Goal: Task Accomplishment & Management: Manage account settings

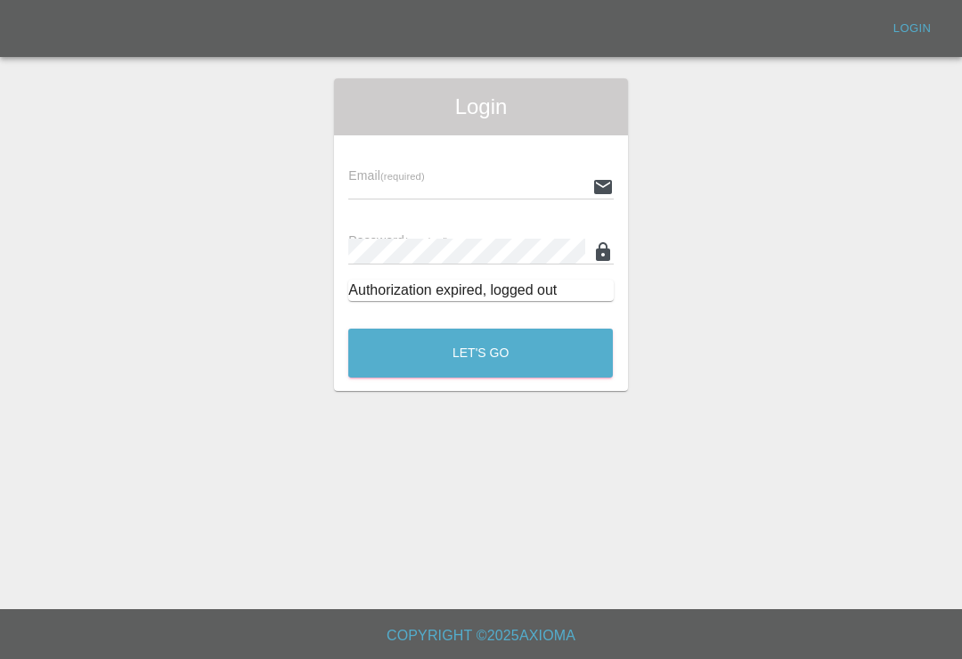
click at [519, 178] on input "text" at bounding box center [466, 187] width 236 height 26
type input "Smartpaintrepair1@gmail.com"
click at [480, 353] on button "Let's Go" at bounding box center [480, 353] width 265 height 49
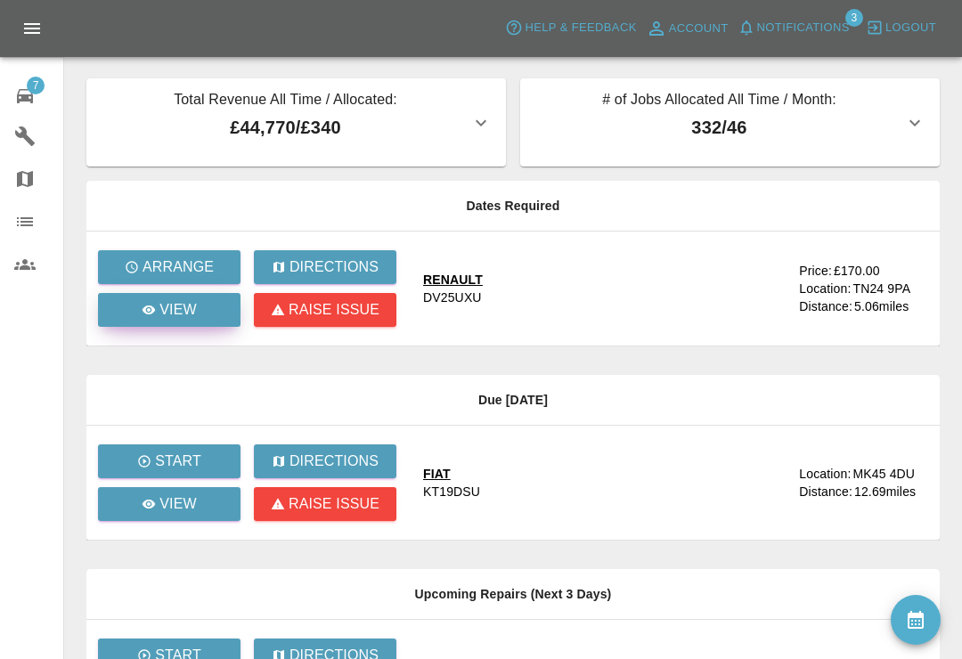
click at [195, 315] on p "View" at bounding box center [178, 309] width 37 height 21
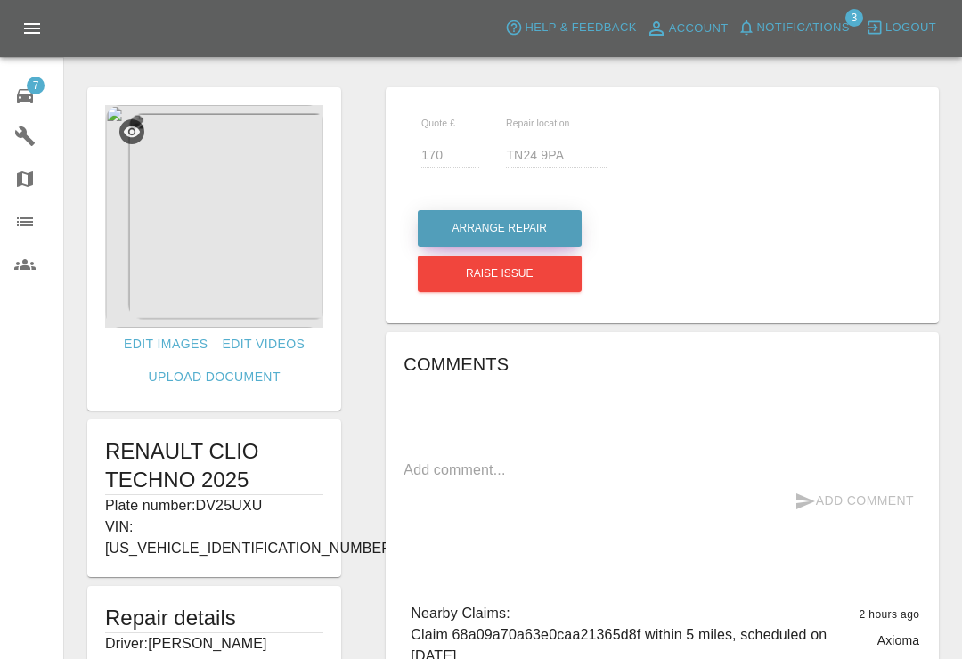
click at [550, 226] on button "Arrange Repair" at bounding box center [500, 228] width 164 height 37
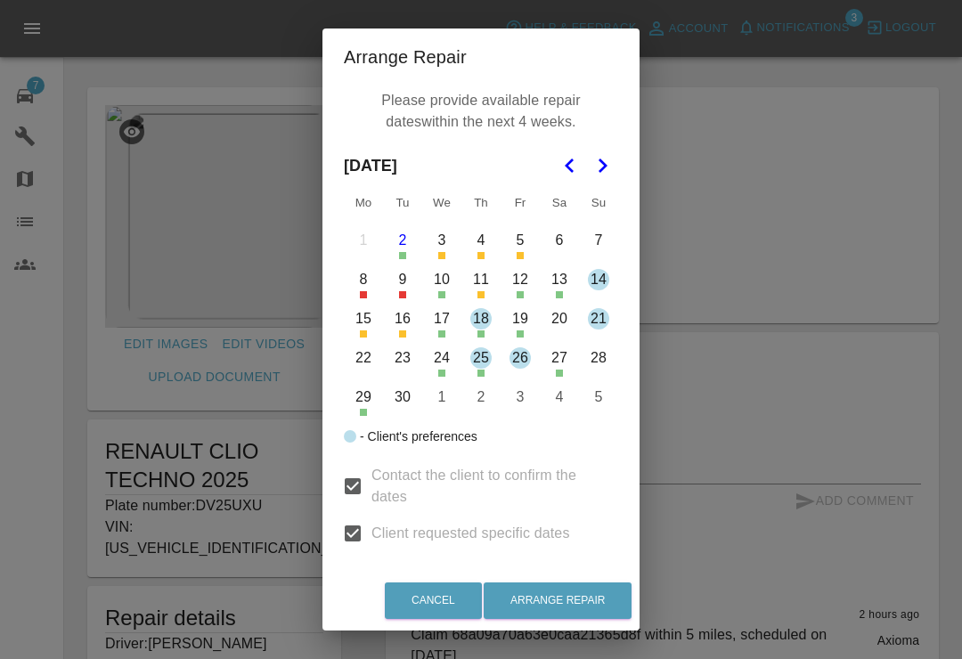
click at [743, 254] on div "Arrange Repair Please provide available repair dates within the next 4 weeks. S…" at bounding box center [481, 329] width 962 height 659
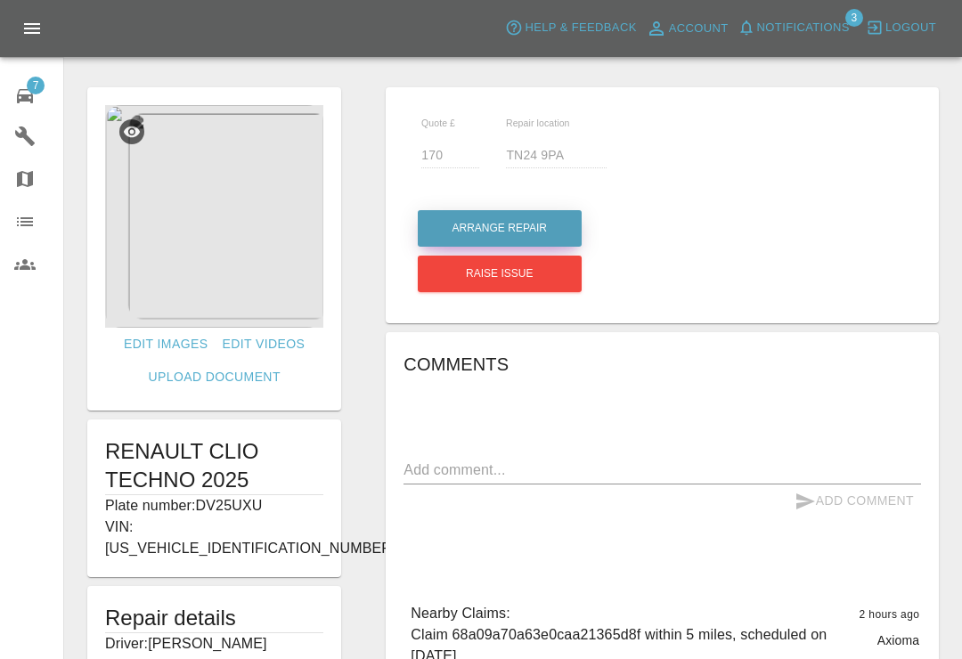
click at [544, 224] on button "Arrange Repair" at bounding box center [500, 228] width 164 height 37
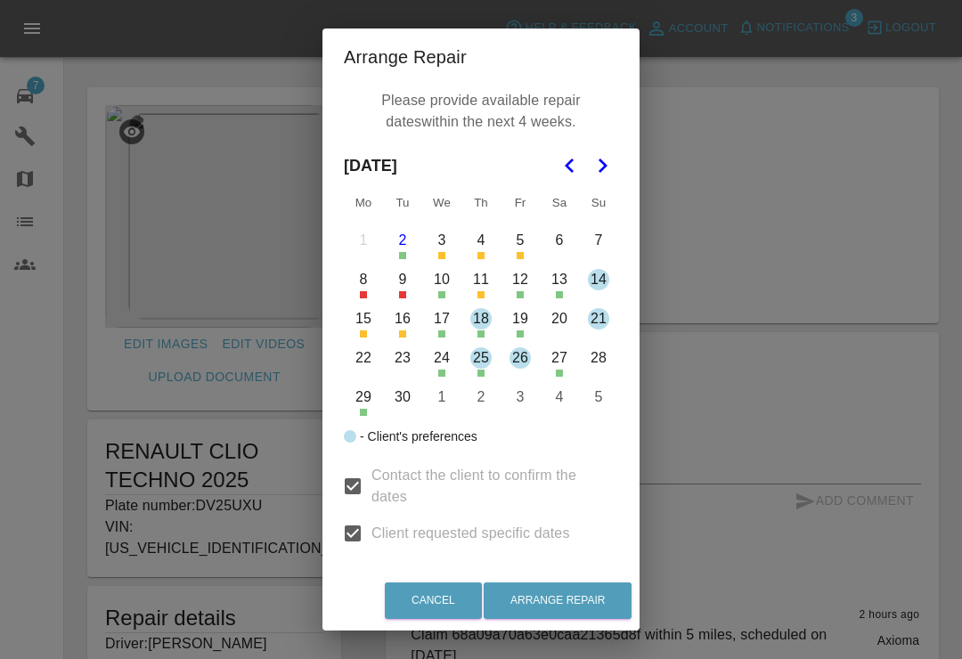
click at [528, 281] on button "12" at bounding box center [520, 279] width 37 height 37
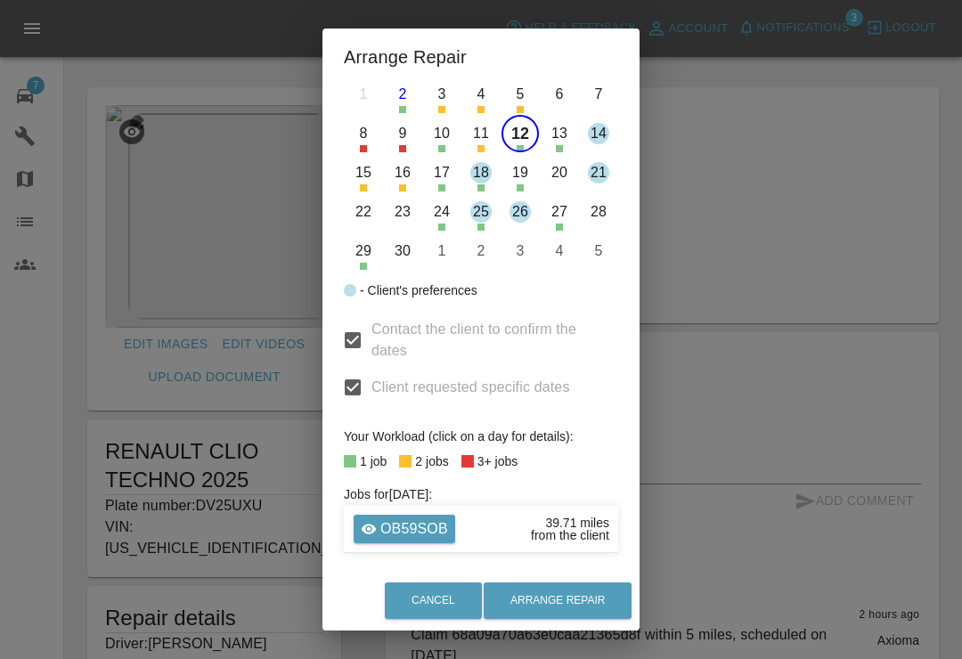
click at [536, 129] on button "12" at bounding box center [520, 133] width 37 height 37
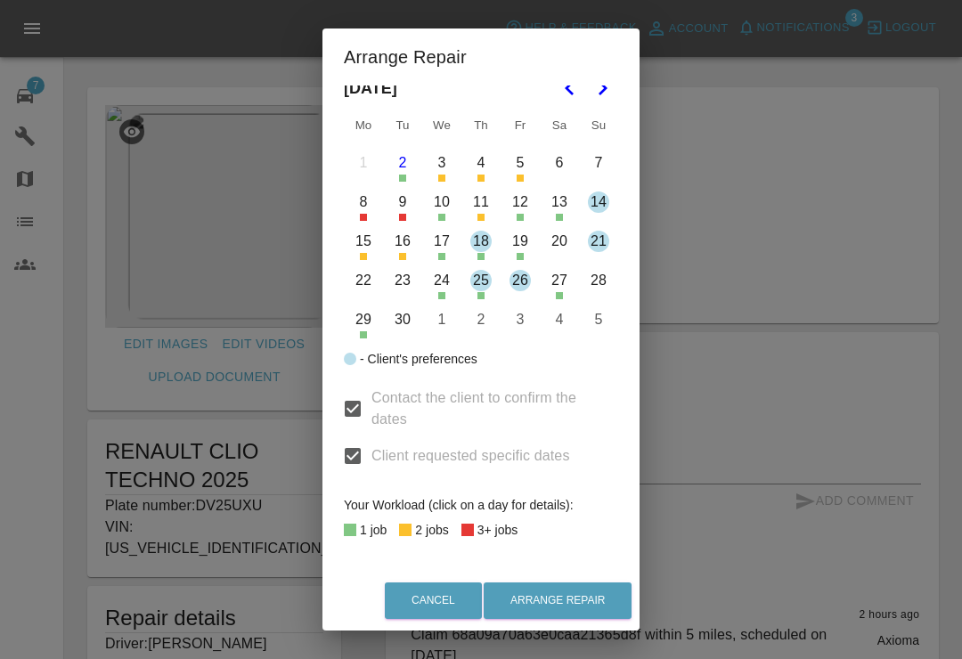
scroll to position [78, 0]
click at [446, 212] on button "10" at bounding box center [441, 202] width 37 height 37
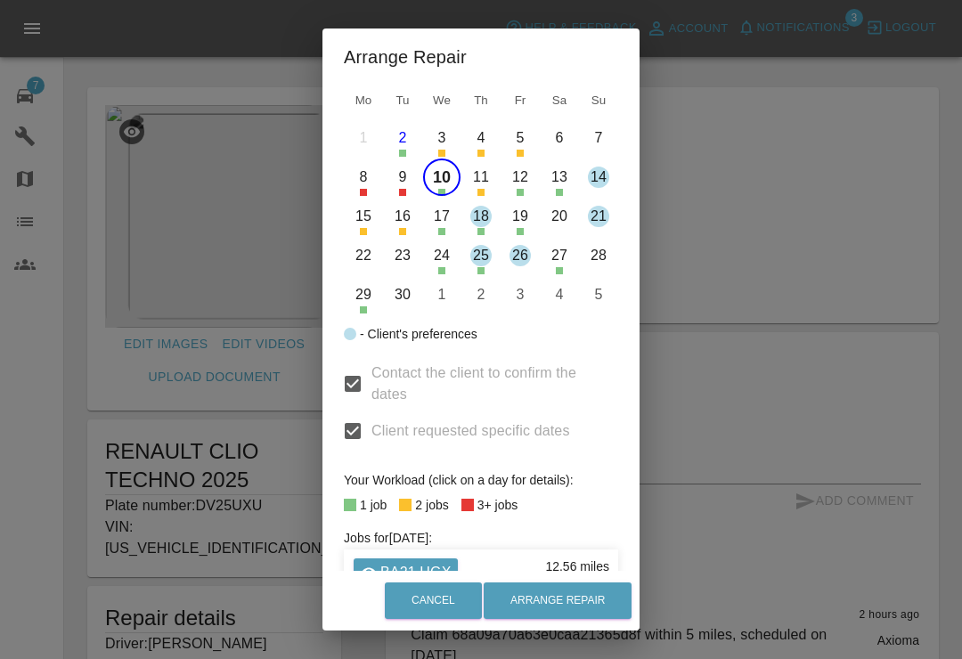
scroll to position [103, 0]
click at [484, 224] on button "18" at bounding box center [480, 215] width 37 height 37
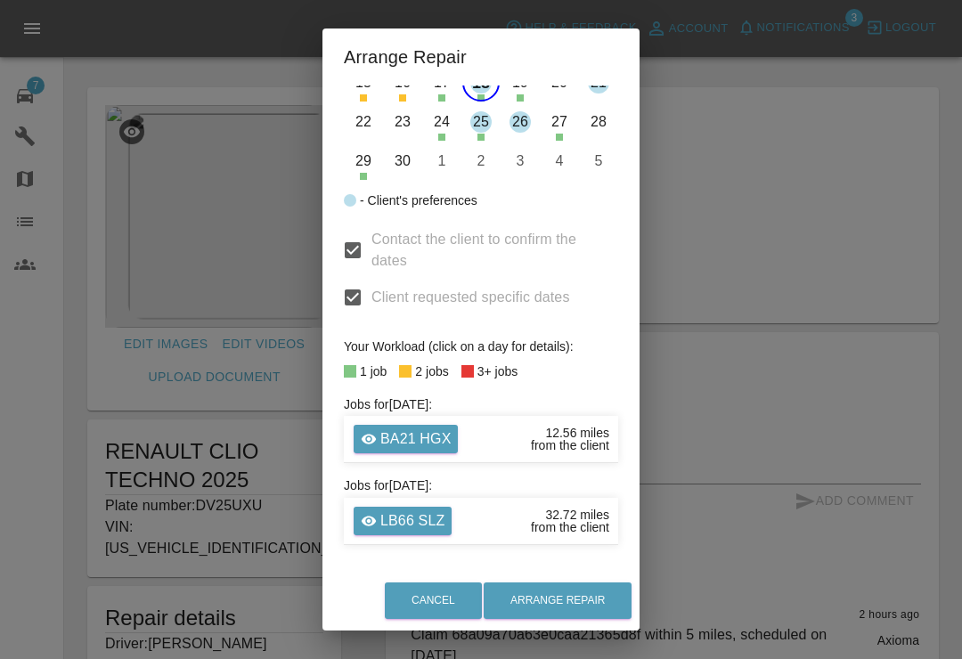
scroll to position [127, 0]
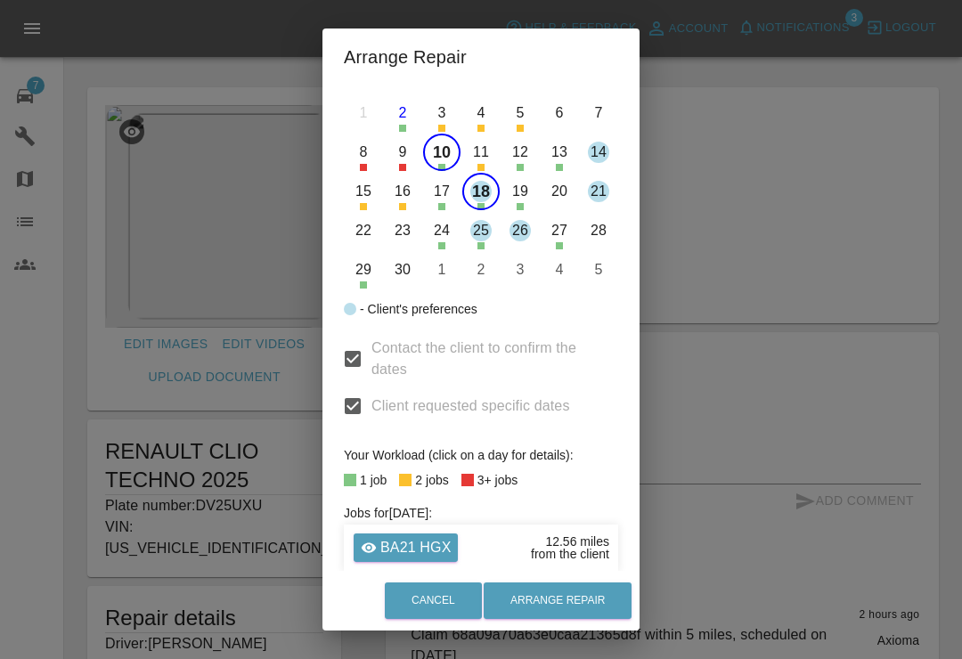
click at [486, 198] on button "18" at bounding box center [480, 191] width 37 height 37
click at [482, 236] on button "25" at bounding box center [480, 230] width 37 height 37
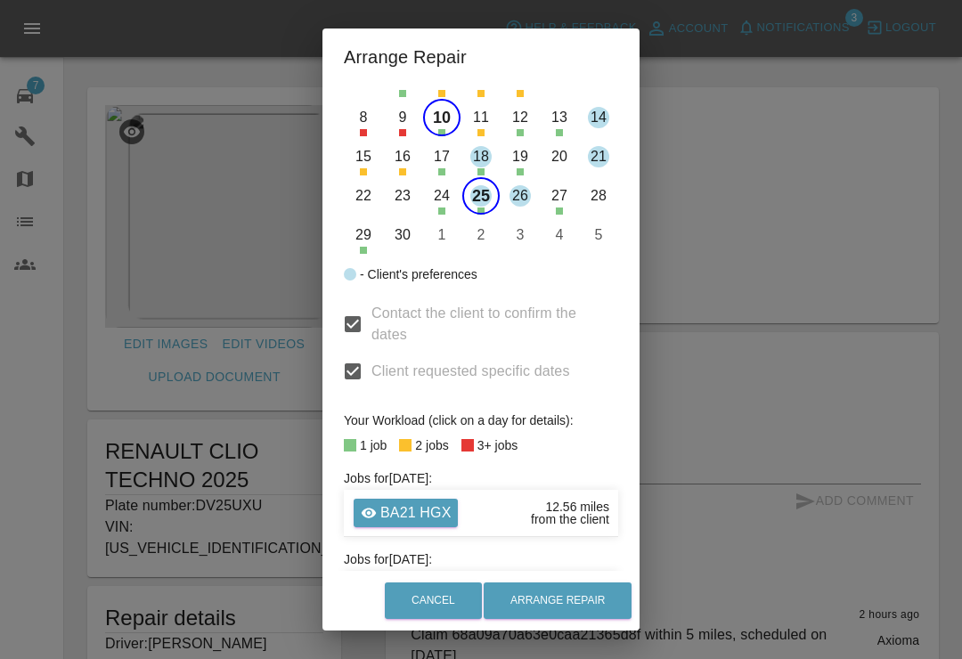
scroll to position [165, 0]
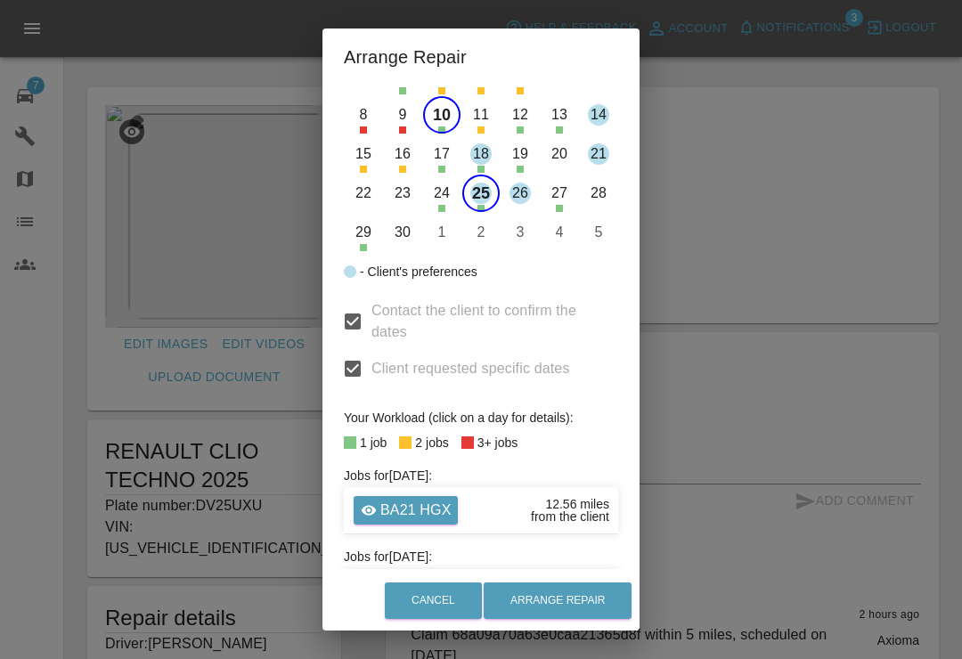
click at [522, 192] on button "26" at bounding box center [520, 193] width 37 height 37
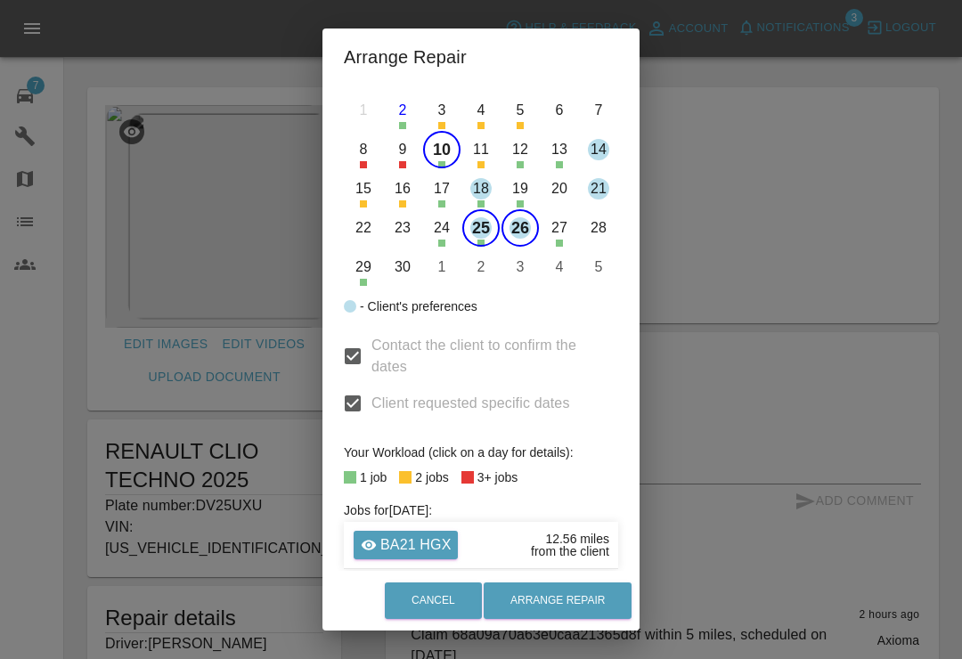
scroll to position [132, 0]
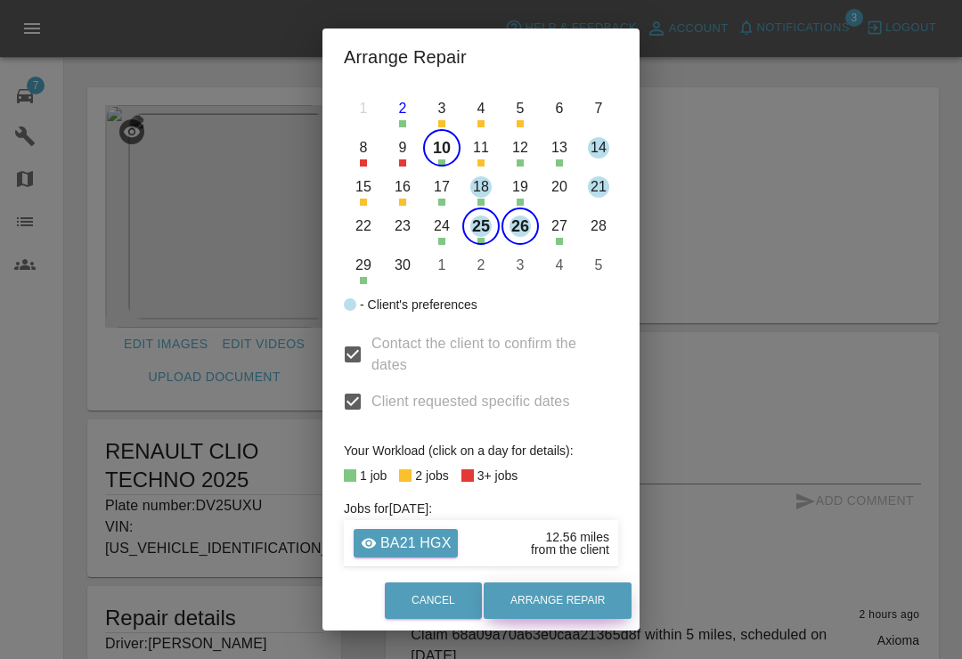
click at [585, 601] on button "Arrange Repair" at bounding box center [558, 601] width 148 height 37
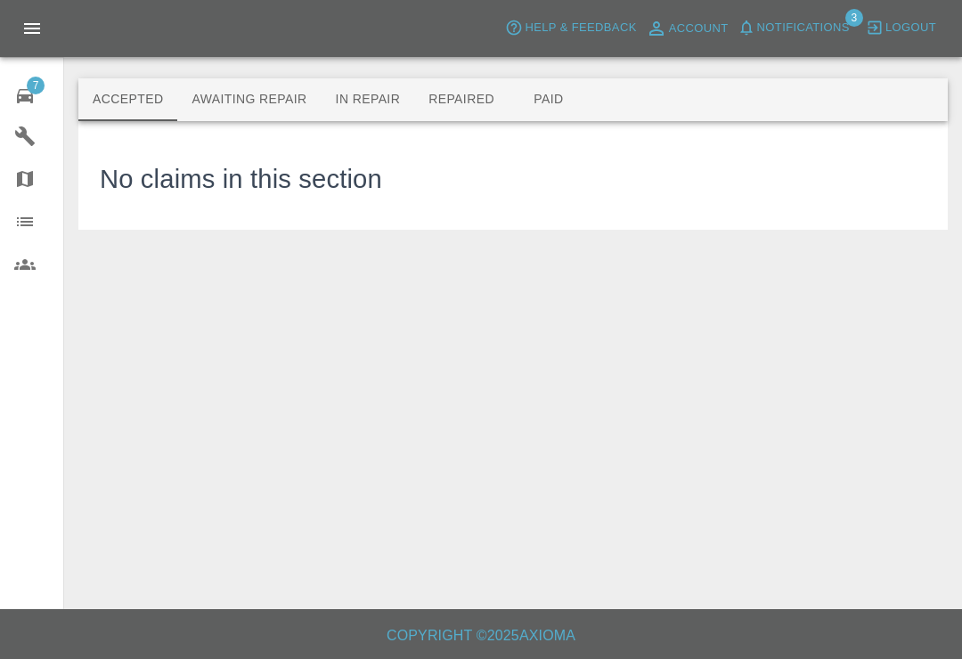
click at [24, 98] on icon at bounding box center [25, 96] width 16 height 14
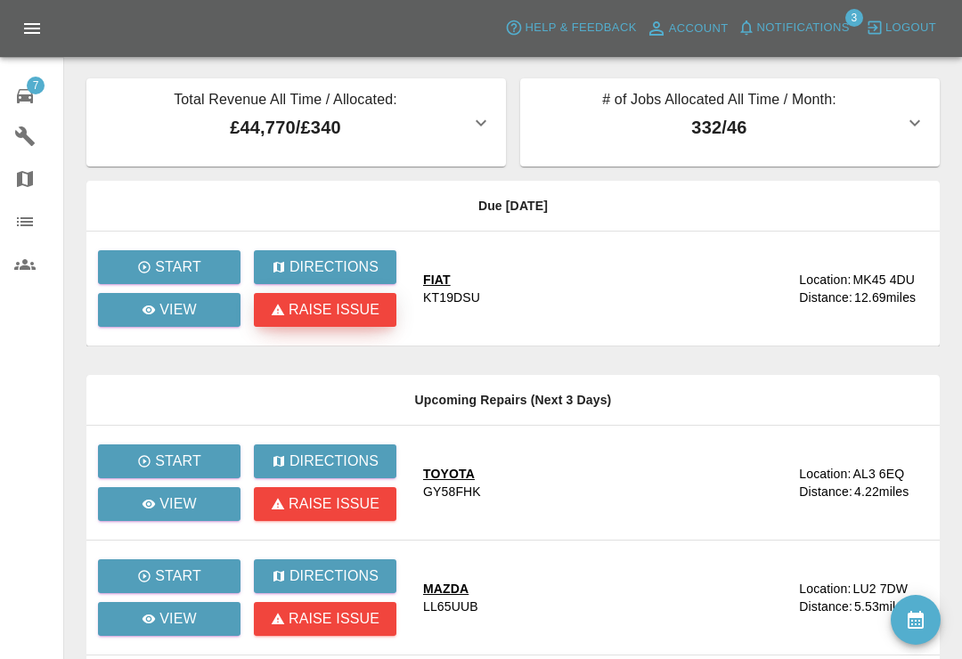
click at [301, 311] on p "Raise issue" at bounding box center [334, 309] width 91 height 21
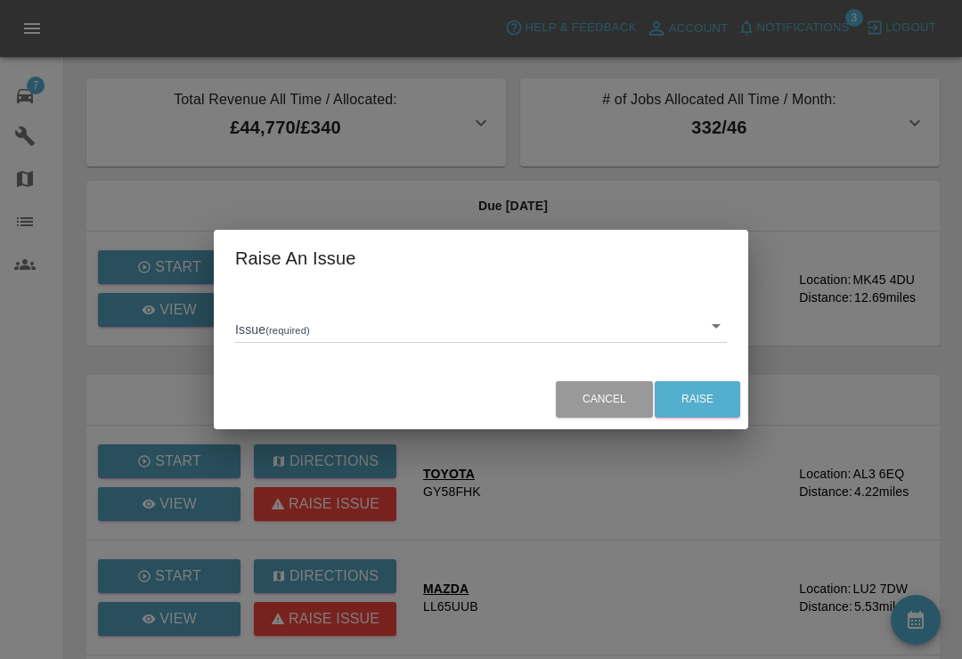
click at [831, 222] on div "Raise An Issue Issue (required) ​ Cancel Raise" at bounding box center [481, 329] width 962 height 659
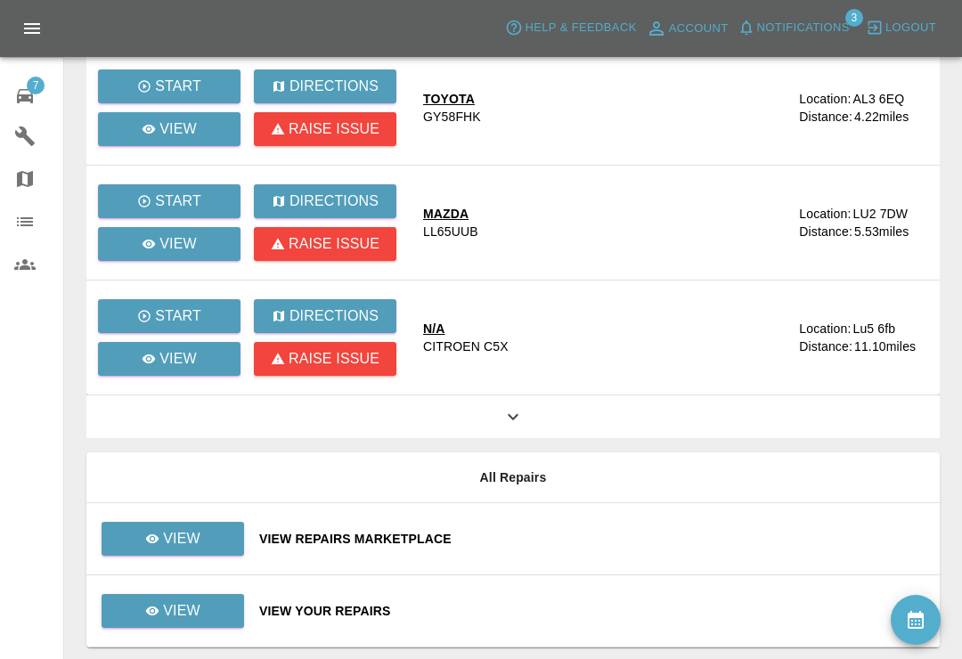
scroll to position [377, 0]
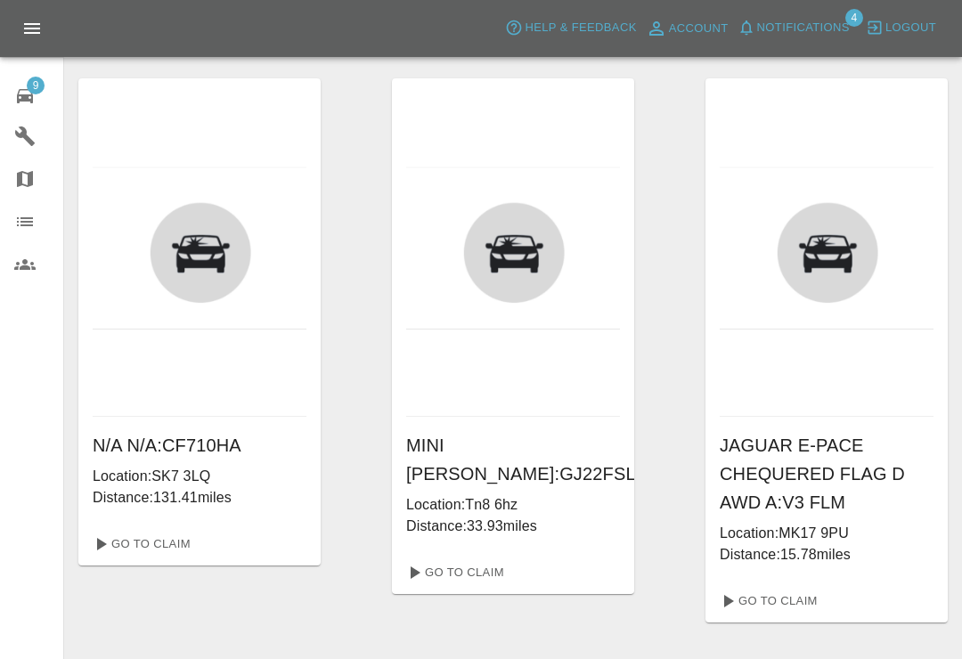
scroll to position [28, 0]
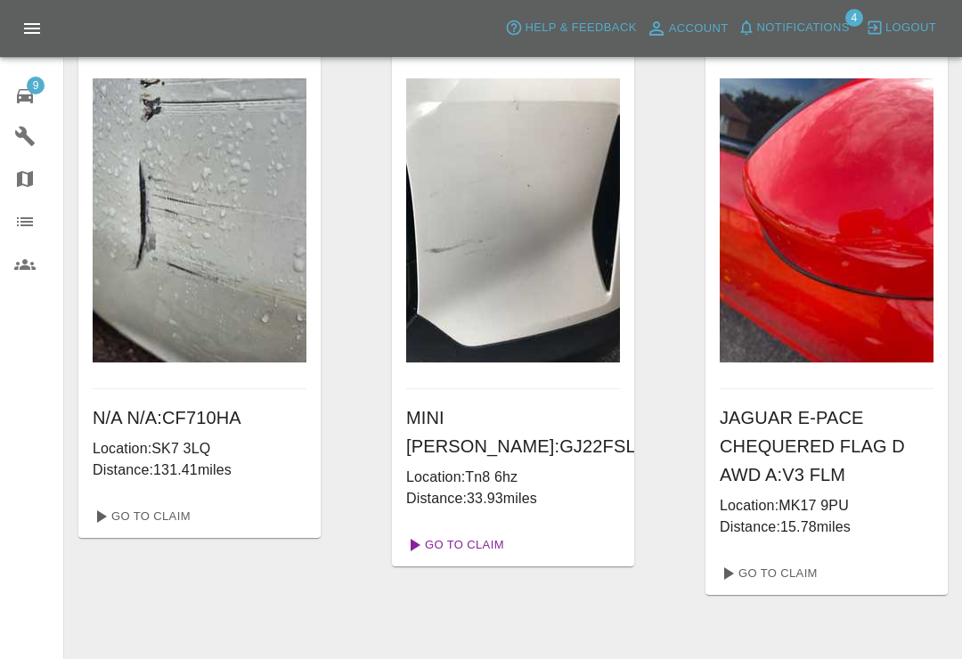
click at [494, 531] on link "Go To Claim" at bounding box center [454, 545] width 110 height 29
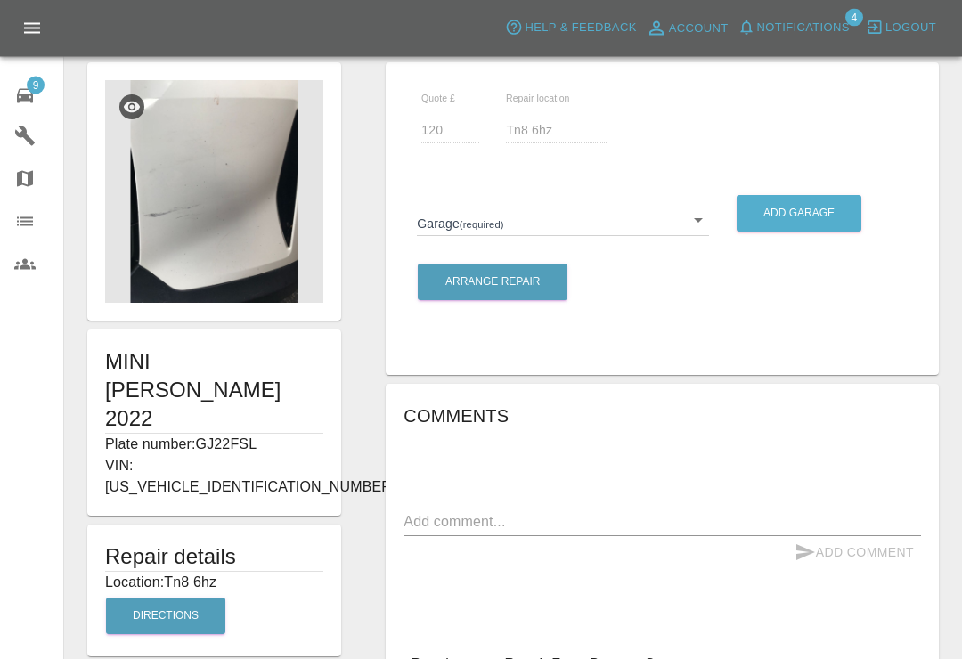
scroll to position [23, 0]
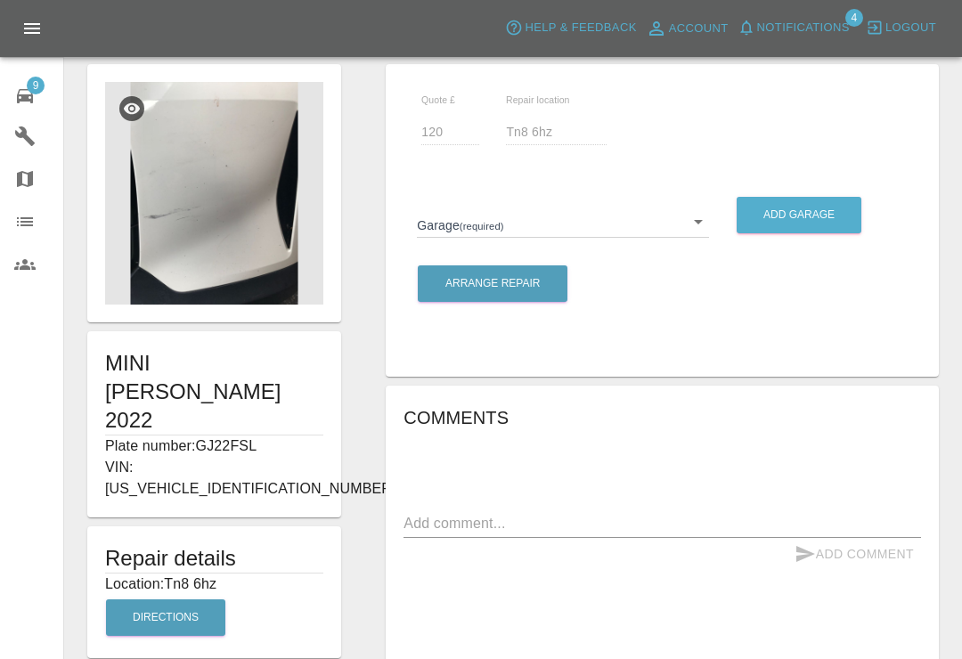
click at [705, 219] on body "Axioma Help & Feedback Account Notifications 4 Logout 9 Repair home Garages Map…" at bounding box center [481, 408] width 962 height 863
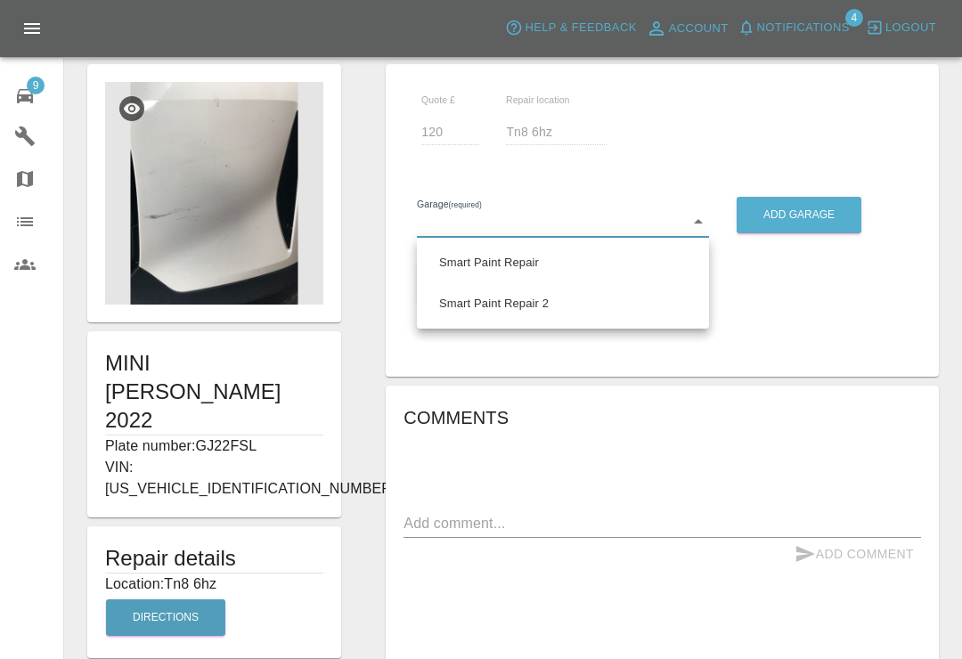
click at [544, 309] on li "Smart Paint Repair 2" at bounding box center [562, 303] width 283 height 41
type input "68777e42aa6a988063456d0d"
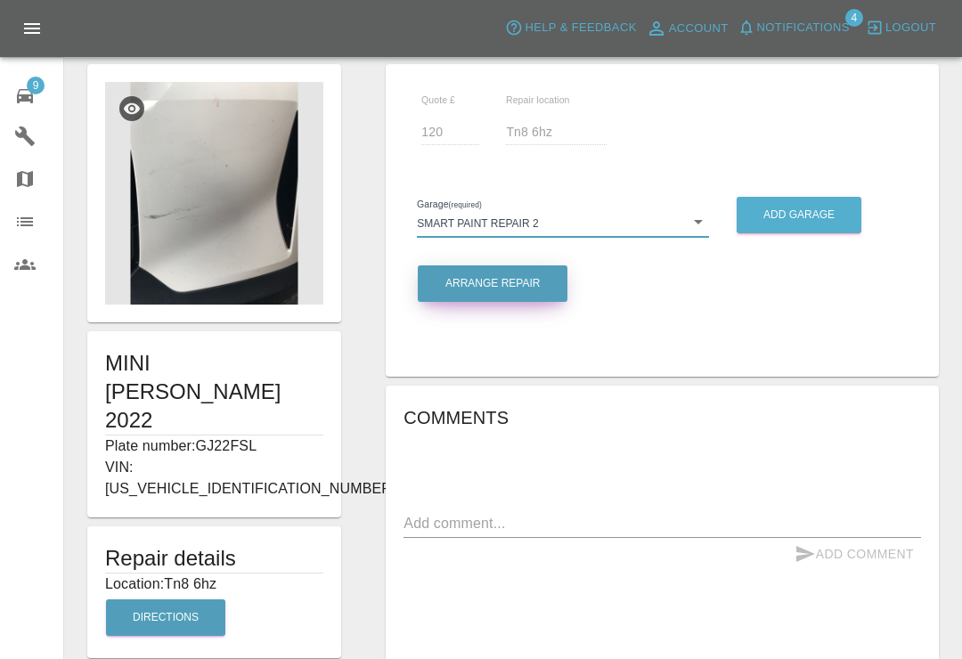
click at [536, 294] on button "Arrange Repair" at bounding box center [493, 284] width 150 height 37
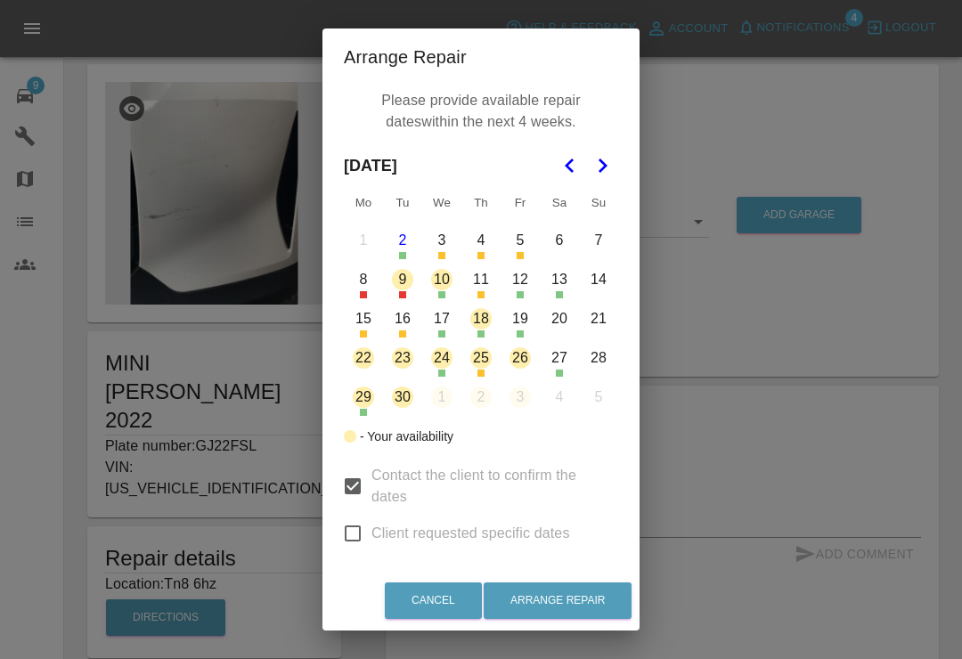
click at [446, 283] on button "10" at bounding box center [441, 279] width 37 height 37
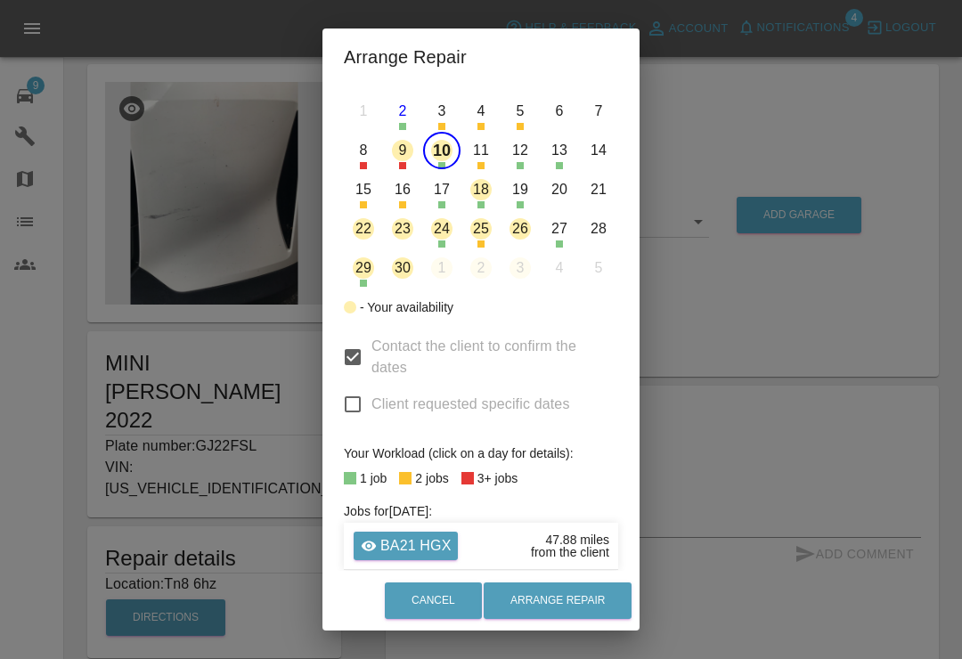
scroll to position [127, 0]
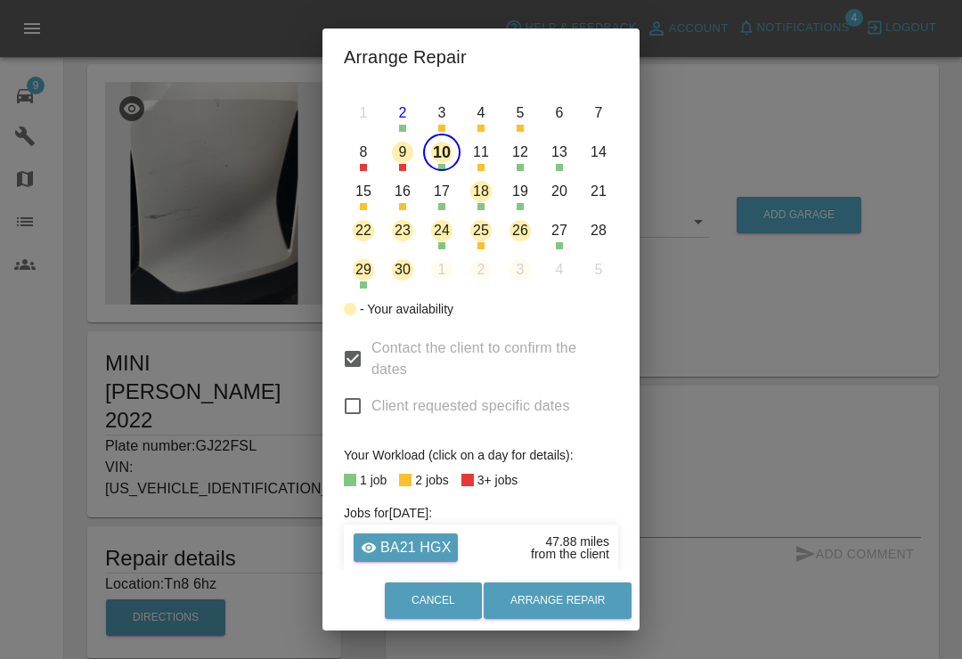
click at [443, 165] on button "10" at bounding box center [441, 152] width 37 height 37
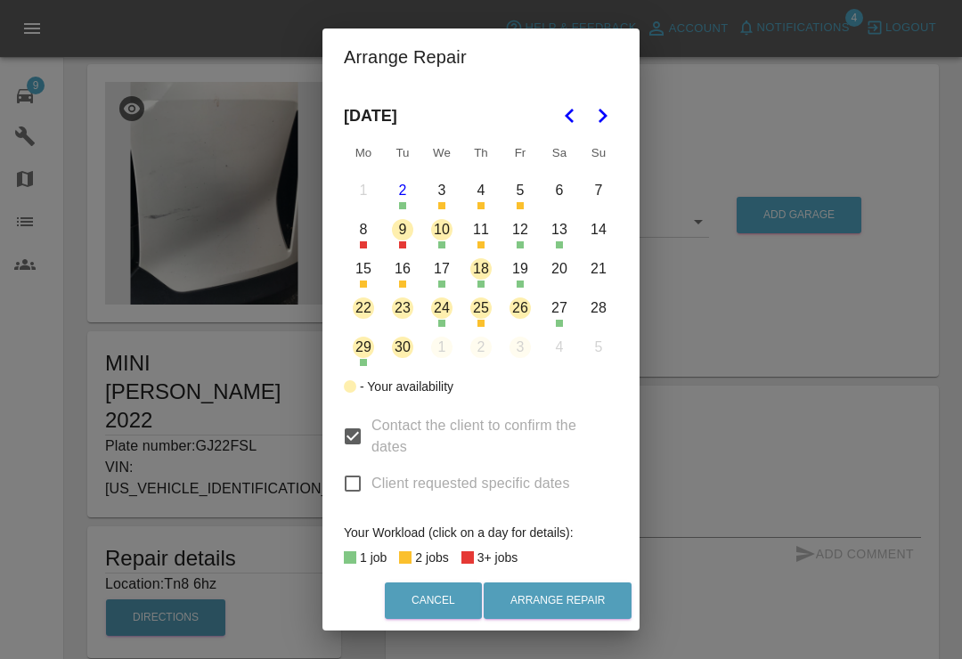
click at [530, 233] on button "12" at bounding box center [520, 229] width 37 height 37
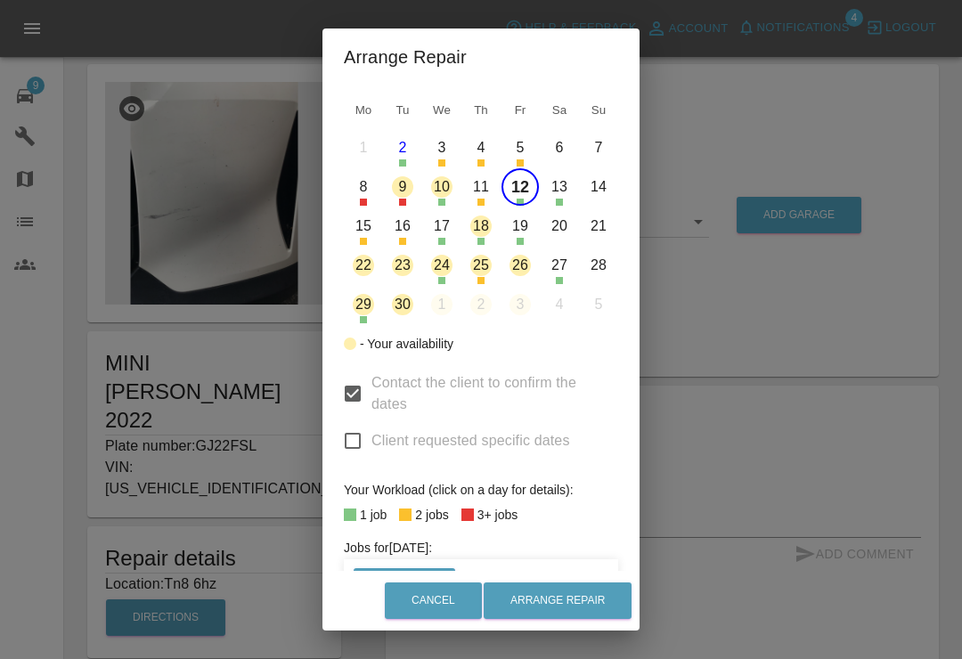
click at [530, 190] on button "12" at bounding box center [520, 186] width 37 height 37
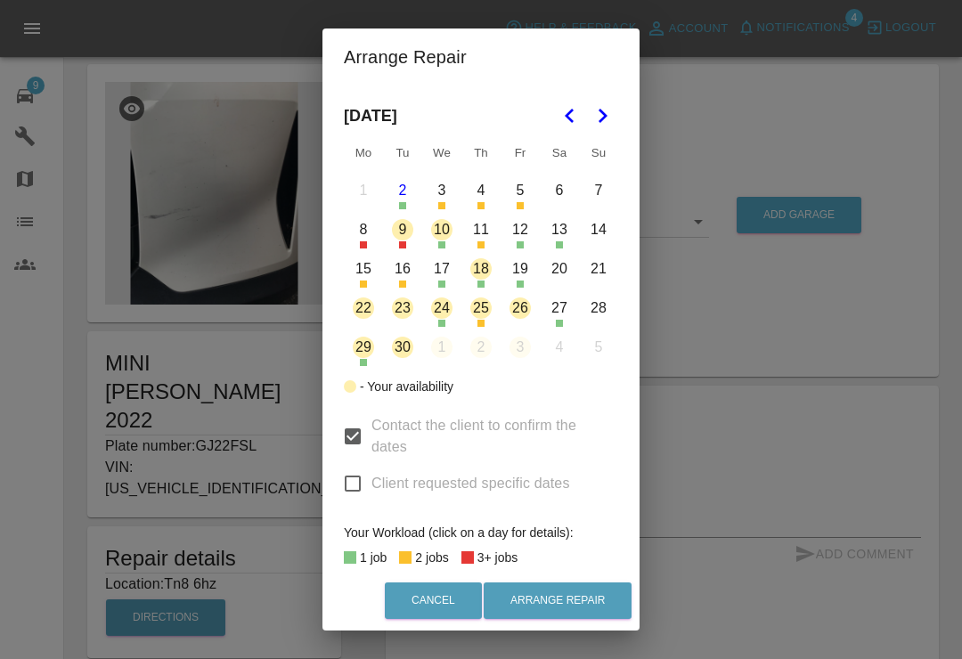
click at [450, 274] on button "17" at bounding box center [441, 268] width 37 height 37
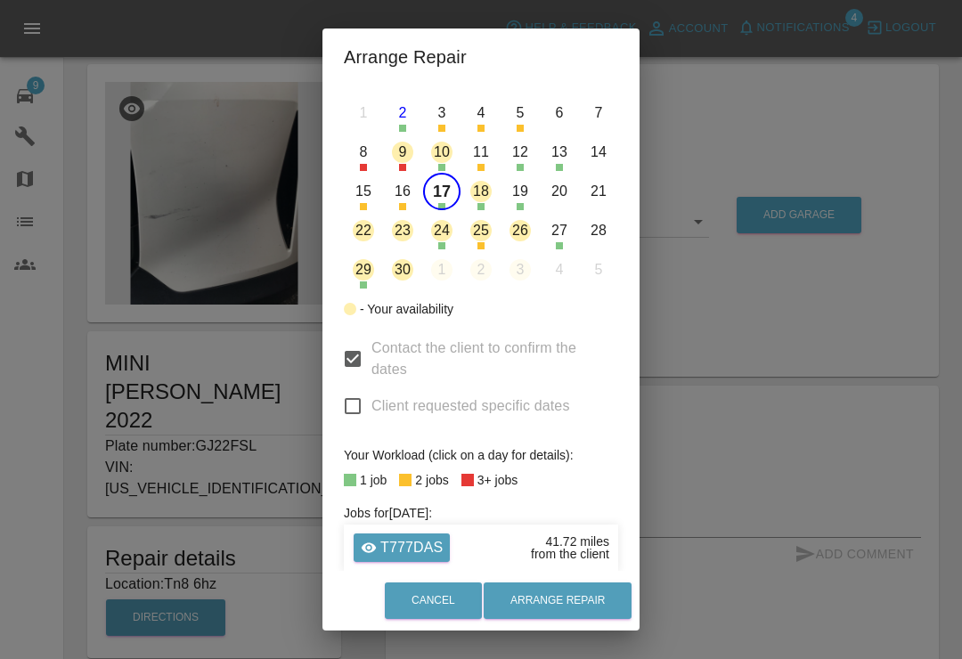
click at [448, 200] on button "17" at bounding box center [441, 191] width 37 height 37
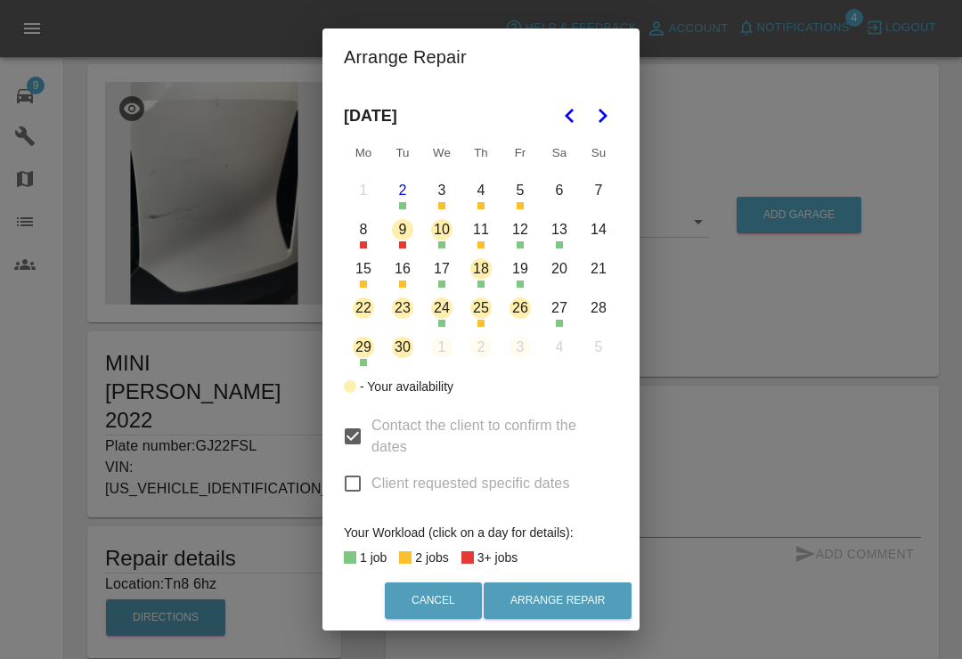
click at [534, 274] on button "19" at bounding box center [520, 268] width 37 height 37
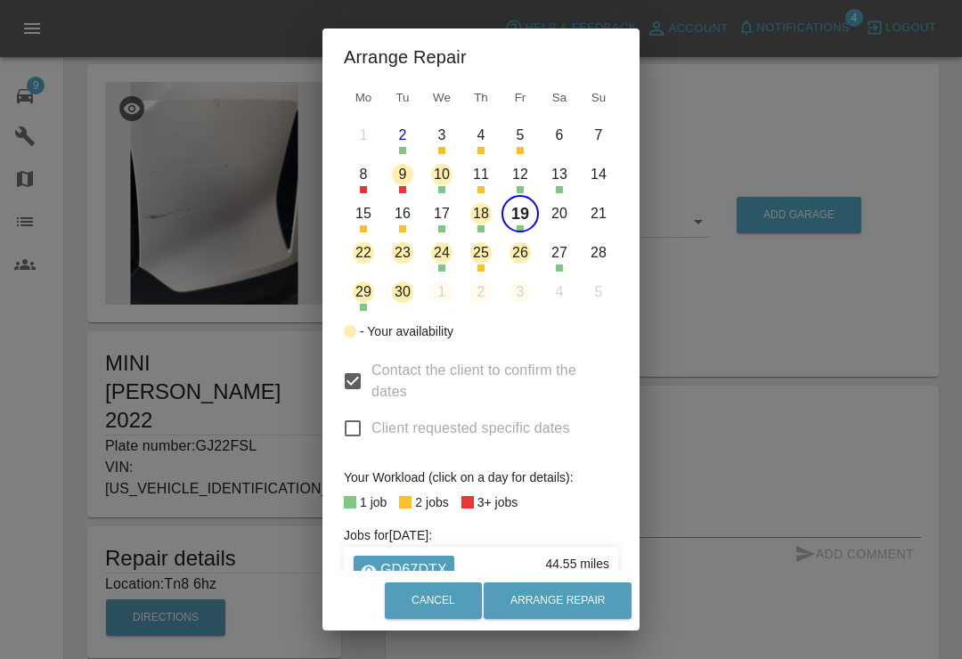
click at [530, 217] on button "19" at bounding box center [520, 213] width 37 height 37
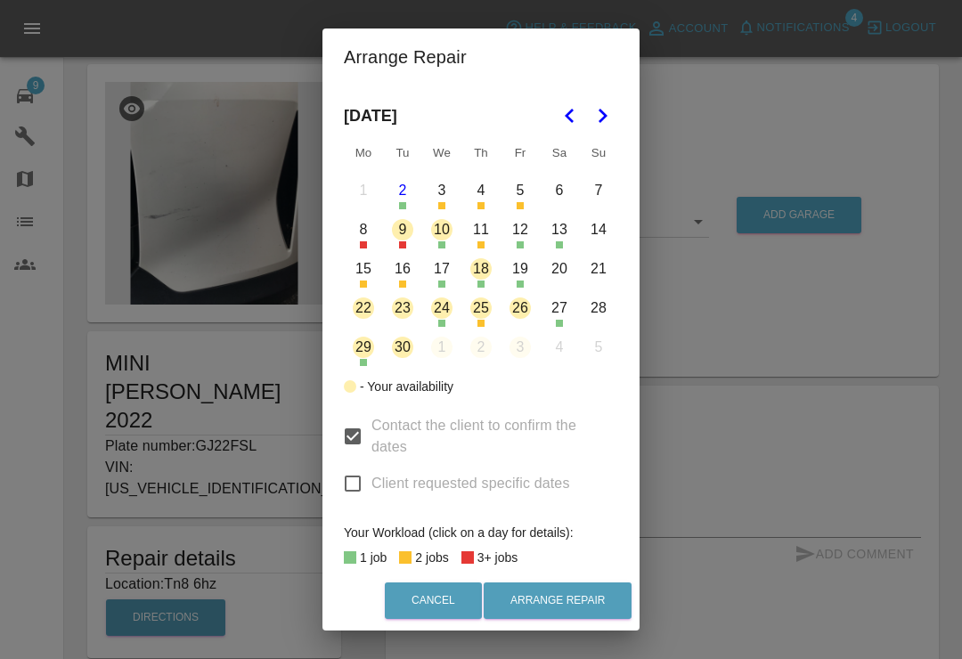
click at [490, 264] on button "18" at bounding box center [480, 268] width 37 height 37
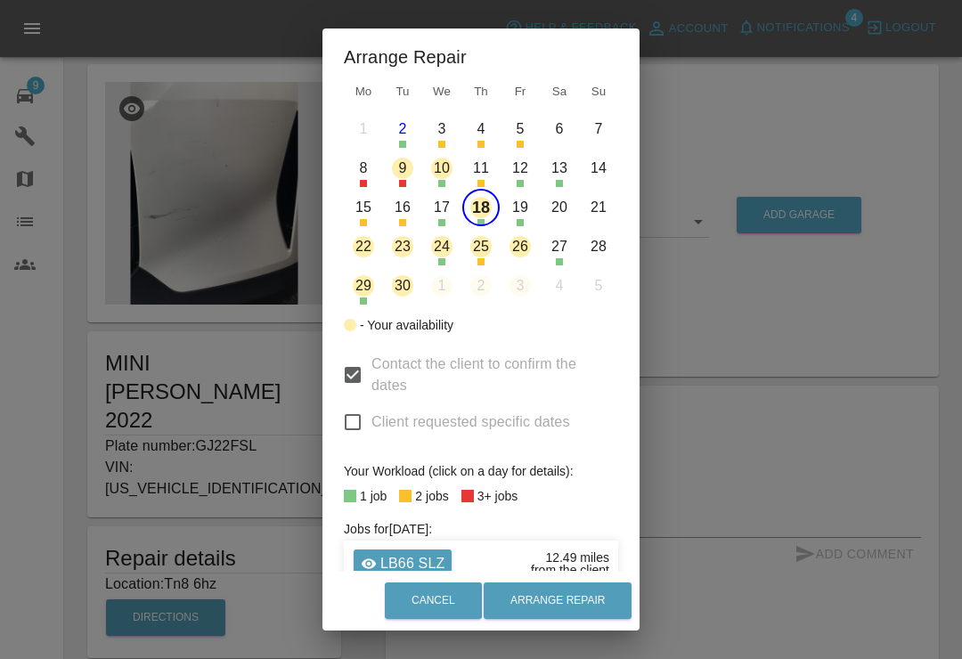
scroll to position [99, 0]
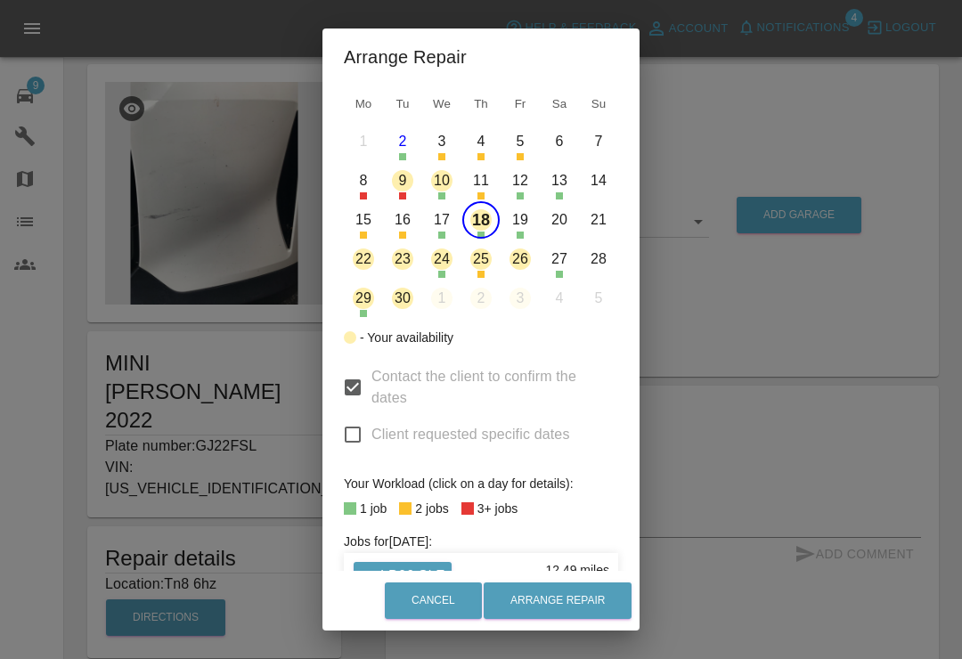
click at [449, 264] on button "24" at bounding box center [441, 259] width 37 height 37
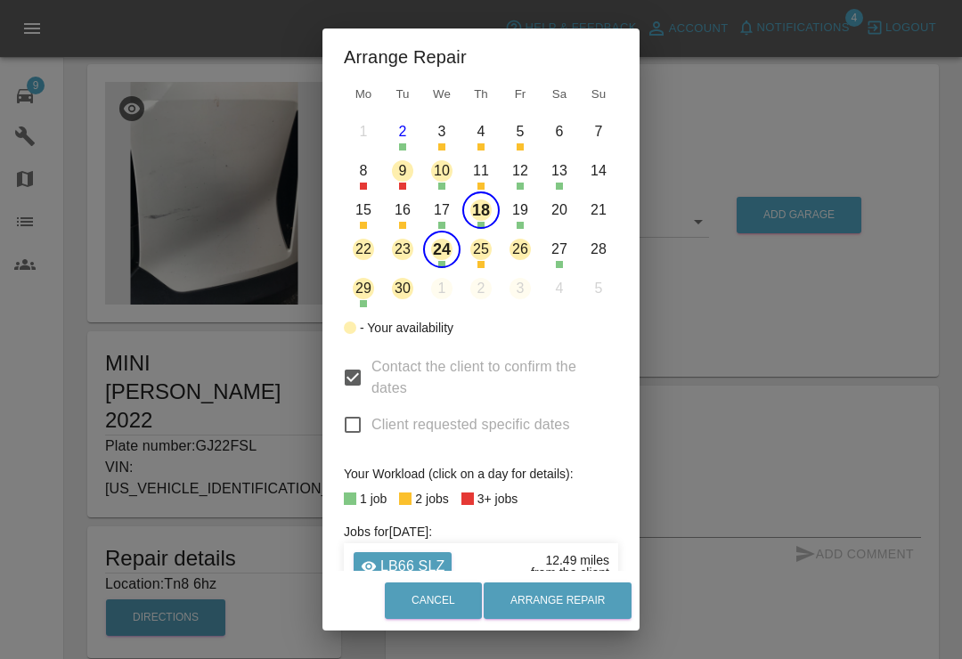
scroll to position [108, 0]
click at [446, 260] on button "24" at bounding box center [441, 250] width 37 height 37
click at [489, 260] on button "25" at bounding box center [480, 250] width 37 height 37
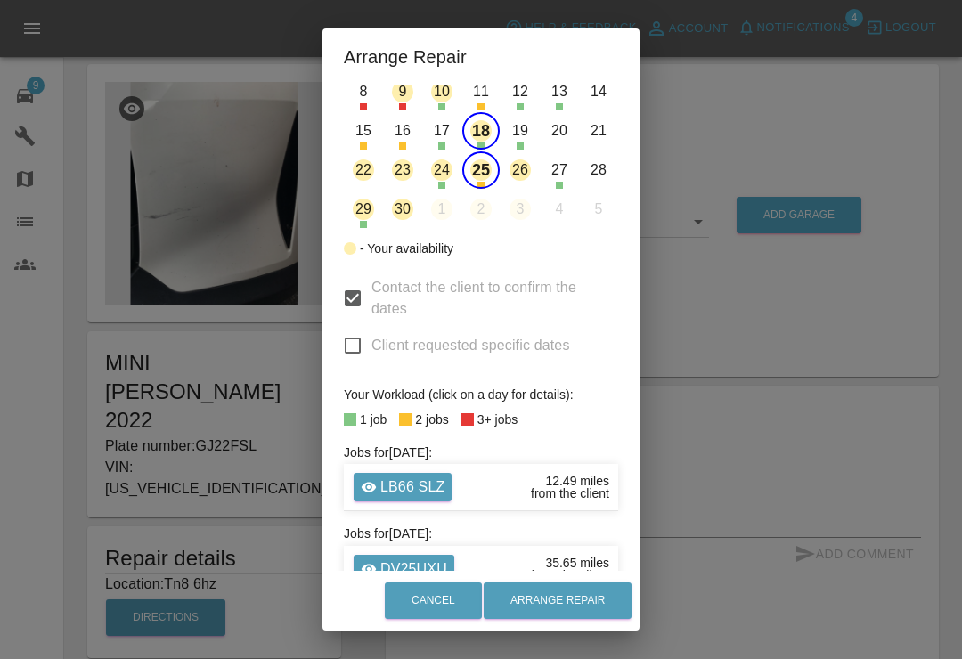
click at [491, 171] on button "25" at bounding box center [480, 169] width 37 height 37
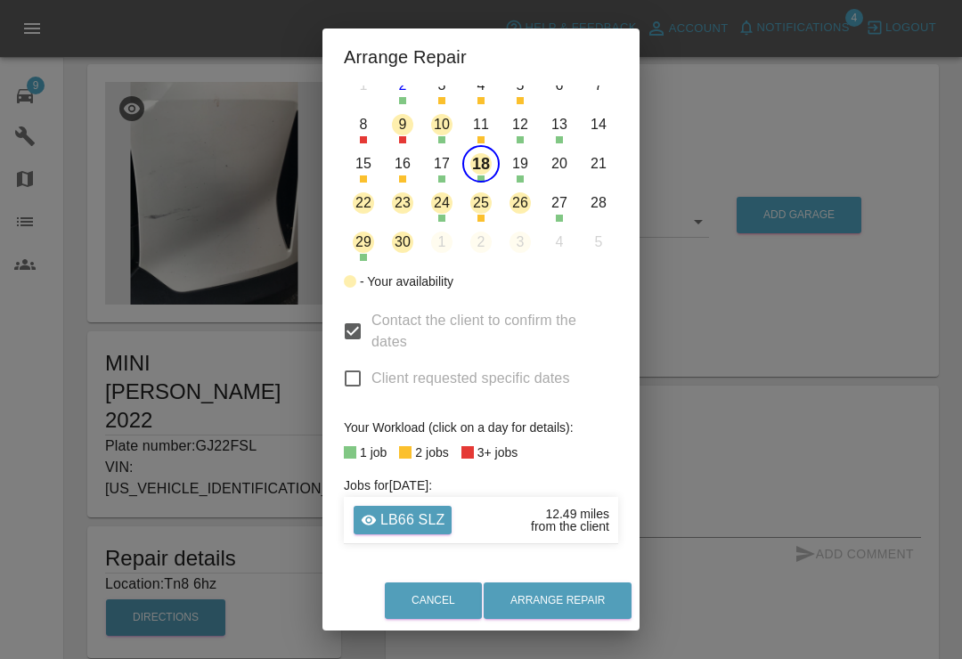
scroll to position [127, 0]
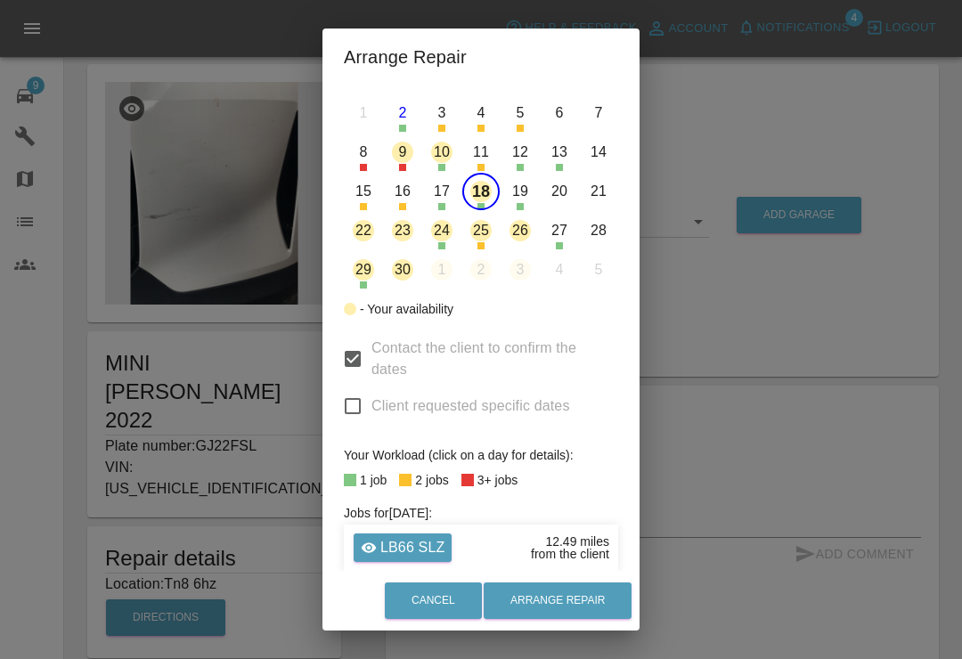
click at [528, 227] on button "26" at bounding box center [520, 230] width 37 height 37
click at [528, 247] on button "26" at bounding box center [520, 230] width 37 height 37
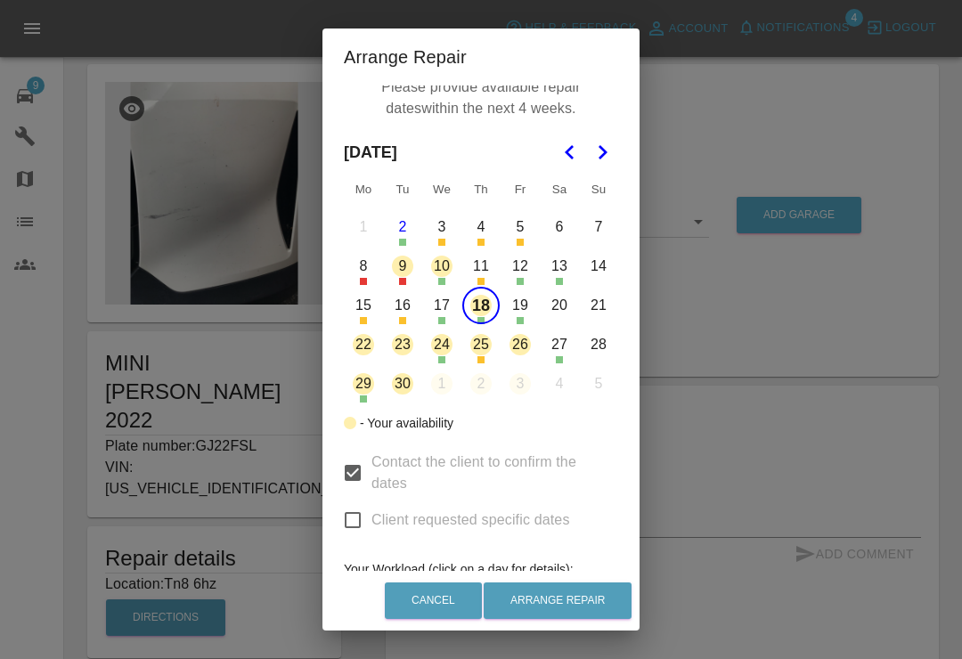
scroll to position [2, 0]
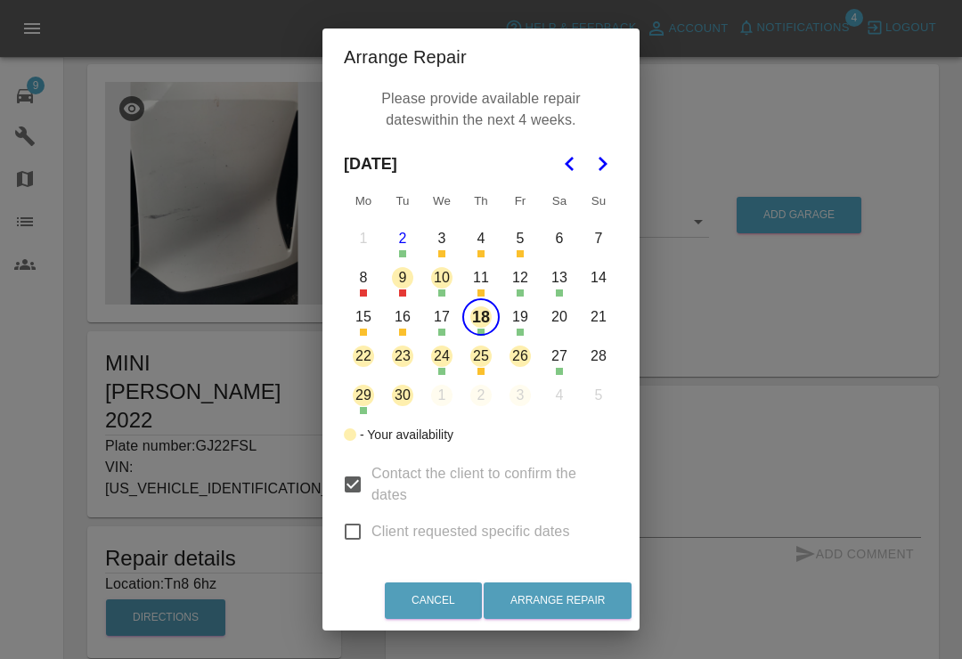
click at [377, 401] on button "29" at bounding box center [363, 395] width 37 height 37
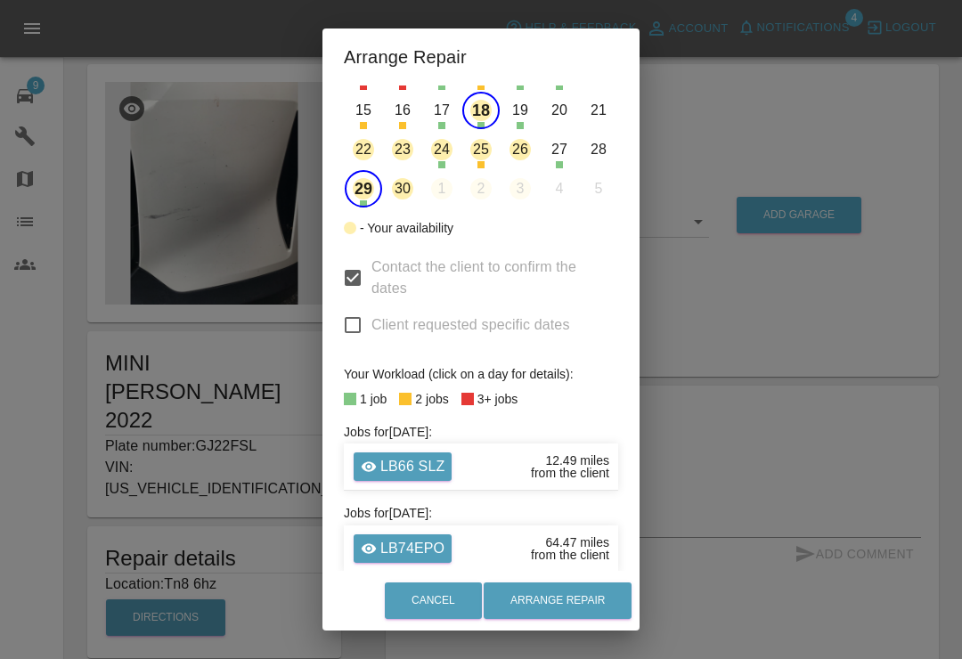
scroll to position [152, 0]
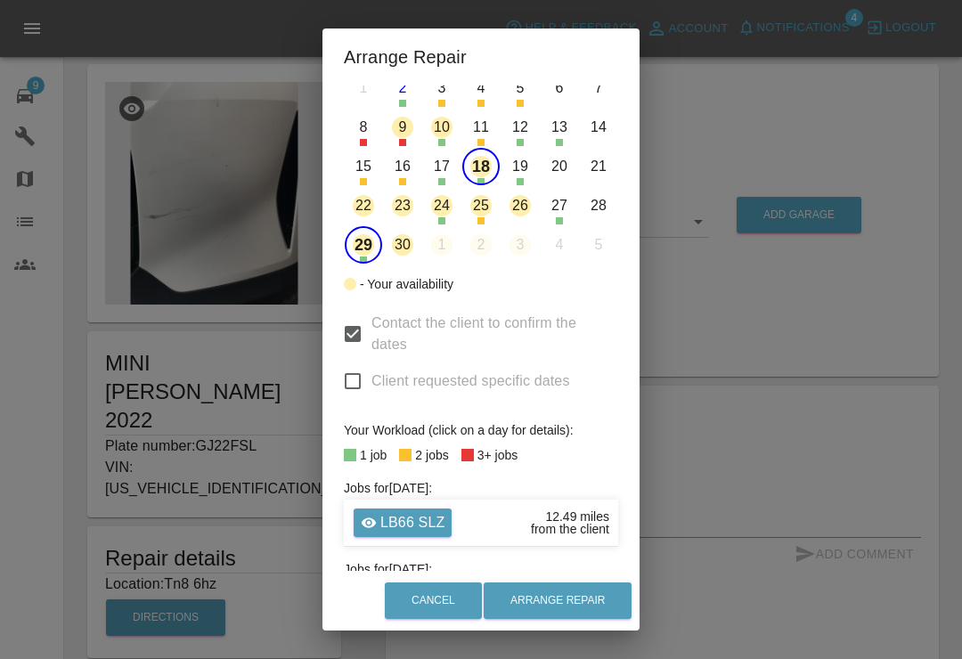
click at [370, 253] on button "29" at bounding box center [363, 244] width 37 height 37
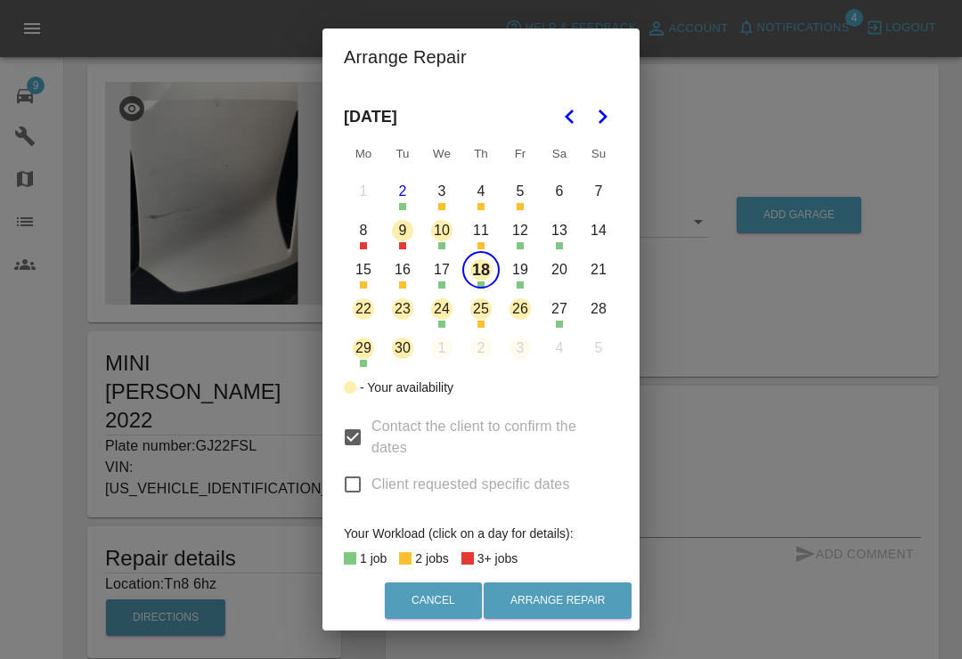
scroll to position [45, 0]
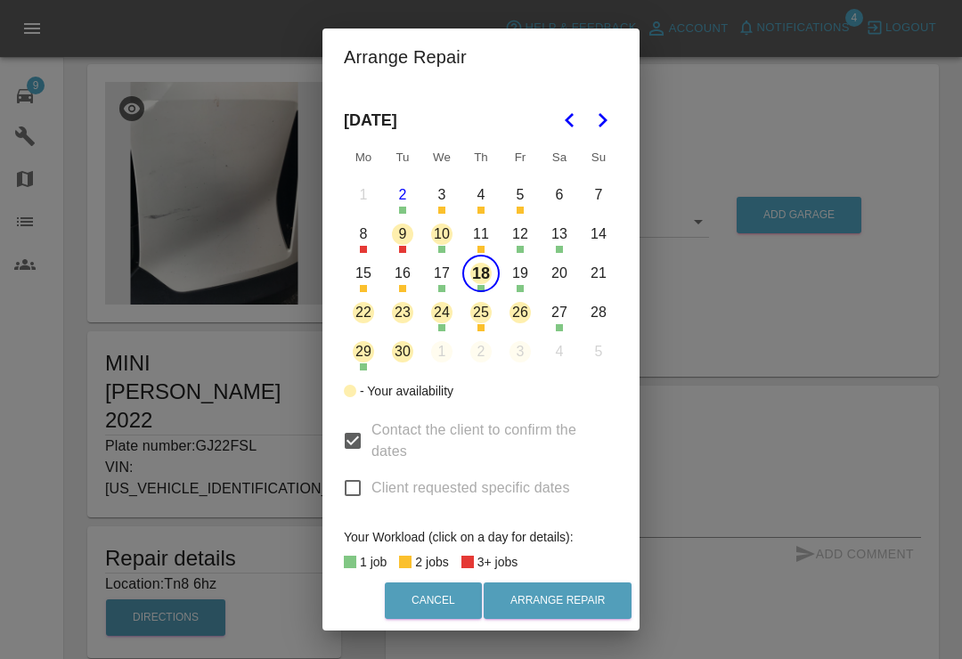
click at [406, 209] on button "2" at bounding box center [402, 194] width 37 height 37
click at [453, 209] on button "3" at bounding box center [441, 194] width 37 height 37
click at [447, 198] on button "3" at bounding box center [441, 194] width 37 height 37
click at [368, 244] on button "8" at bounding box center [363, 234] width 37 height 37
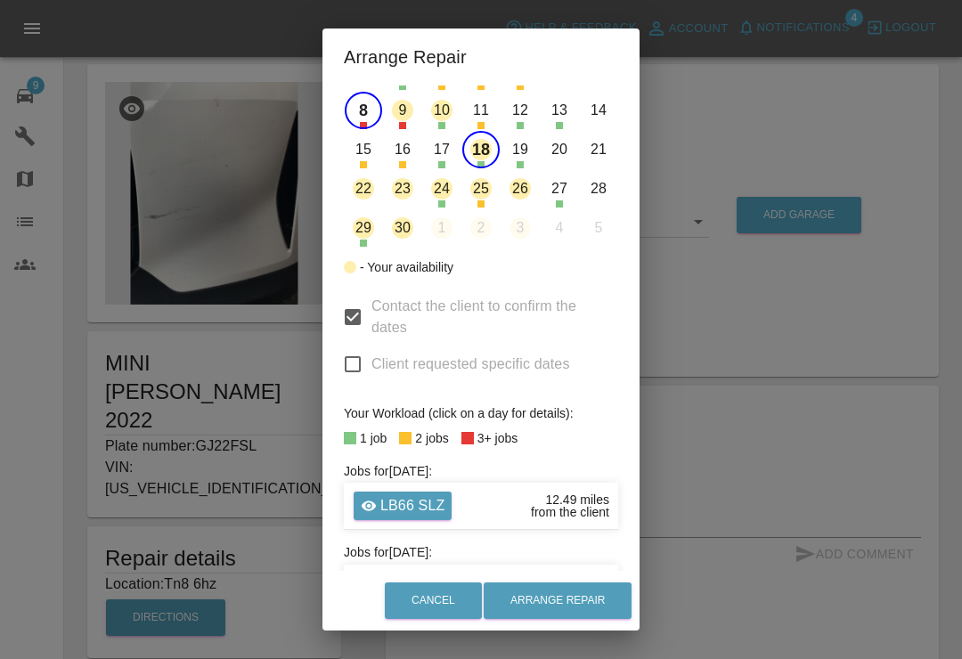
scroll to position [165, 0]
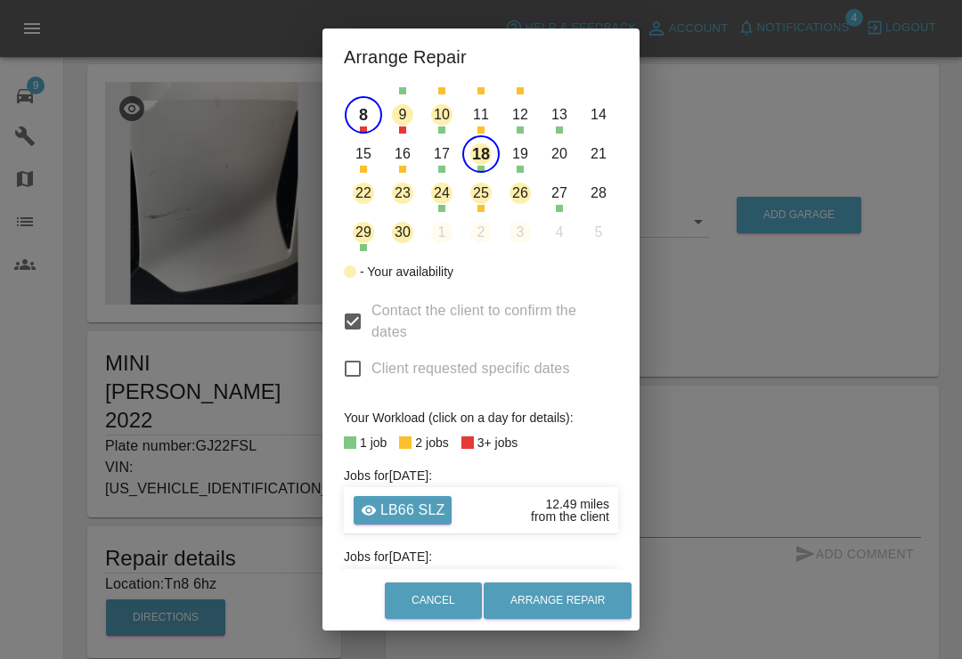
click at [377, 118] on button "8" at bounding box center [363, 114] width 37 height 37
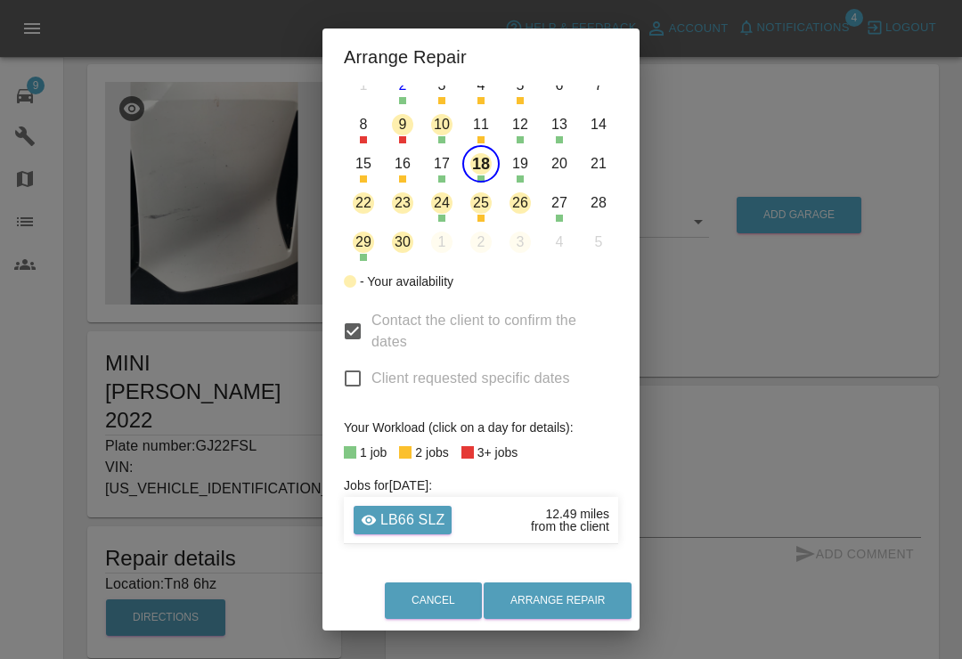
scroll to position [127, 0]
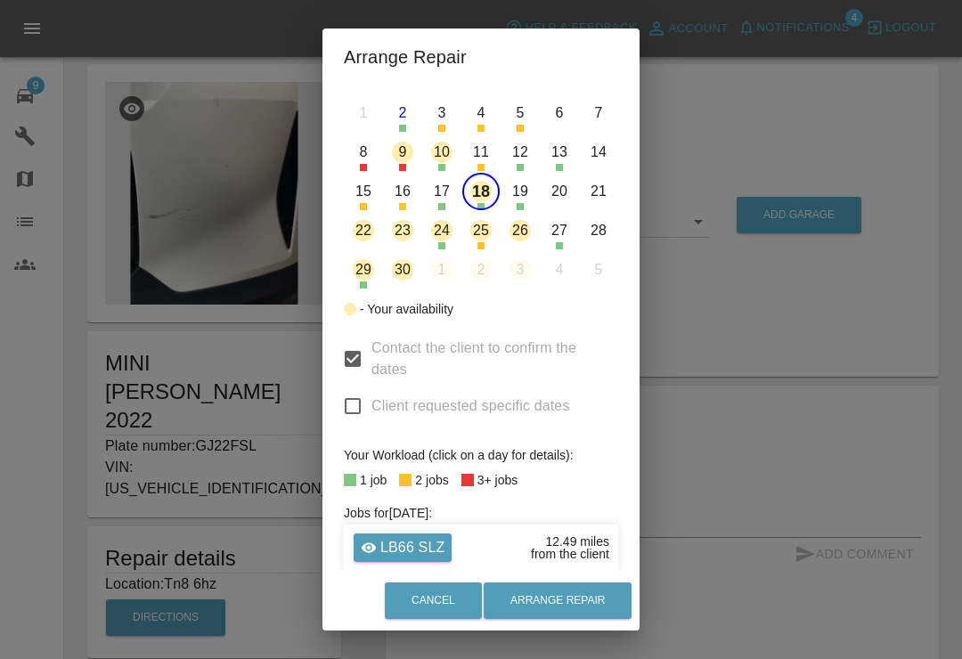
click at [412, 161] on button "9" at bounding box center [402, 152] width 37 height 37
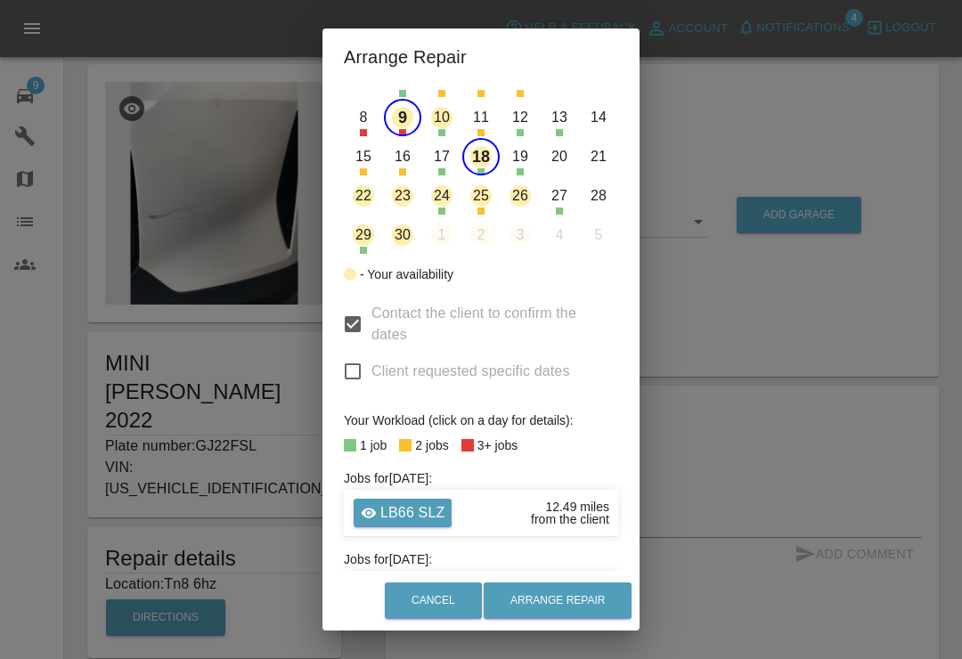
scroll to position [160, 0]
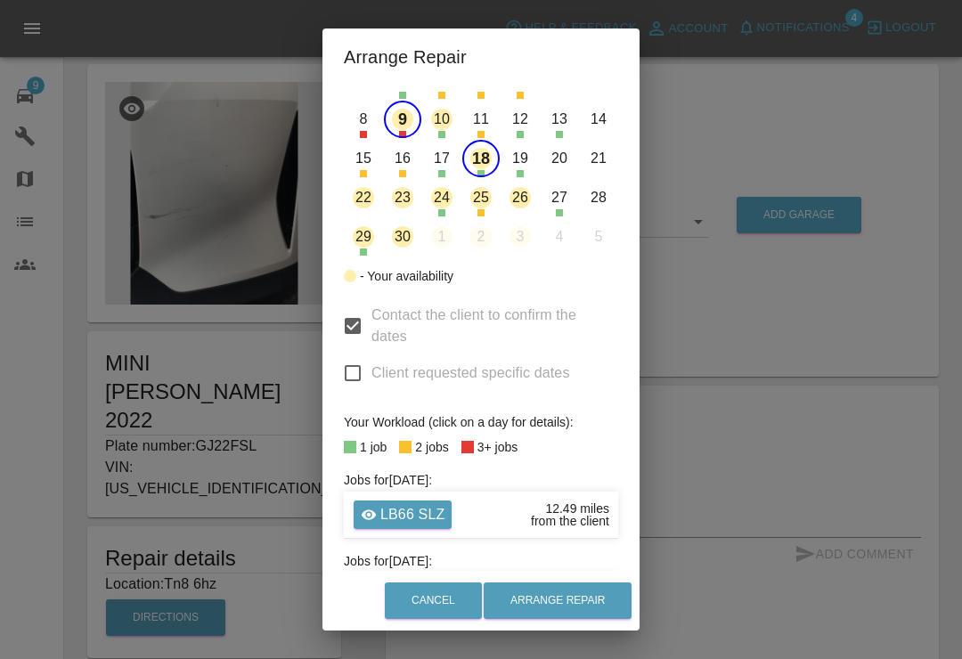
click at [413, 127] on button "9" at bounding box center [402, 119] width 37 height 37
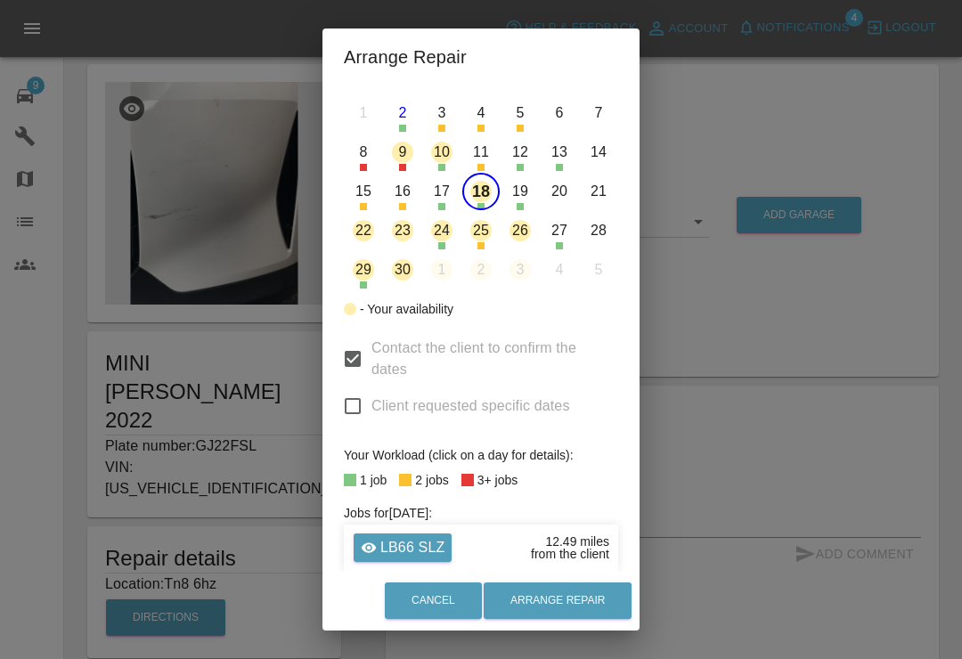
click at [446, 158] on button "10" at bounding box center [441, 152] width 37 height 37
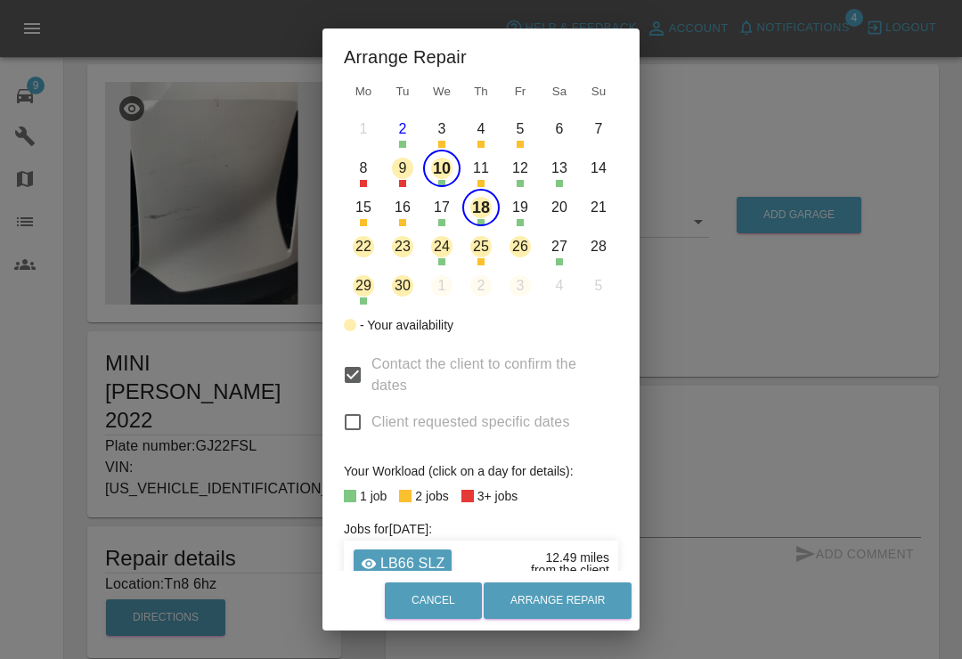
scroll to position [112, 0]
click at [527, 170] on button "12" at bounding box center [520, 167] width 37 height 37
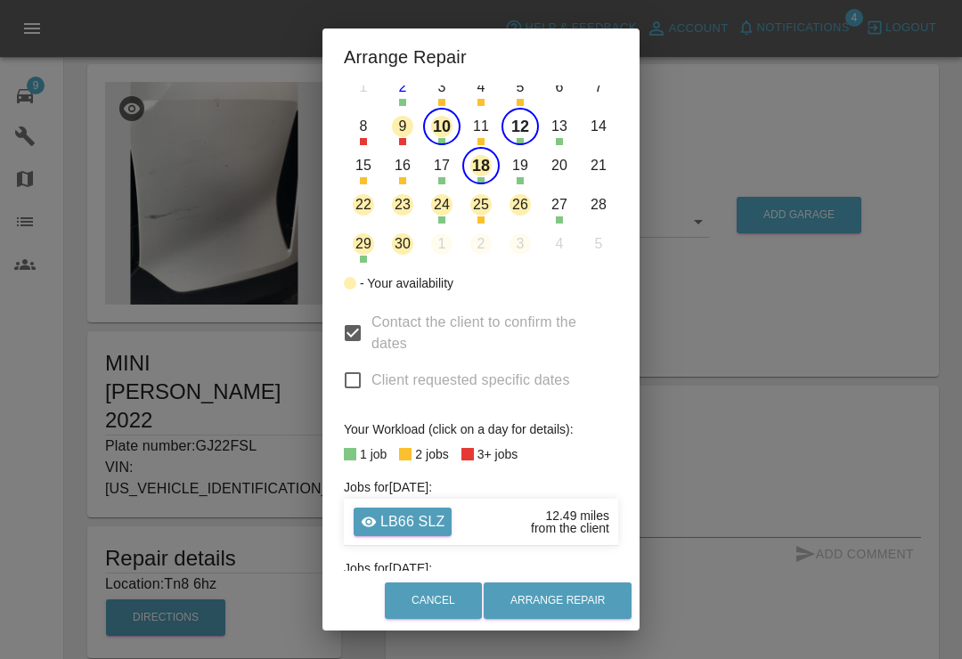
scroll to position [150, 0]
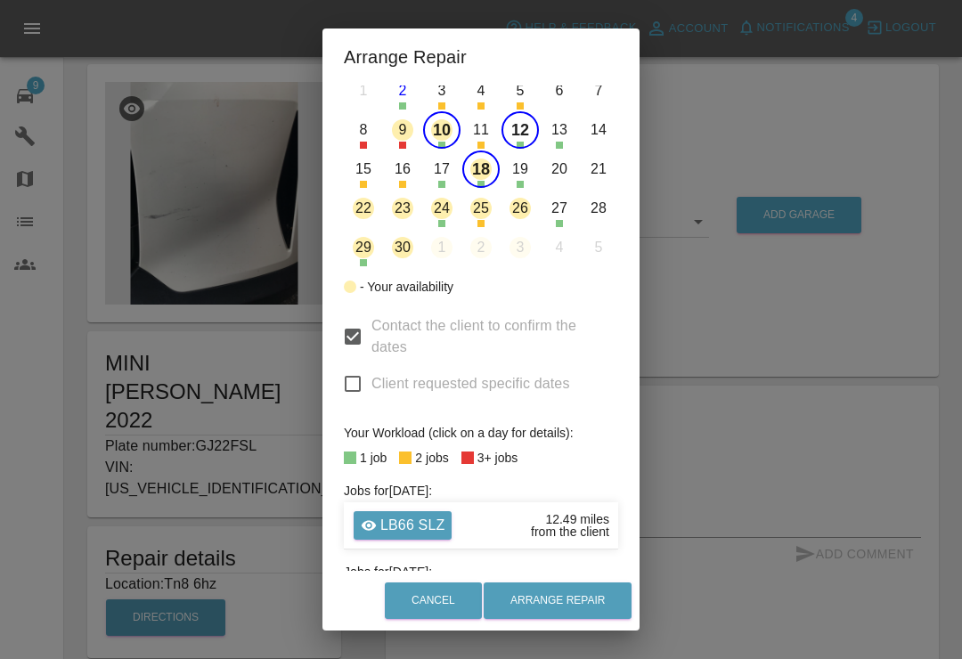
click at [528, 135] on button "12" at bounding box center [520, 129] width 37 height 37
click at [487, 136] on button "11" at bounding box center [480, 129] width 37 height 37
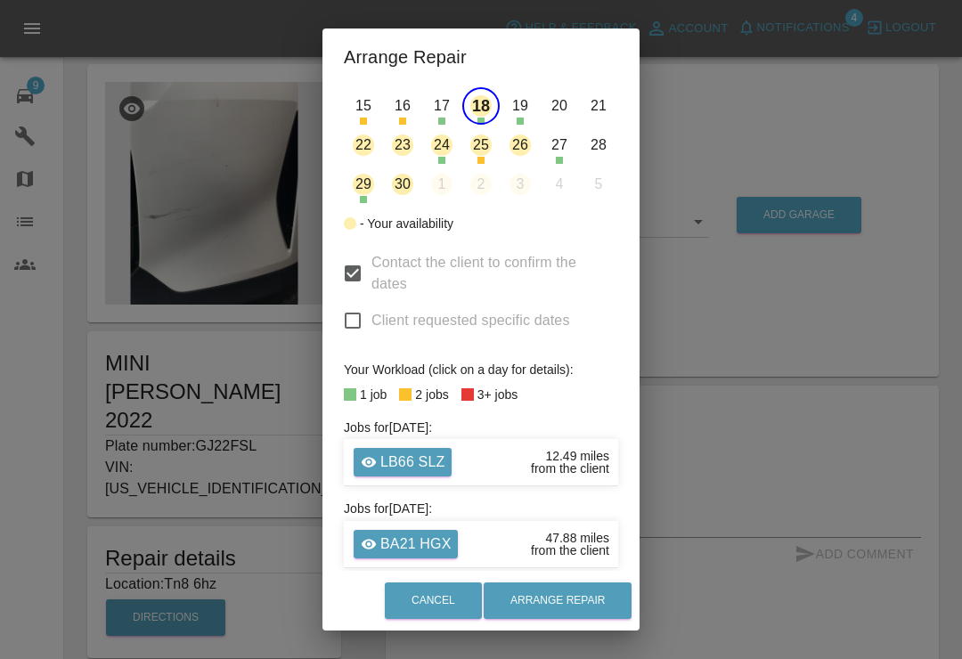
scroll to position [60, 0]
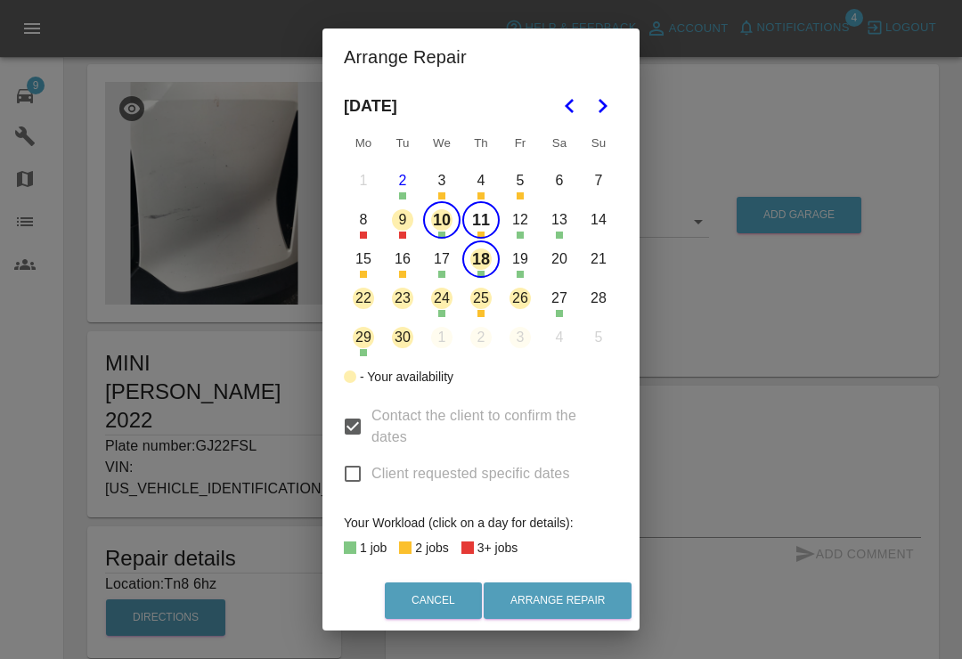
click at [491, 223] on button "11" at bounding box center [480, 219] width 37 height 37
click at [526, 295] on button "26" at bounding box center [520, 298] width 37 height 37
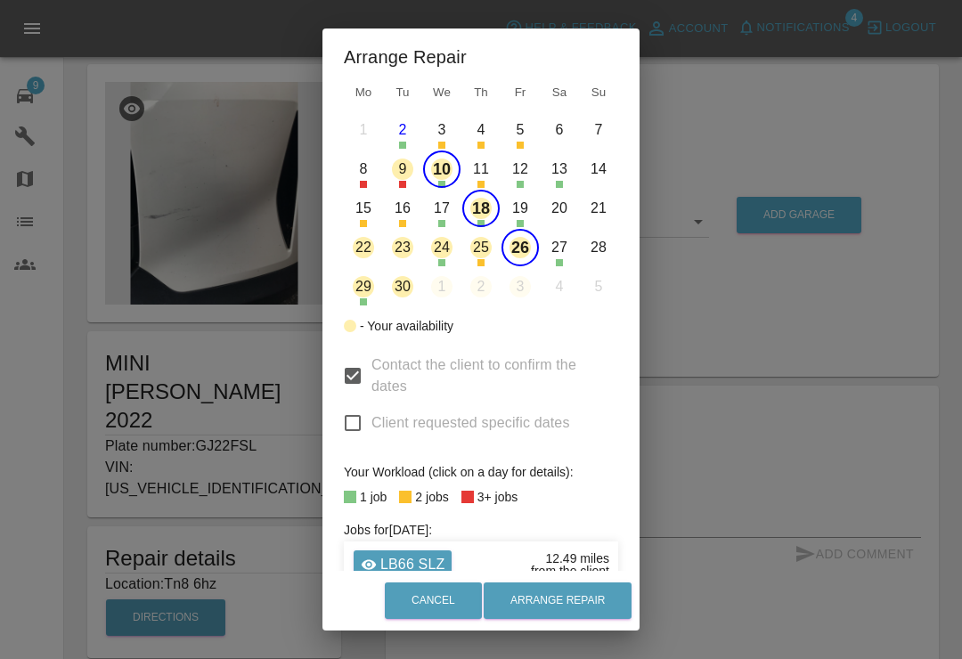
scroll to position [108, 0]
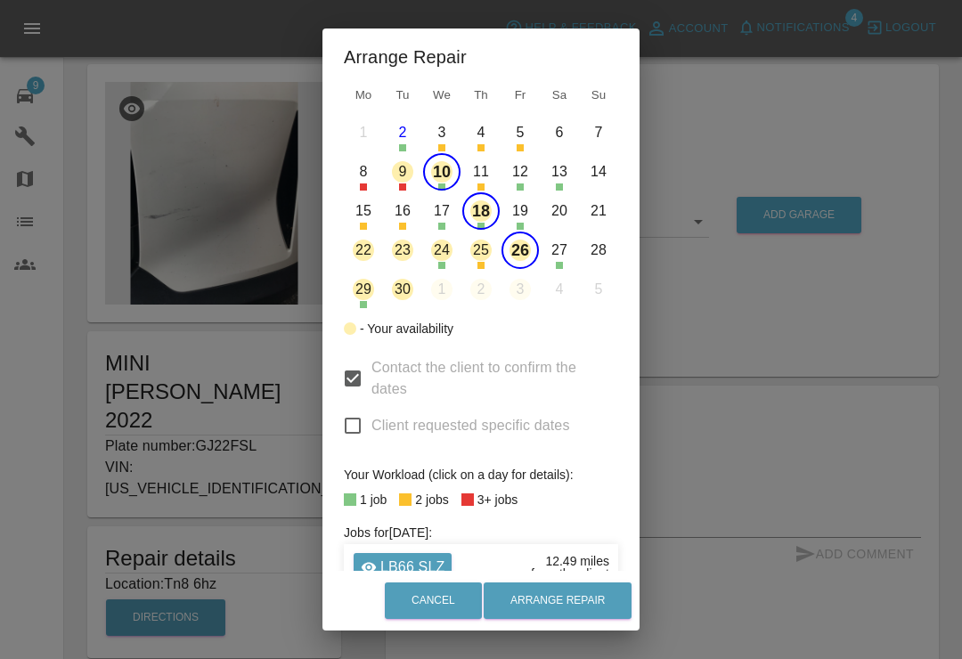
click at [528, 250] on button "26" at bounding box center [520, 250] width 37 height 37
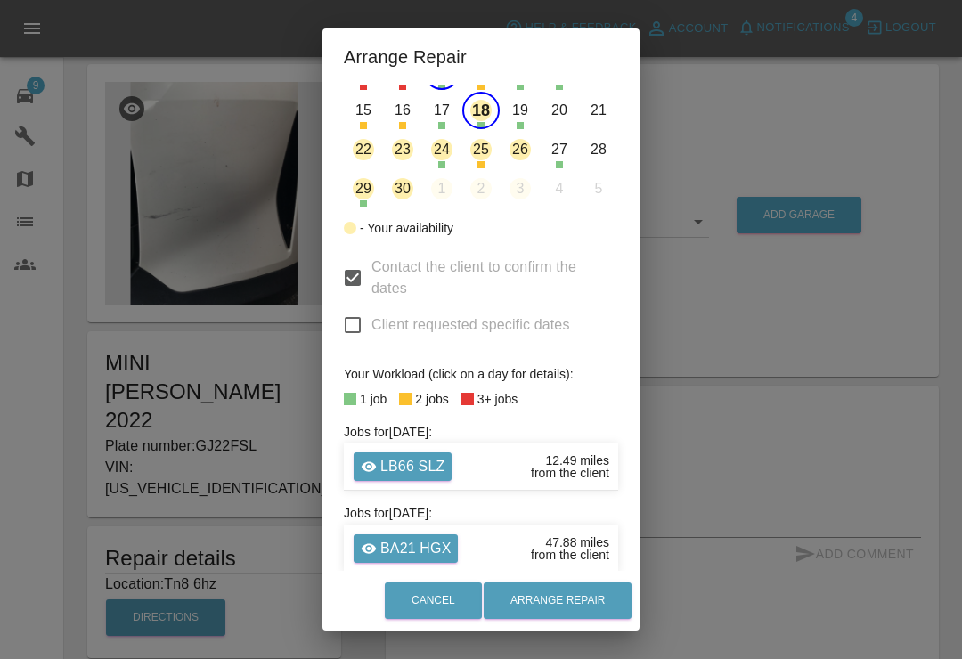
scroll to position [209, 0]
click at [533, 148] on button "26" at bounding box center [520, 149] width 37 height 37
click at [528, 158] on button "26" at bounding box center [520, 149] width 37 height 37
click at [367, 149] on button "22" at bounding box center [363, 149] width 37 height 37
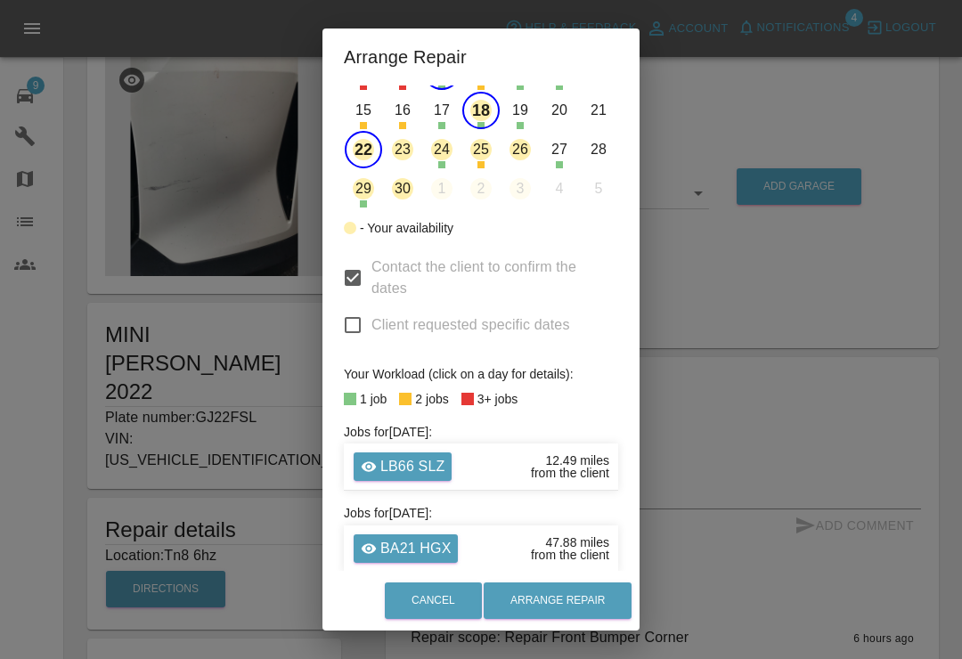
scroll to position [176, 0]
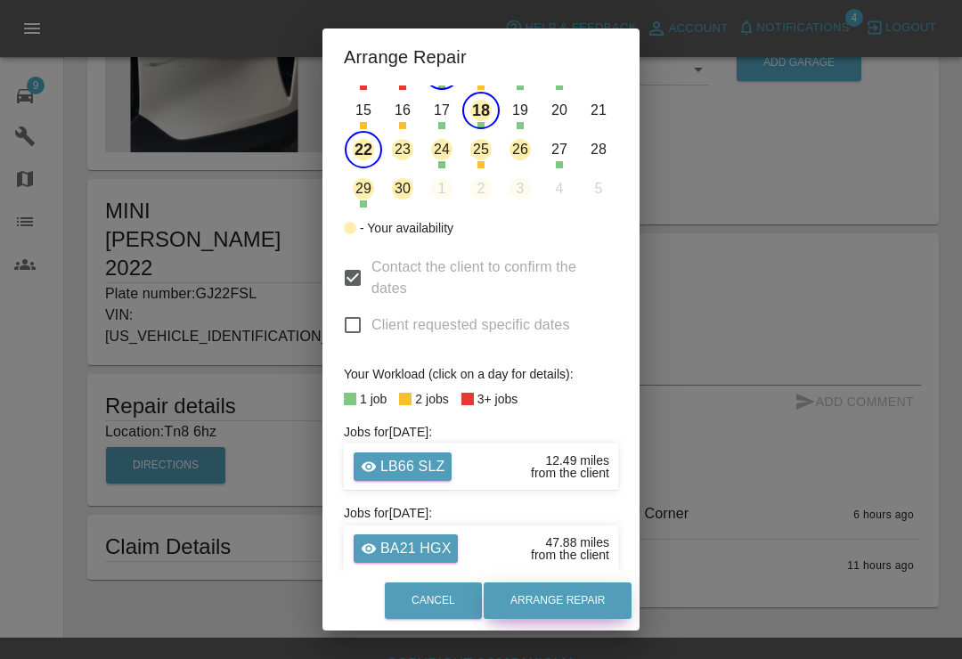
click at [577, 619] on button "Arrange Repair" at bounding box center [558, 601] width 148 height 37
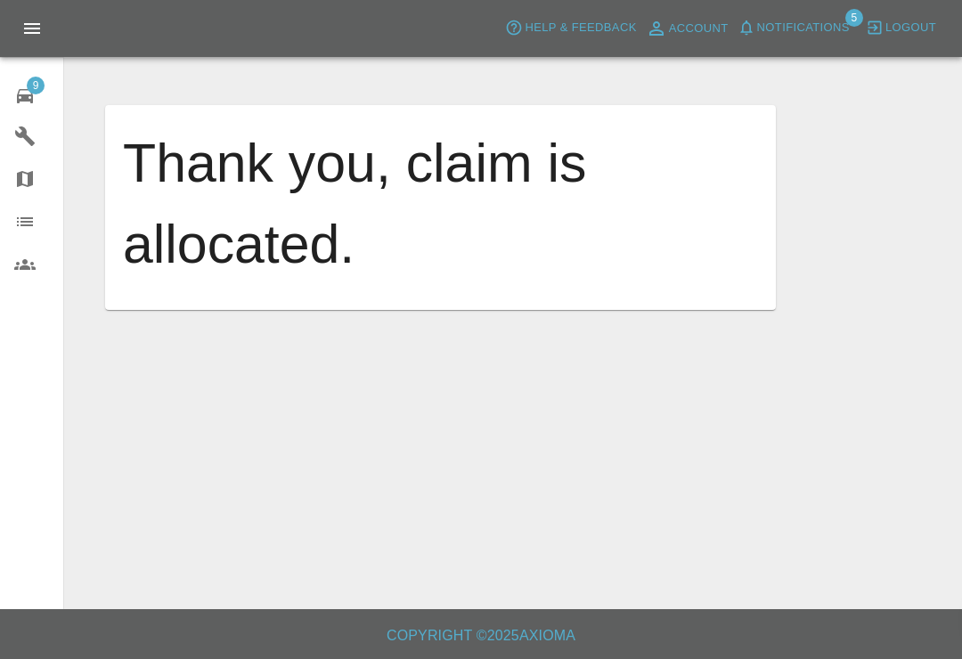
click at [759, 35] on span "Notifications" at bounding box center [803, 28] width 93 height 20
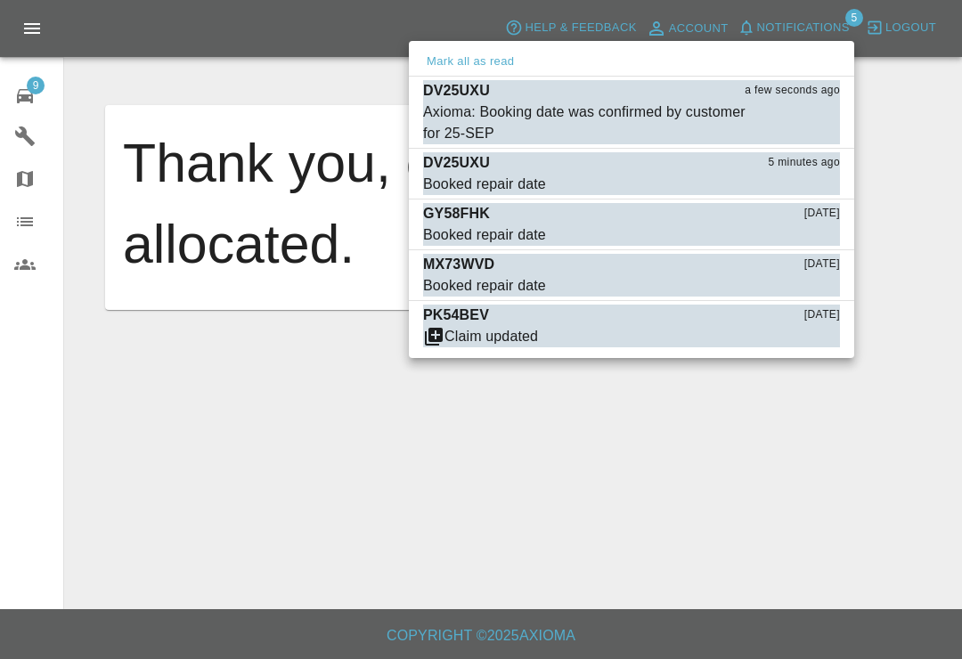
click at [477, 121] on div "Axioma: Booking date was confirmed by customer for 25-SEP" at bounding box center [587, 123] width 328 height 43
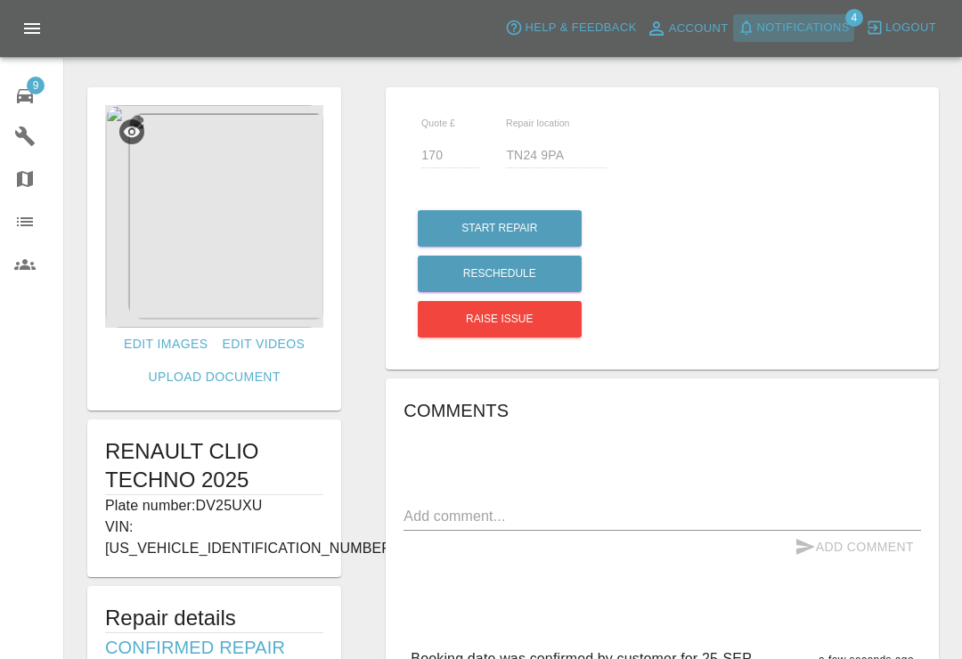
click at [778, 38] on button "Notifications" at bounding box center [793, 28] width 121 height 28
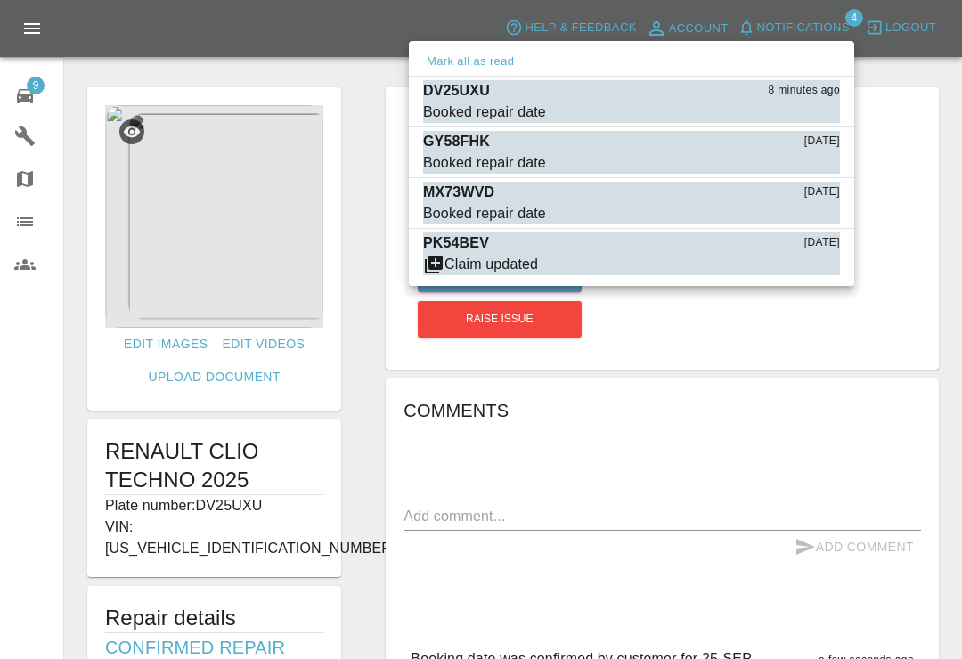
click at [778, 37] on div at bounding box center [481, 329] width 962 height 659
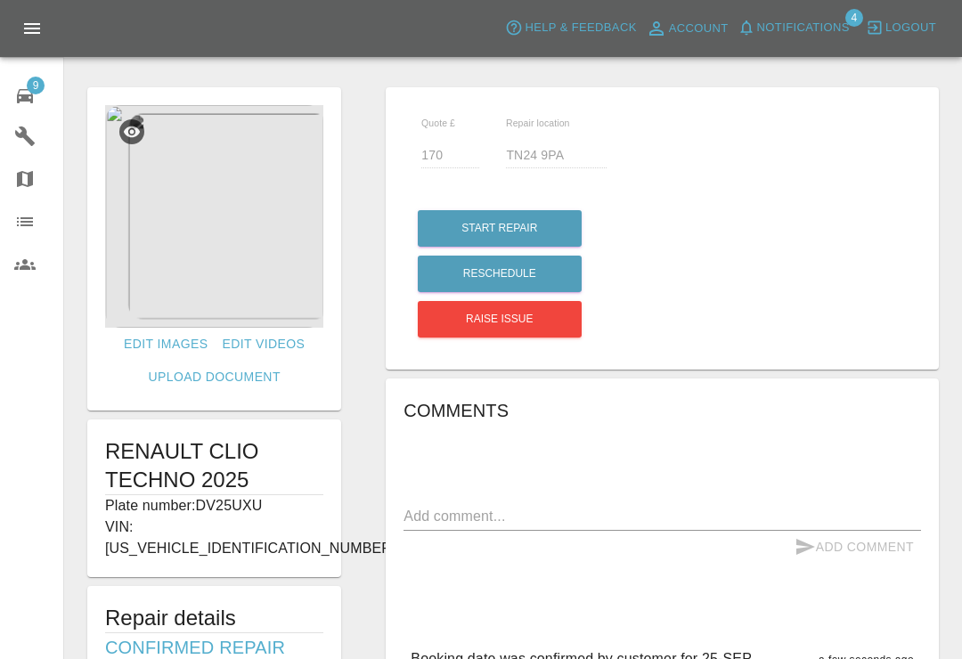
click at [779, 30] on span "Notifications" at bounding box center [803, 28] width 93 height 20
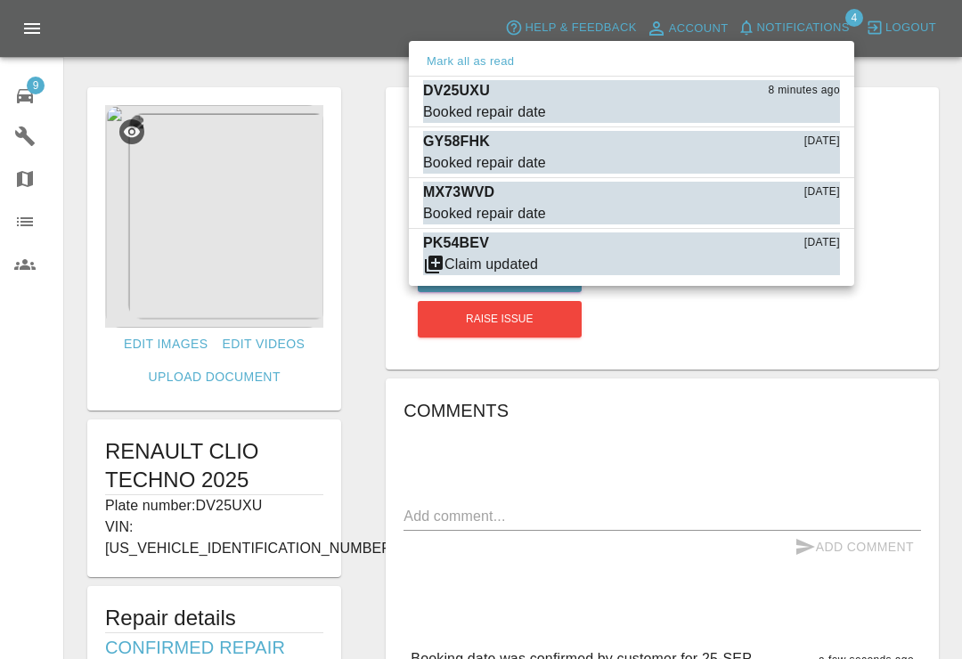
click at [823, 113] on button "Mark as read" at bounding box center [801, 112] width 78 height 20
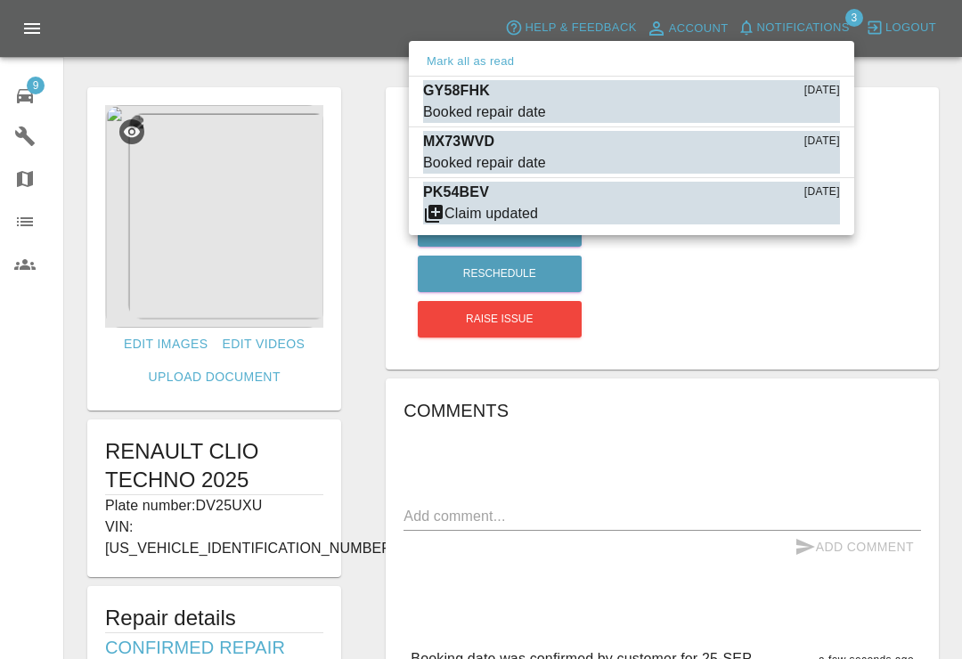
click at [491, 110] on div "Booked repair date" at bounding box center [484, 112] width 123 height 21
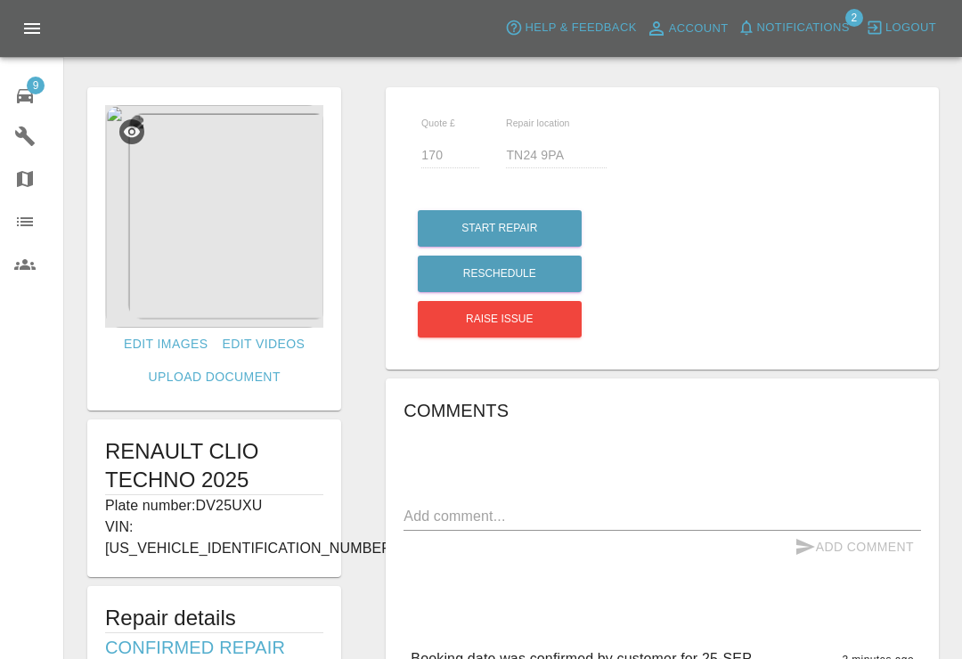
type input "225"
type input "AL3 6EQ"
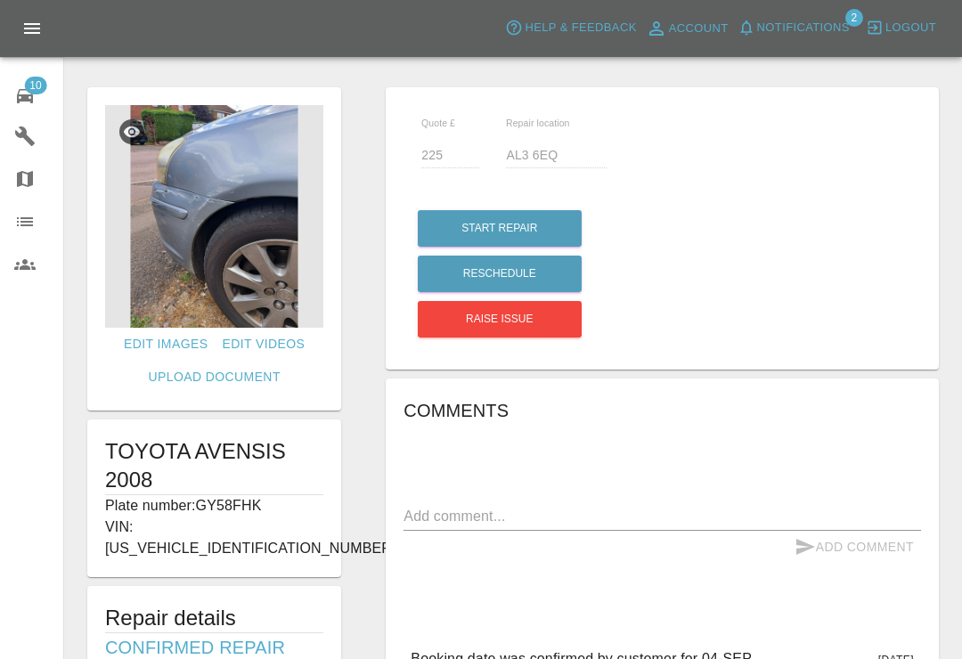
click at [237, 233] on img at bounding box center [214, 216] width 218 height 223
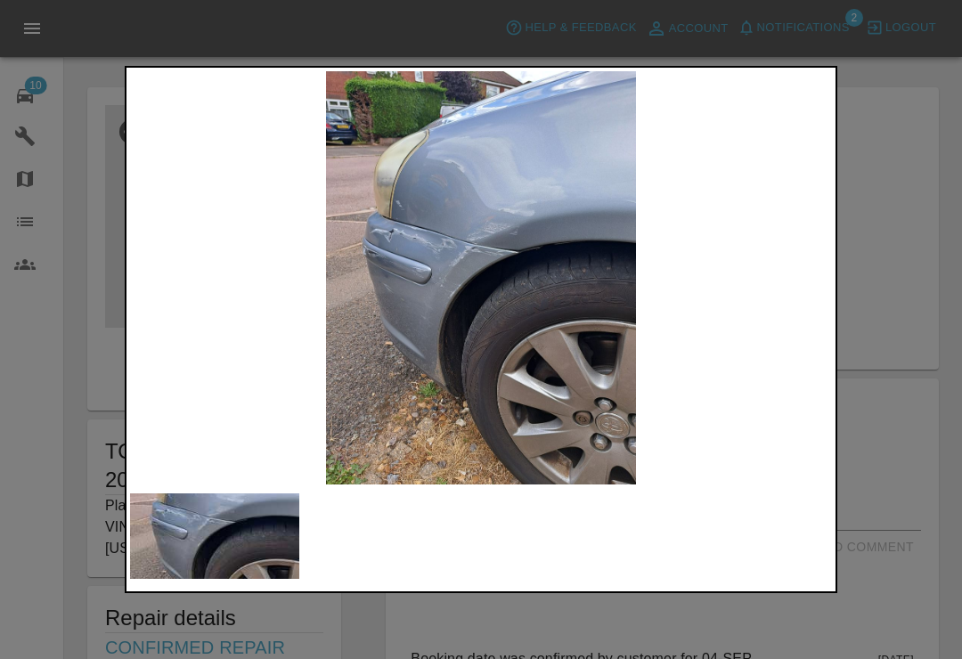
click at [586, 235] on img at bounding box center [481, 277] width 702 height 413
click at [587, 255] on img at bounding box center [481, 277] width 702 height 413
click at [894, 151] on div at bounding box center [481, 329] width 962 height 659
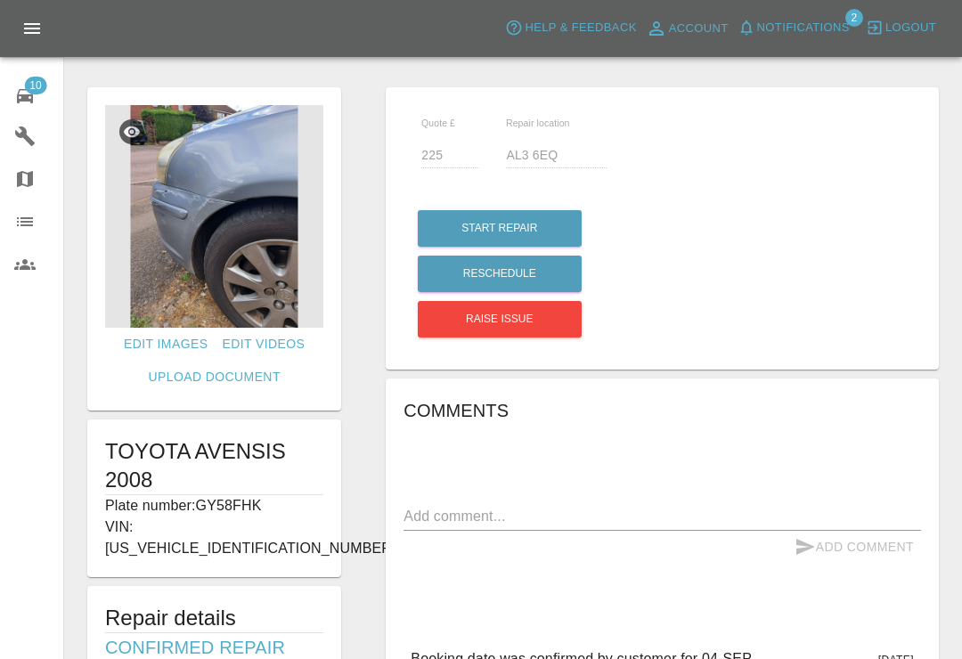
click at [918, 70] on div at bounding box center [513, 49] width 870 height 57
click at [760, 35] on span "Notifications" at bounding box center [803, 28] width 93 height 20
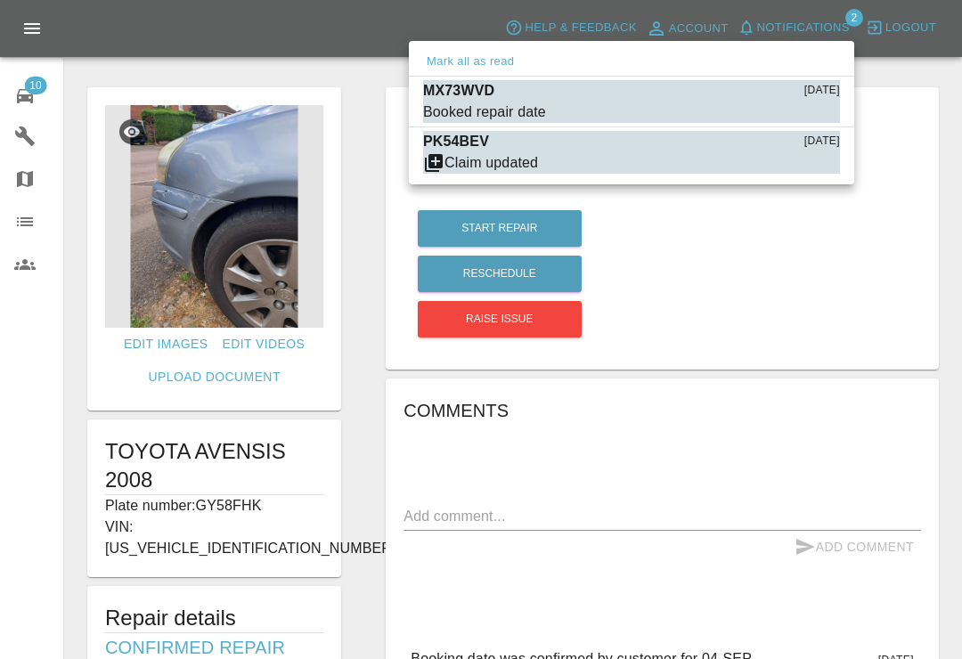
click at [503, 106] on div "Booked repair date" at bounding box center [484, 112] width 123 height 21
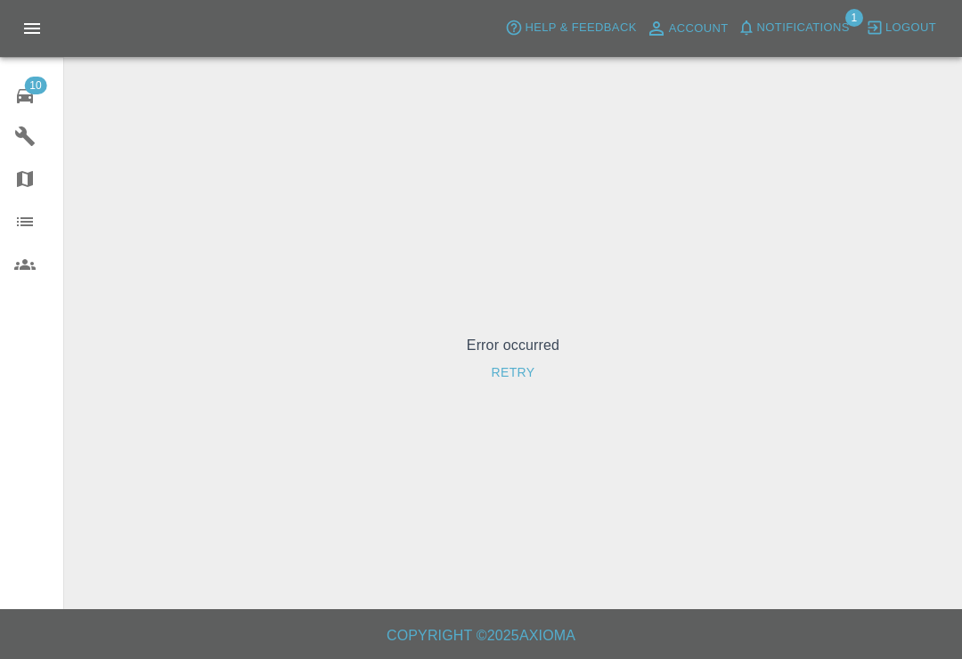
click at [737, 39] on button "Notifications" at bounding box center [793, 28] width 121 height 28
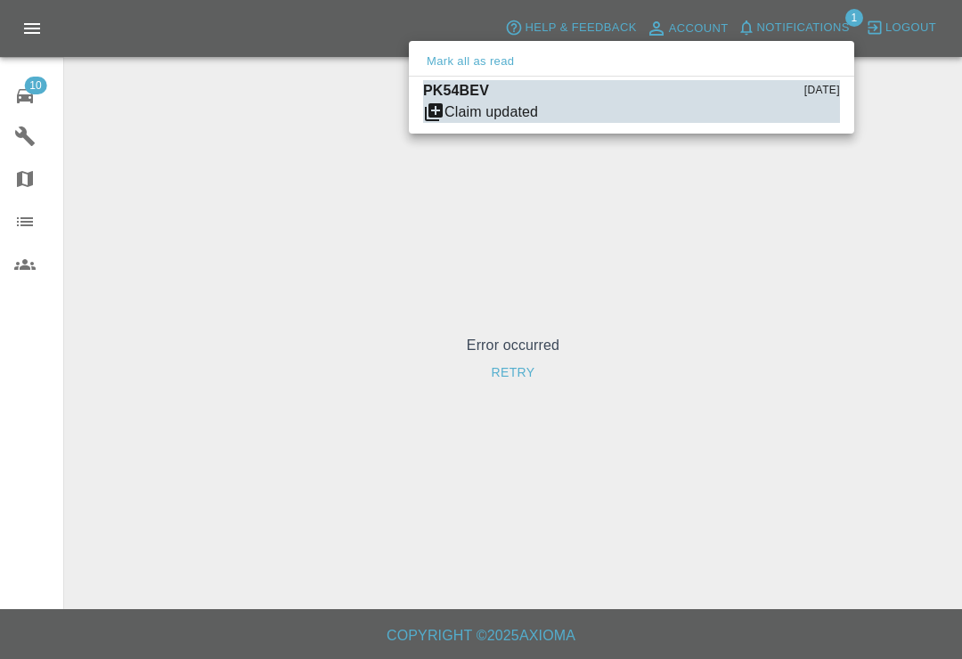
click at [520, 106] on div "Claim updated" at bounding box center [492, 112] width 94 height 21
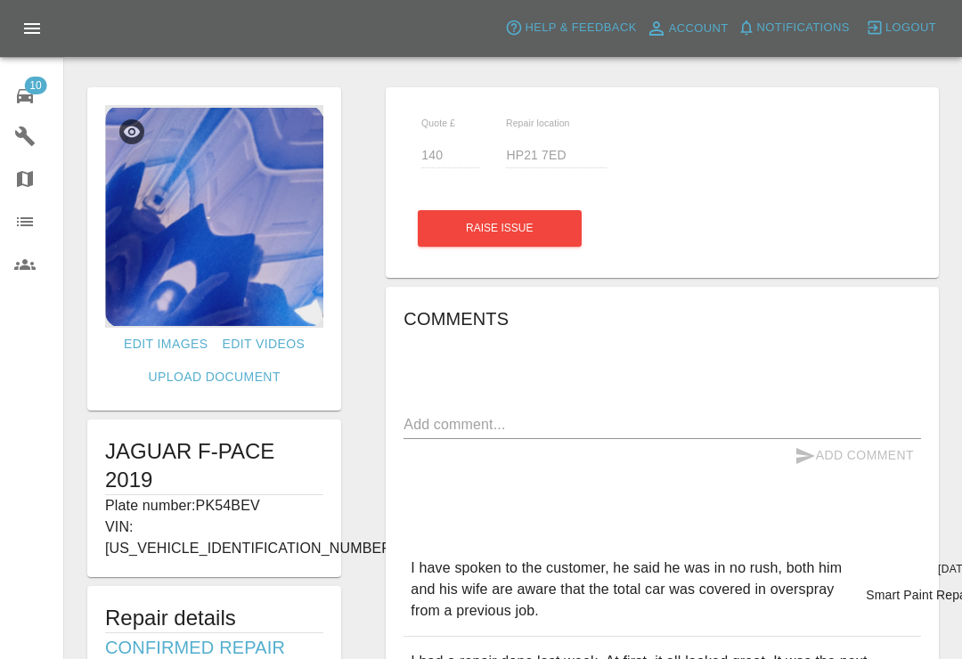
click at [751, 29] on icon "button" at bounding box center [747, 28] width 18 height 18
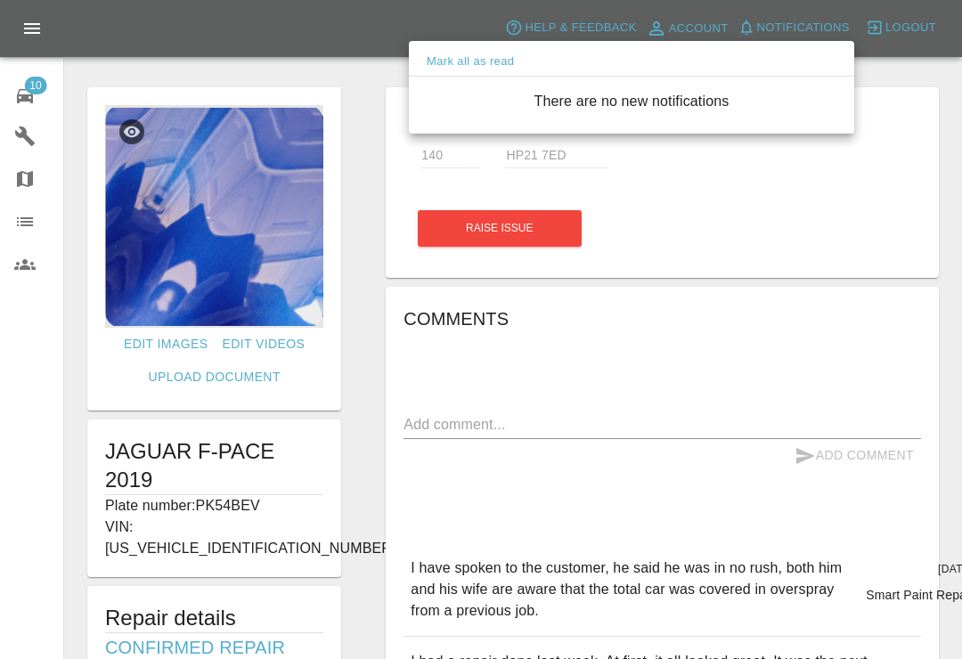
click at [802, 194] on div at bounding box center [481, 329] width 962 height 659
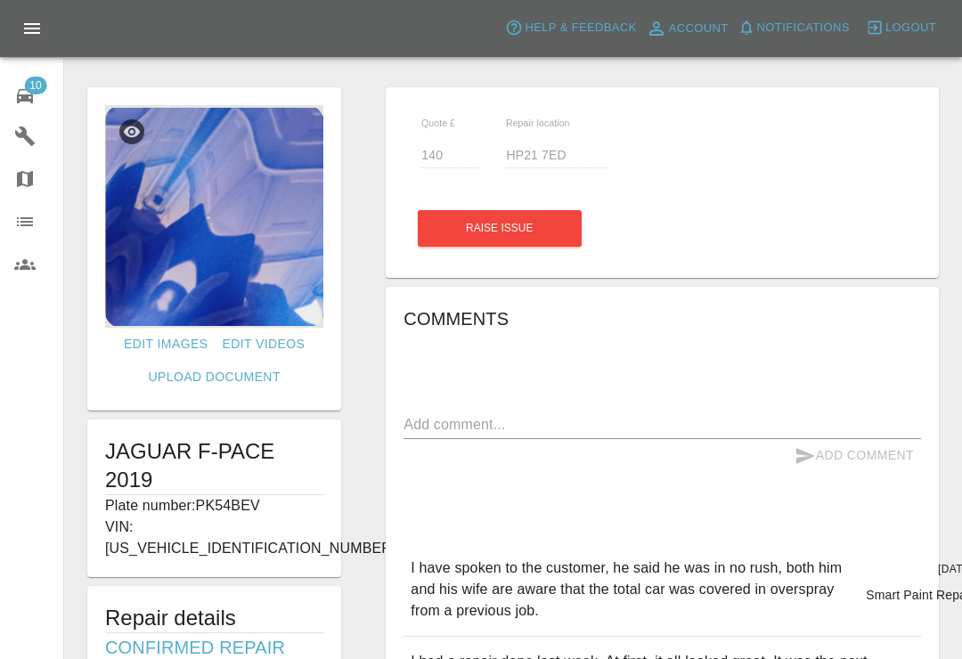
click at [665, 415] on textarea at bounding box center [663, 424] width 518 height 20
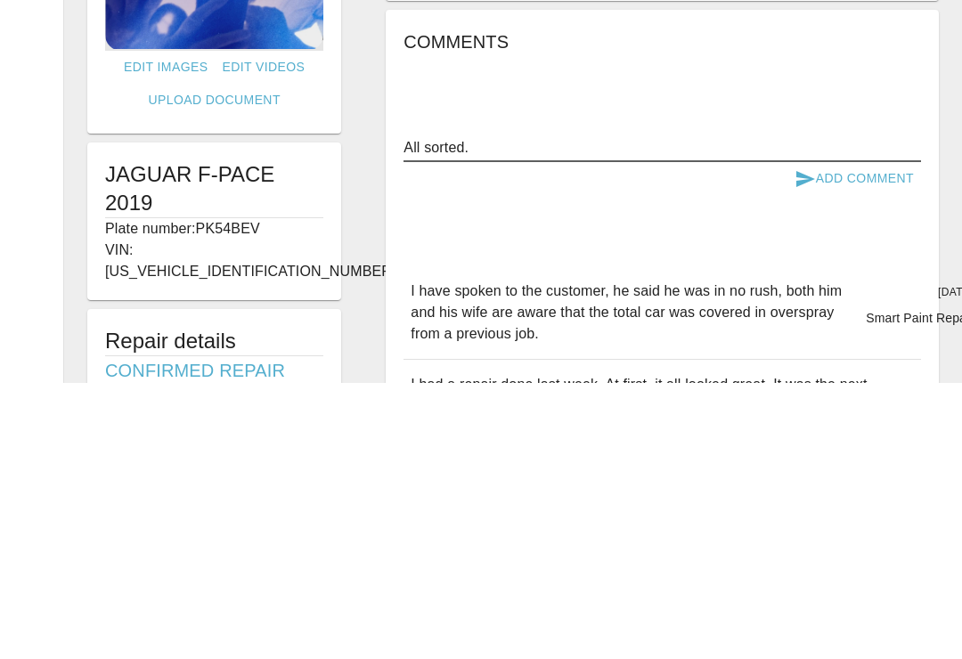
type textarea "All sorted."
click at [887, 439] on button "Add Comment" at bounding box center [855, 455] width 134 height 33
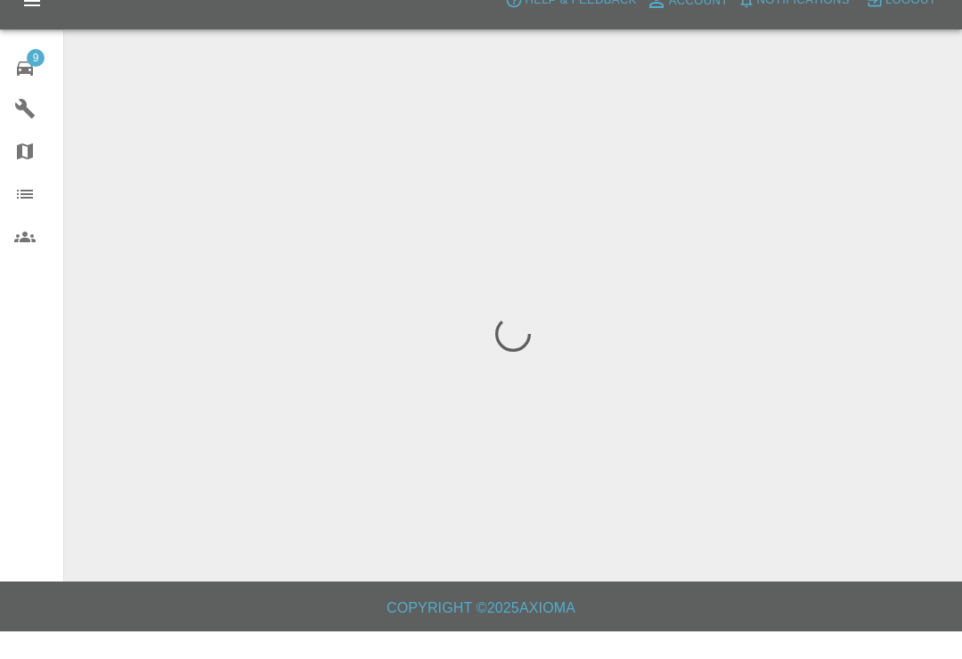
scroll to position [28, 0]
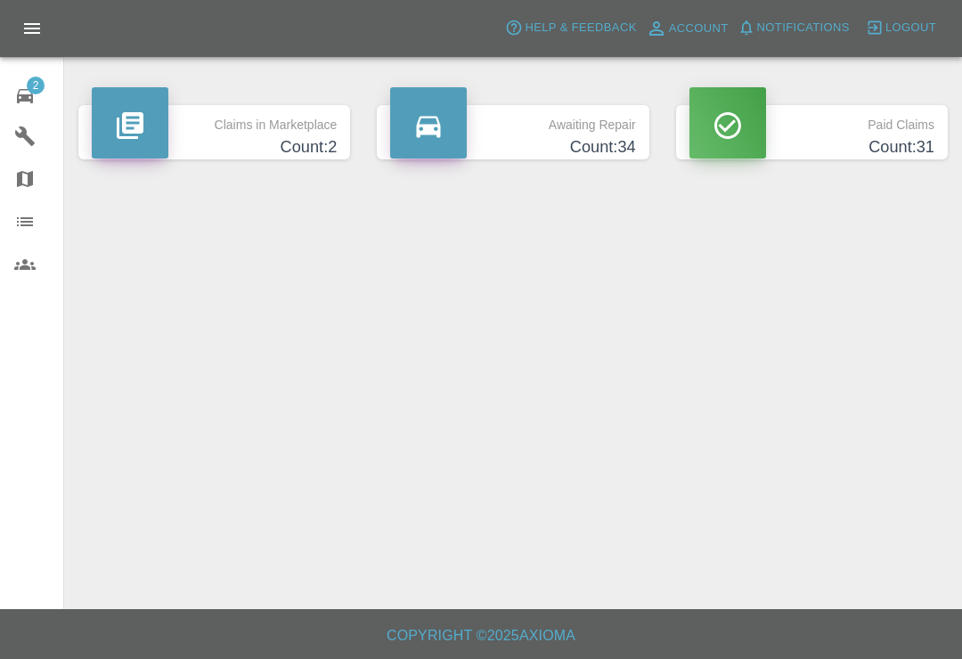
click at [25, 104] on icon at bounding box center [24, 96] width 21 height 21
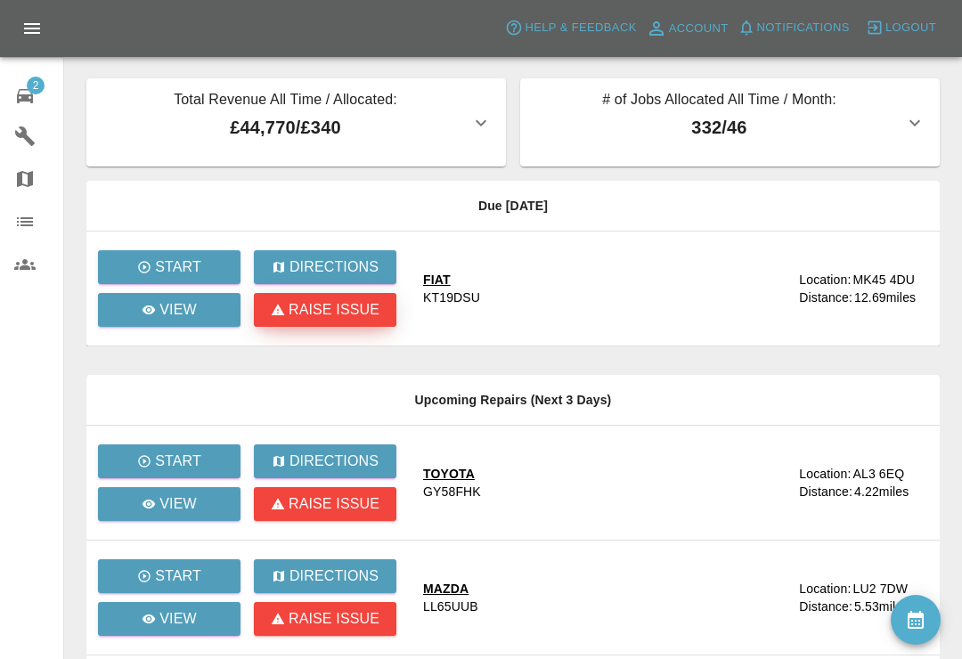
click at [367, 316] on p "Raise issue" at bounding box center [334, 309] width 91 height 21
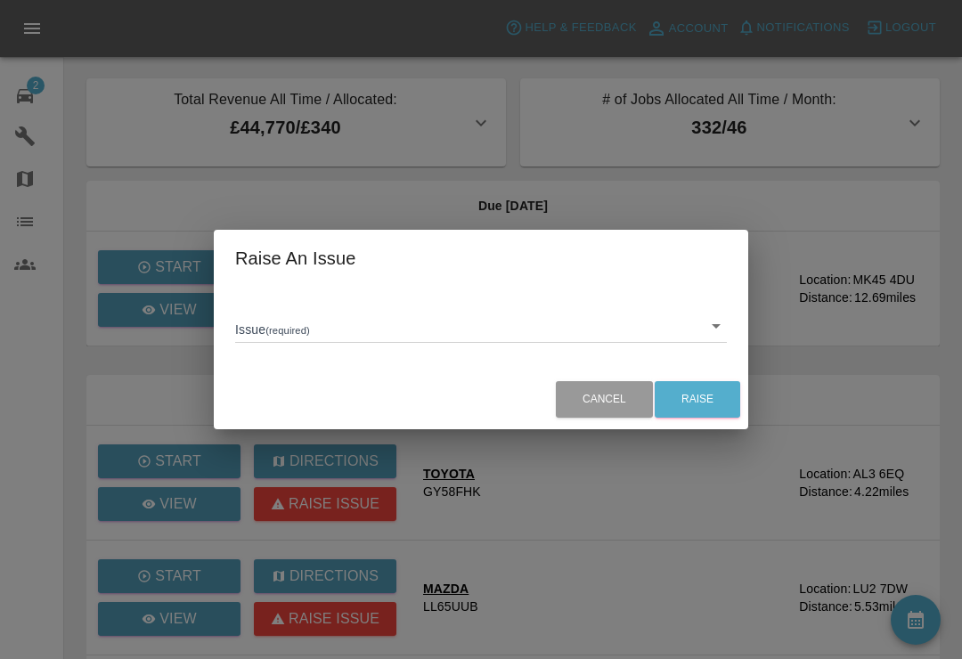
click at [711, 321] on body "Axioma Help & Feedback Account Notifications 0 Logout 2 Repair home Garages Map…" at bounding box center [481, 547] width 962 height 1094
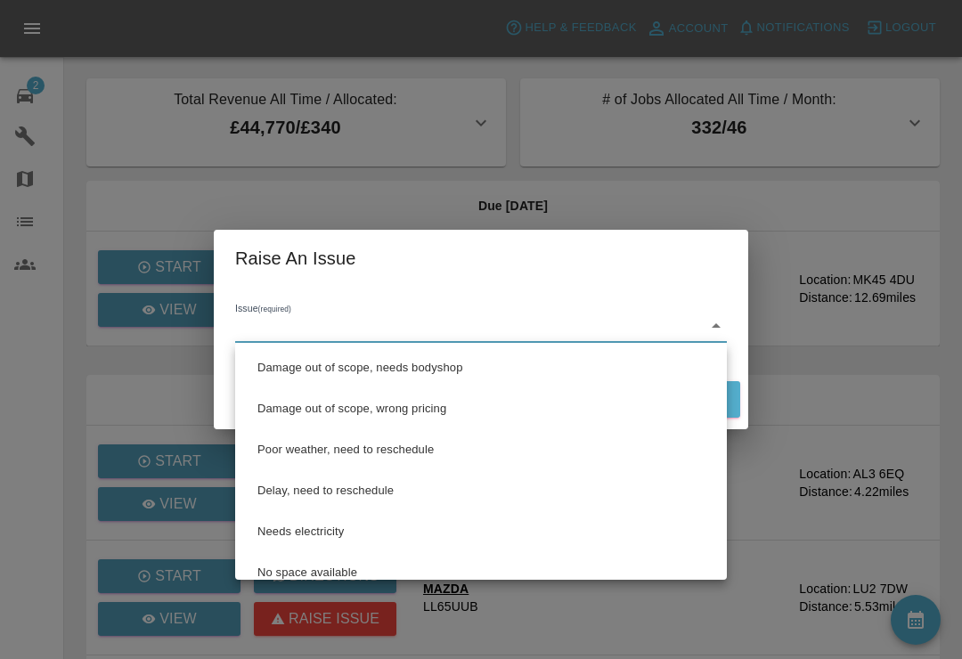
click at [442, 369] on li "Damage out of scope, needs bodyshop" at bounding box center [481, 368] width 483 height 41
type input "Damage out of scope, needs bodyshop"
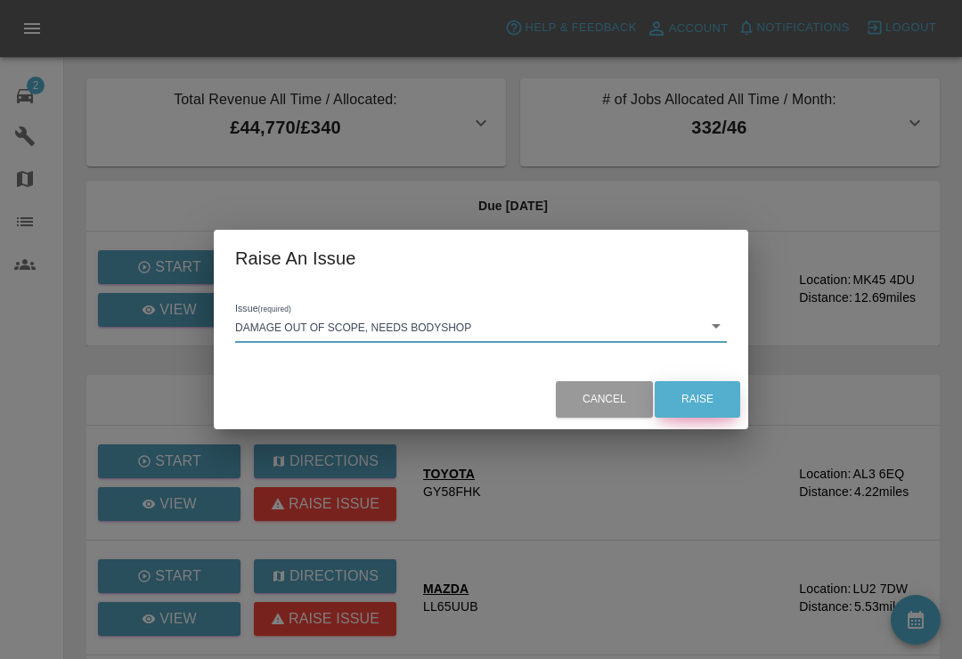
click at [704, 397] on button "Raise" at bounding box center [698, 399] width 86 height 37
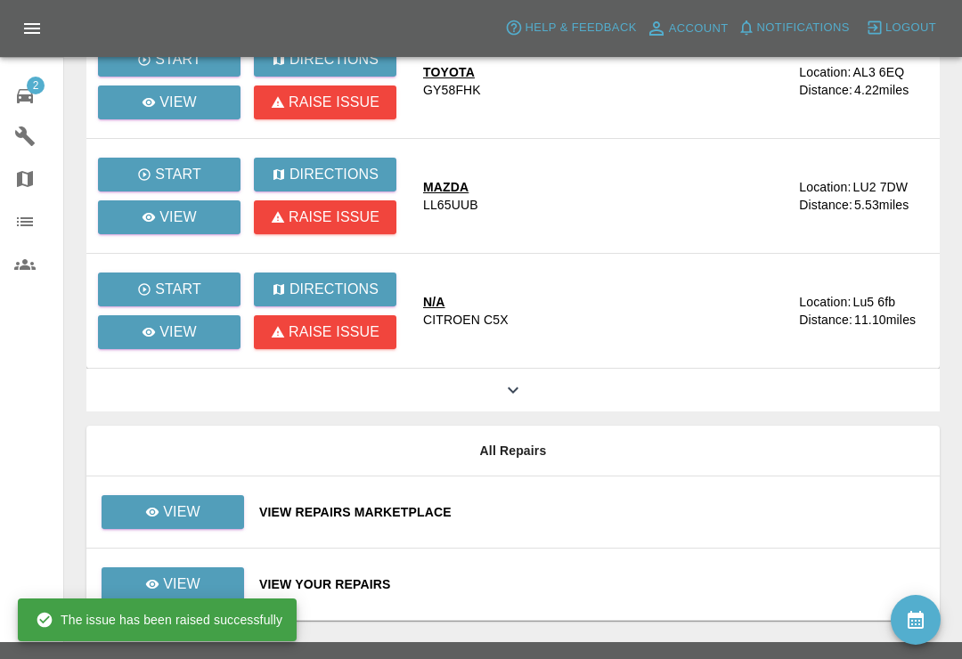
scroll to position [407, 0]
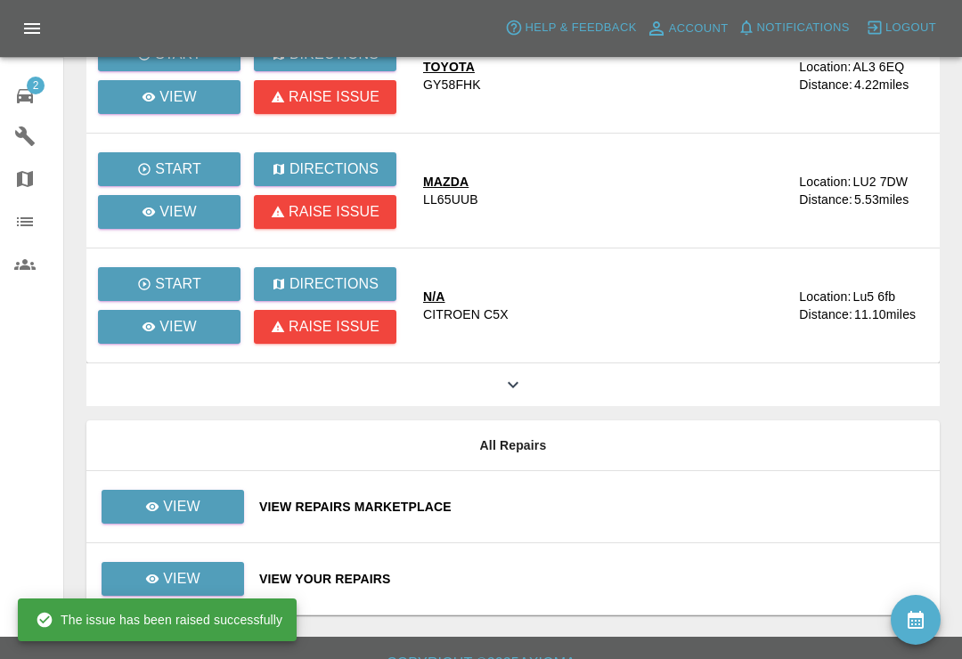
click at [620, 504] on div "View Repairs Marketplace" at bounding box center [592, 507] width 667 height 18
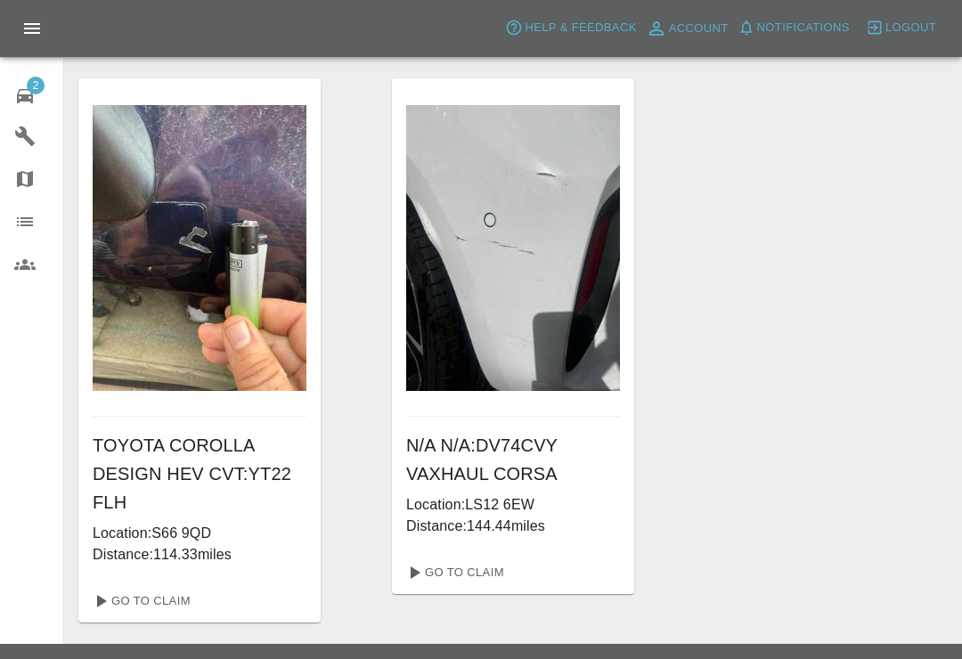
scroll to position [7, 0]
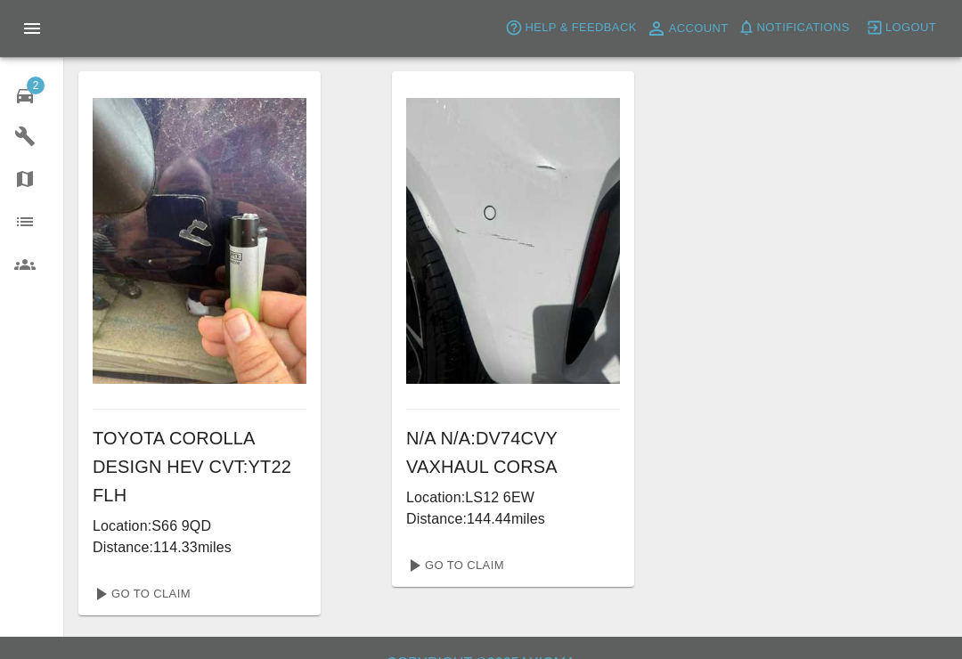
click at [28, 99] on icon at bounding box center [25, 96] width 16 height 14
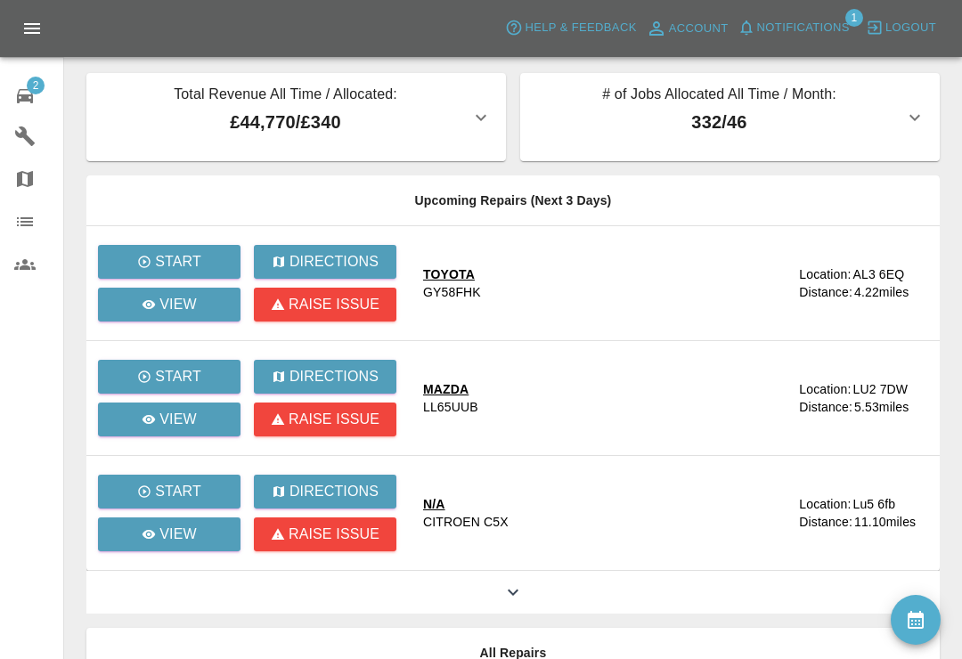
scroll to position [2, 0]
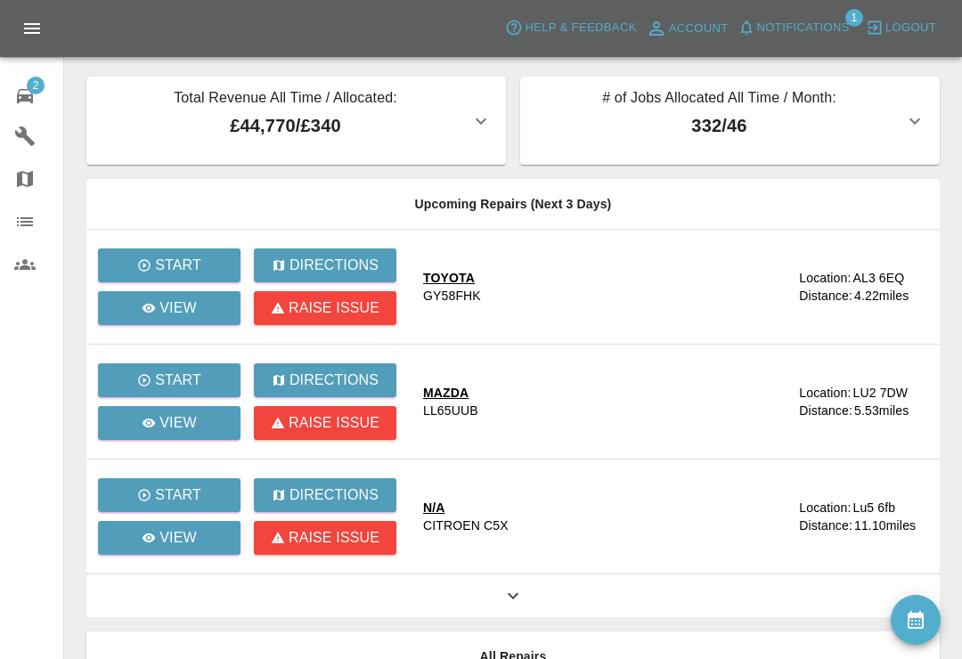
click at [918, 629] on icon "availability" at bounding box center [916, 620] width 16 height 18
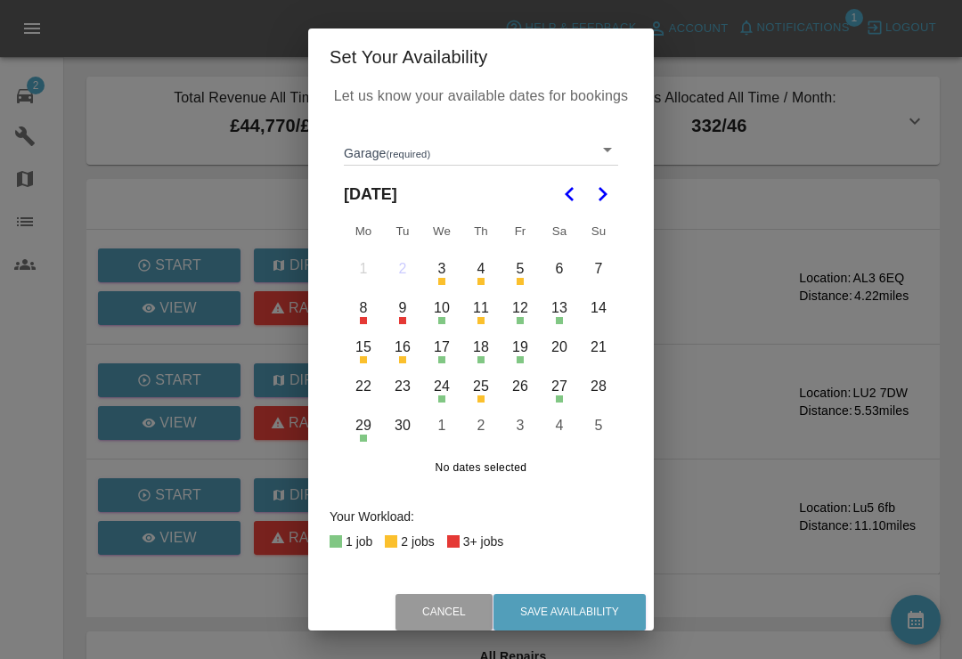
click at [611, 145] on body "Axioma Help & Feedback Account Notifications 1 Logout 2 Repair home Garages Map…" at bounding box center [481, 448] width 962 height 900
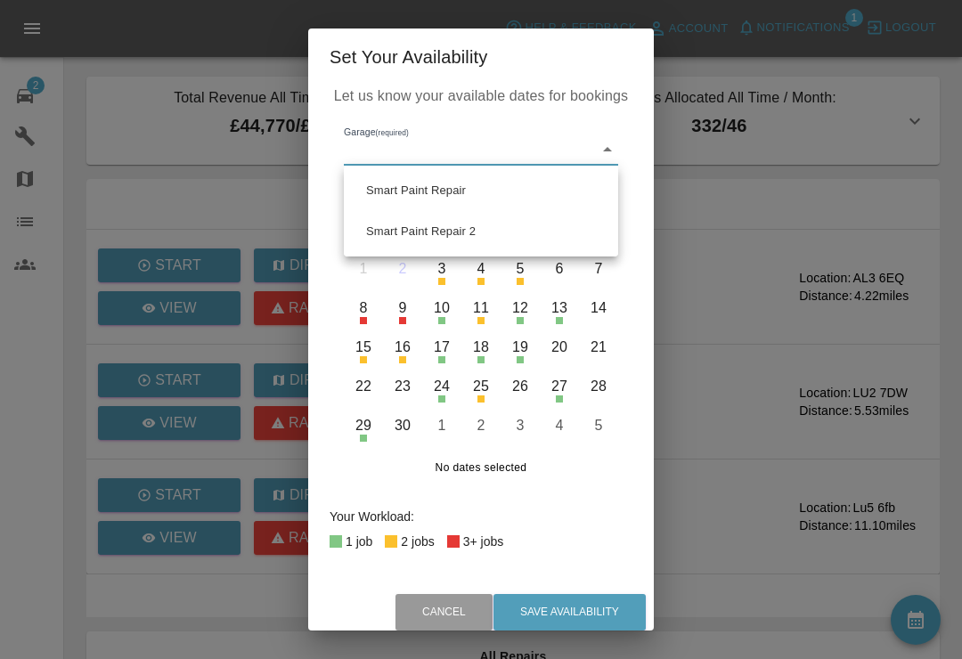
click at [515, 195] on li "Smart Paint Repair" at bounding box center [481, 190] width 266 height 41
type input "679a0979904d91245c525316"
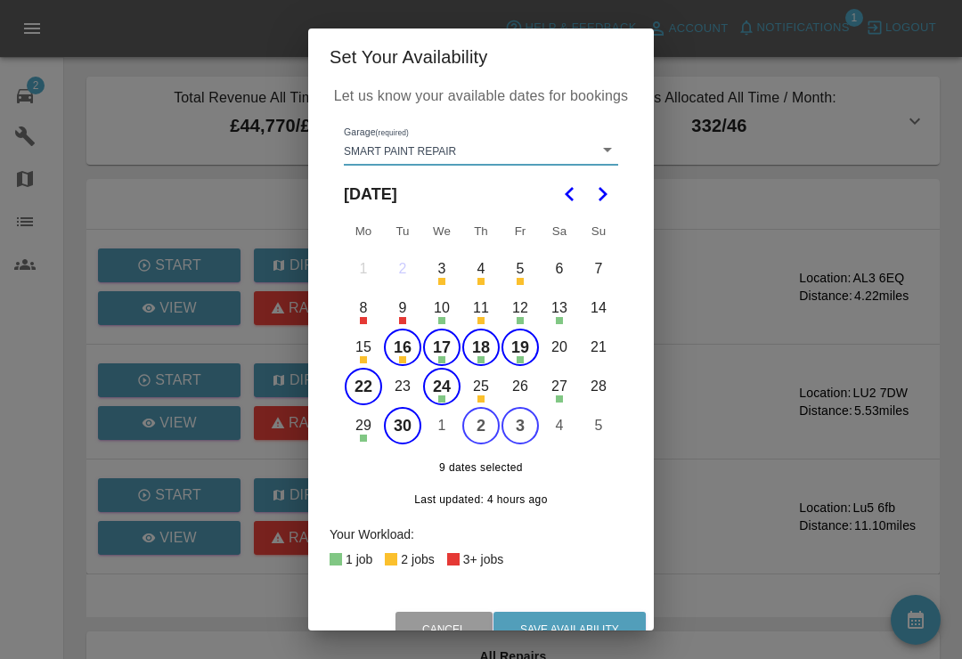
click at [455, 342] on button "17" at bounding box center [441, 347] width 37 height 37
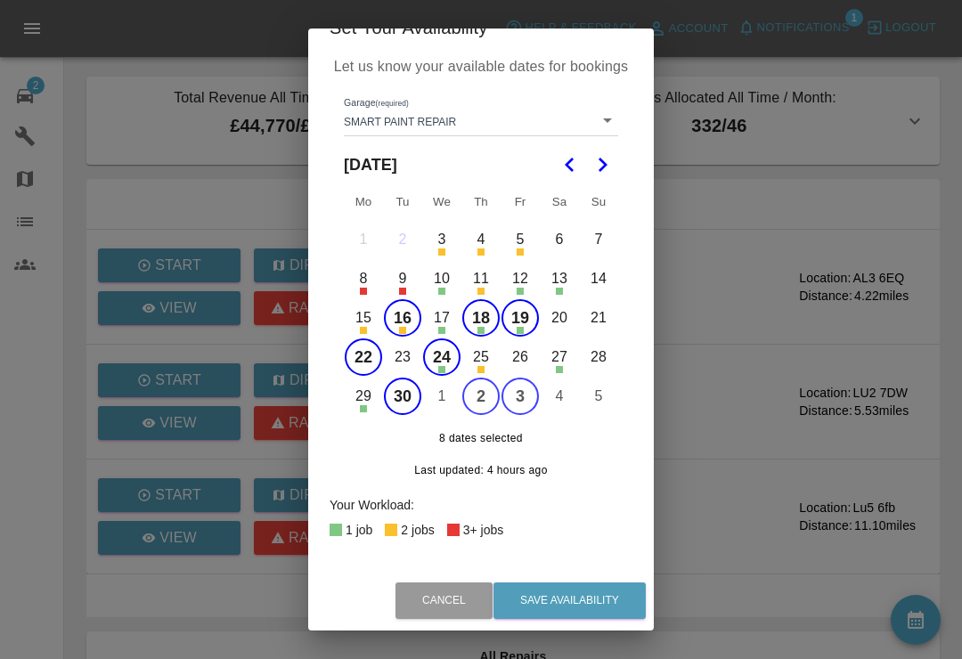
scroll to position [28, 0]
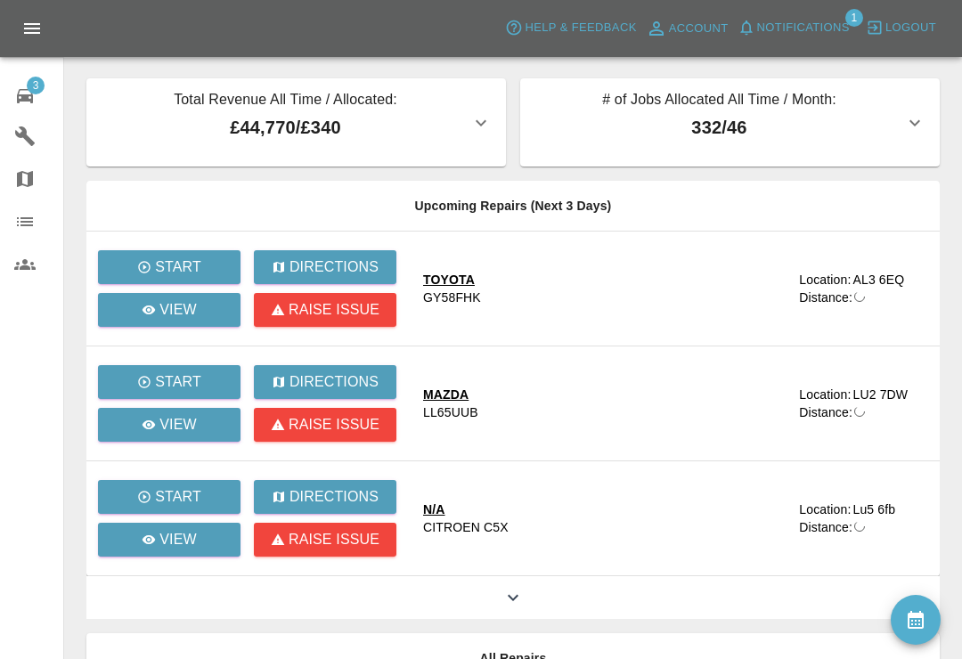
scroll to position [28, 0]
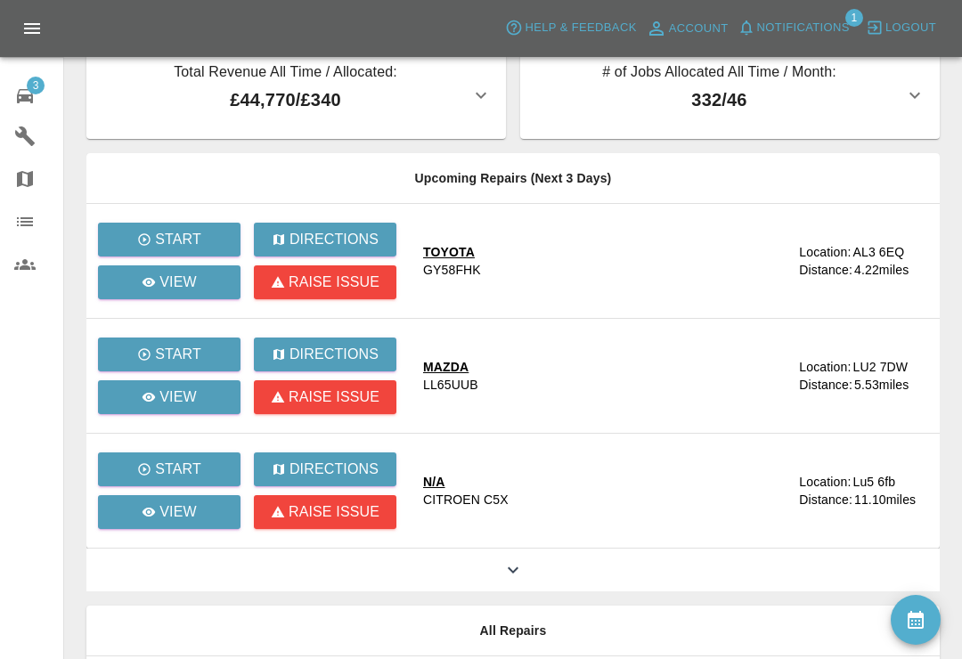
click at [914, 611] on icon "availability" at bounding box center [915, 620] width 21 height 21
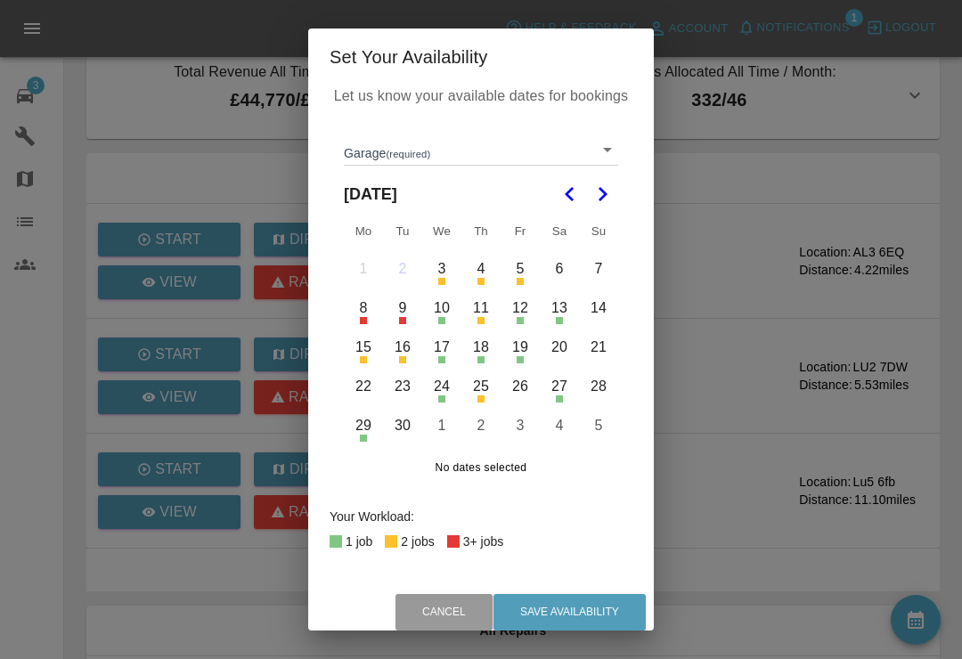
click at [618, 147] on body "Axioma Help & Feedback Account Notifications 1 Logout 3 Repair home Garages Map…" at bounding box center [481, 422] width 962 height 900
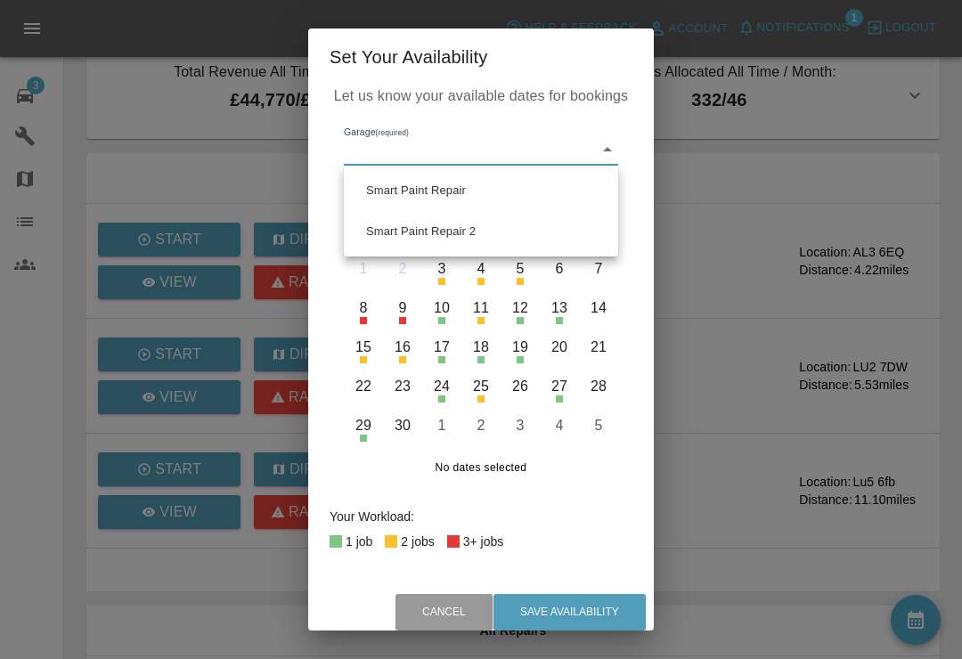
click at [470, 185] on li "Smart Paint Repair" at bounding box center [481, 190] width 266 height 41
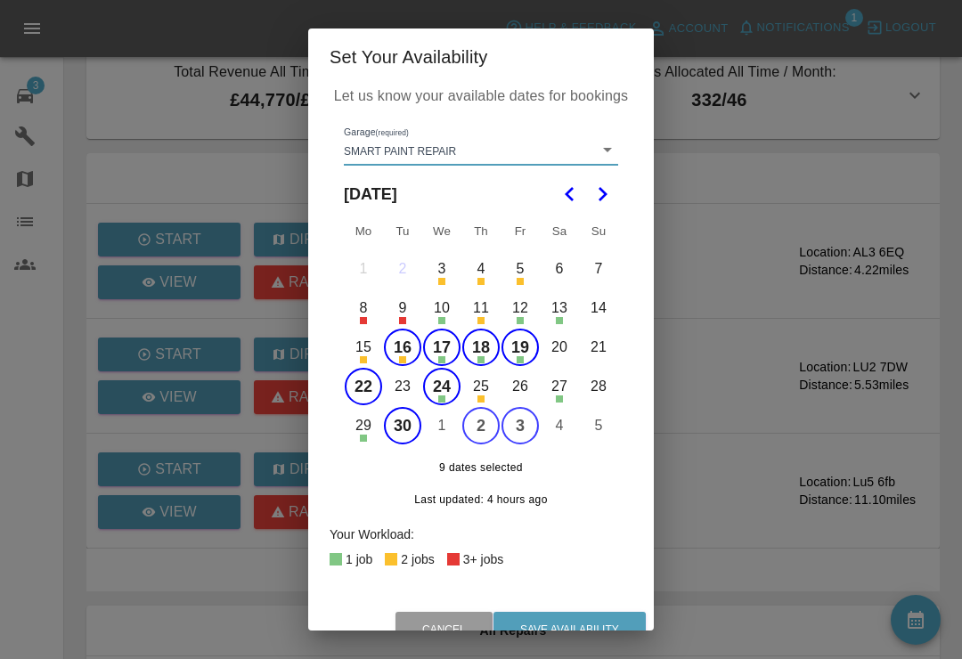
type input "679a0979904d91245c525316"
click at [521, 347] on button "19" at bounding box center [520, 347] width 37 height 37
click at [607, 613] on button "Save Availability" at bounding box center [570, 630] width 152 height 37
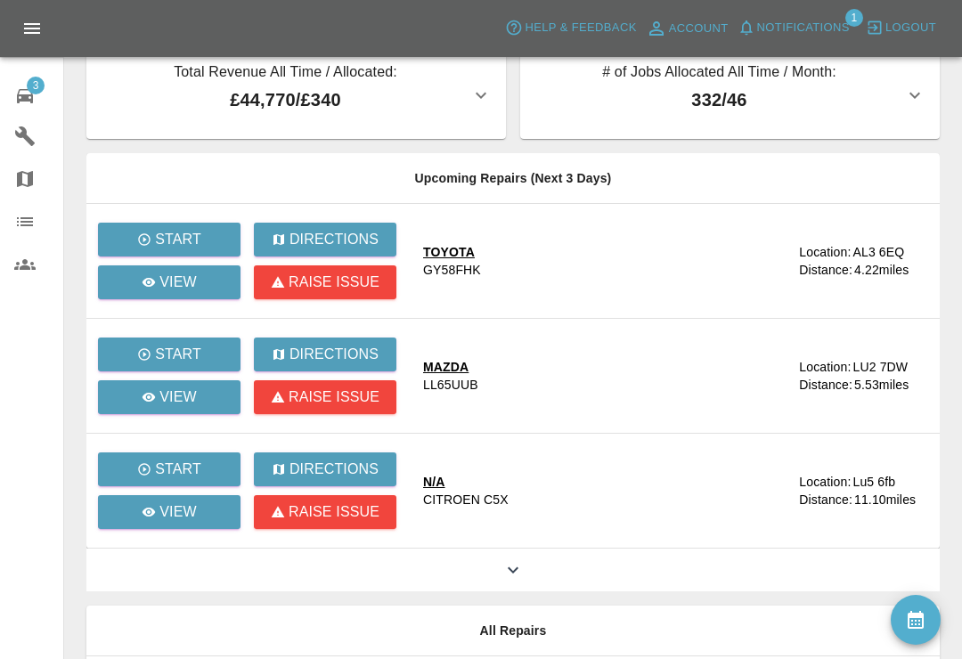
click at [751, 38] on button "Notifications" at bounding box center [793, 28] width 121 height 28
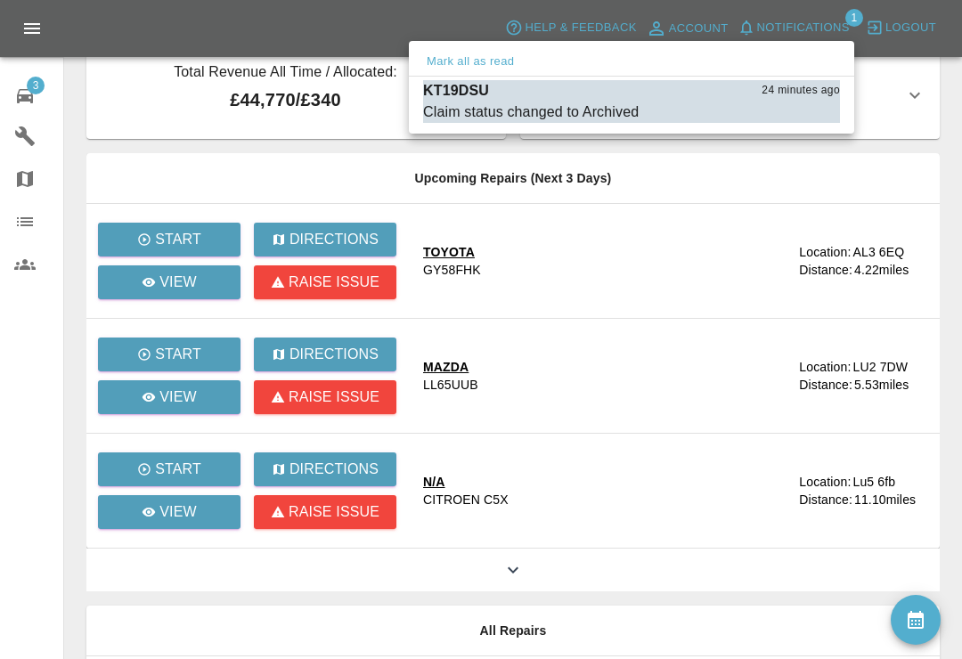
click at [771, 107] on button "Mark as read" at bounding box center [801, 112] width 78 height 20
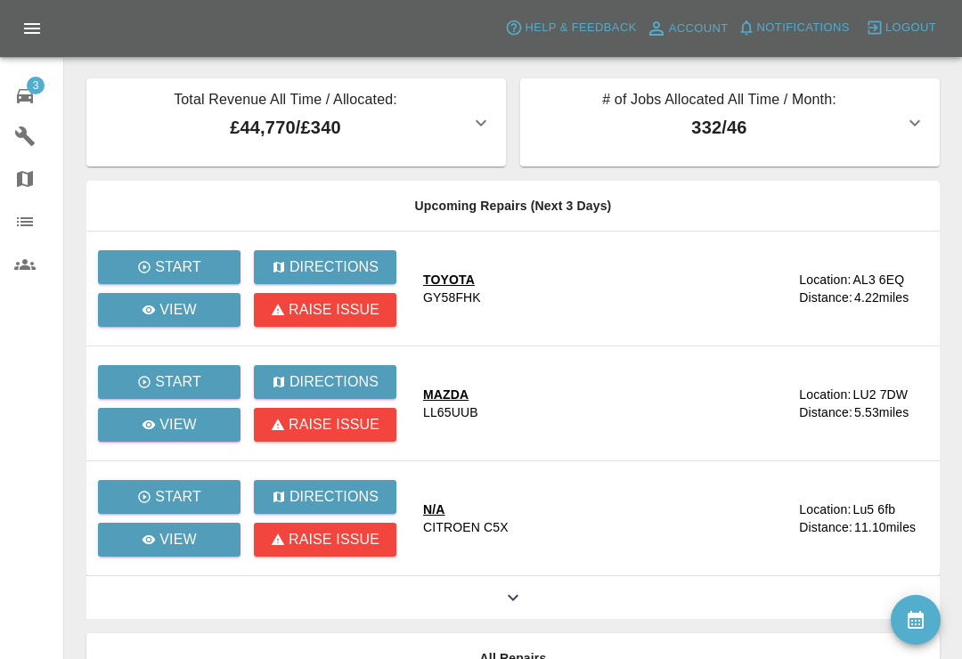
click at [42, 84] on span "3" at bounding box center [36, 86] width 18 height 18
click at [37, 89] on span "3" at bounding box center [36, 86] width 18 height 18
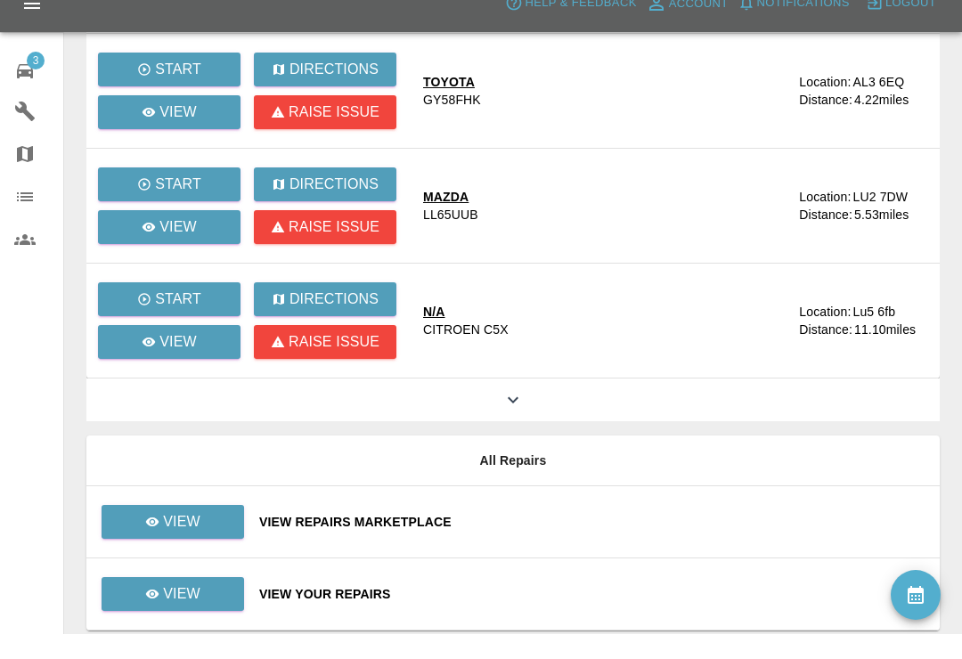
scroll to position [213, 0]
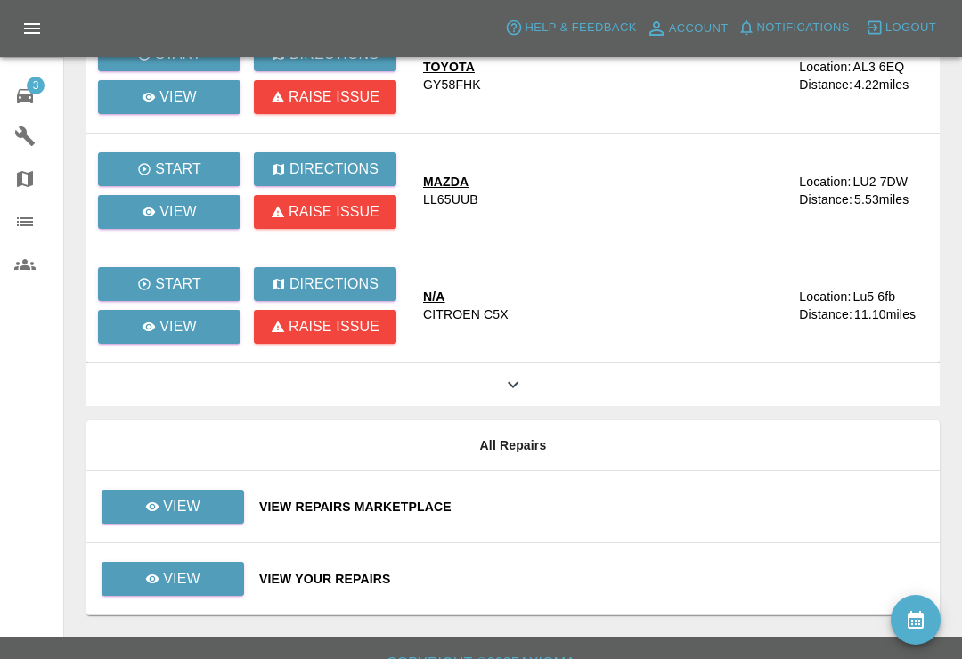
click at [623, 499] on div "View Repairs Marketplace" at bounding box center [592, 507] width 667 height 18
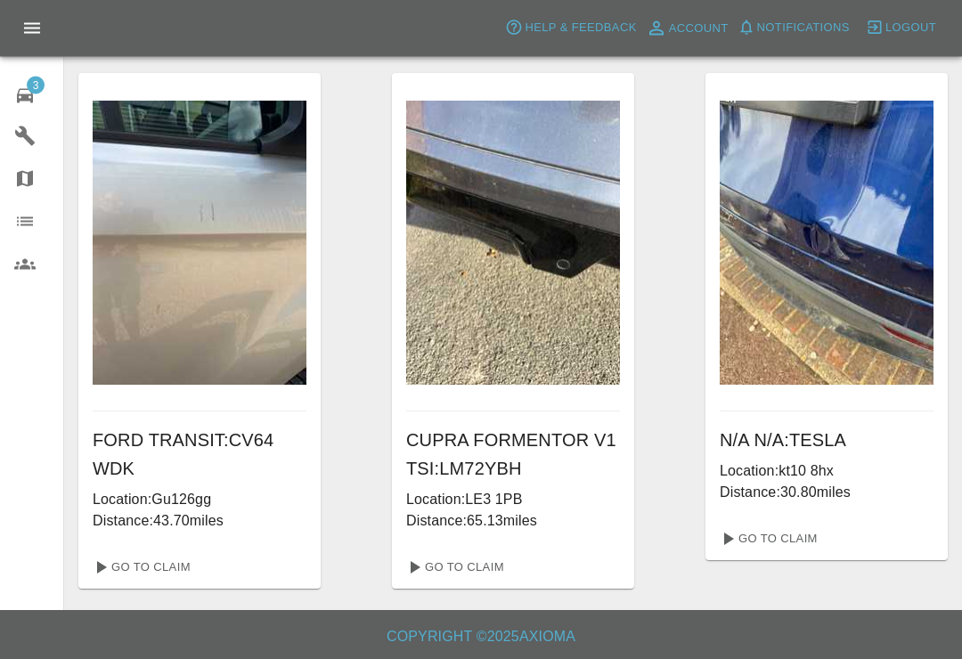
scroll to position [5, 0]
click at [814, 537] on link "Go To Claim" at bounding box center [768, 539] width 110 height 29
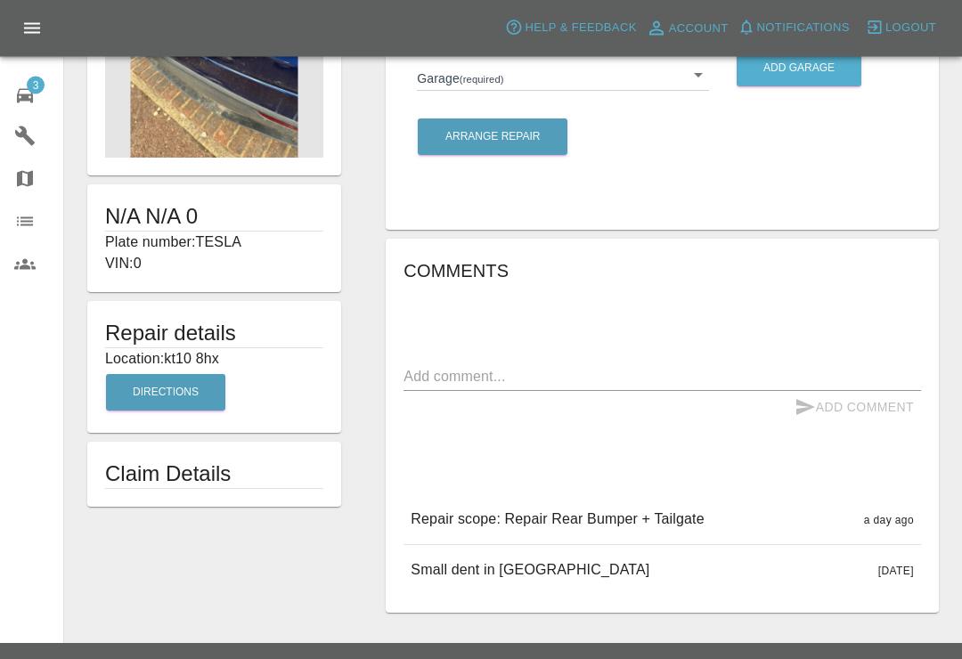
scroll to position [170, 0]
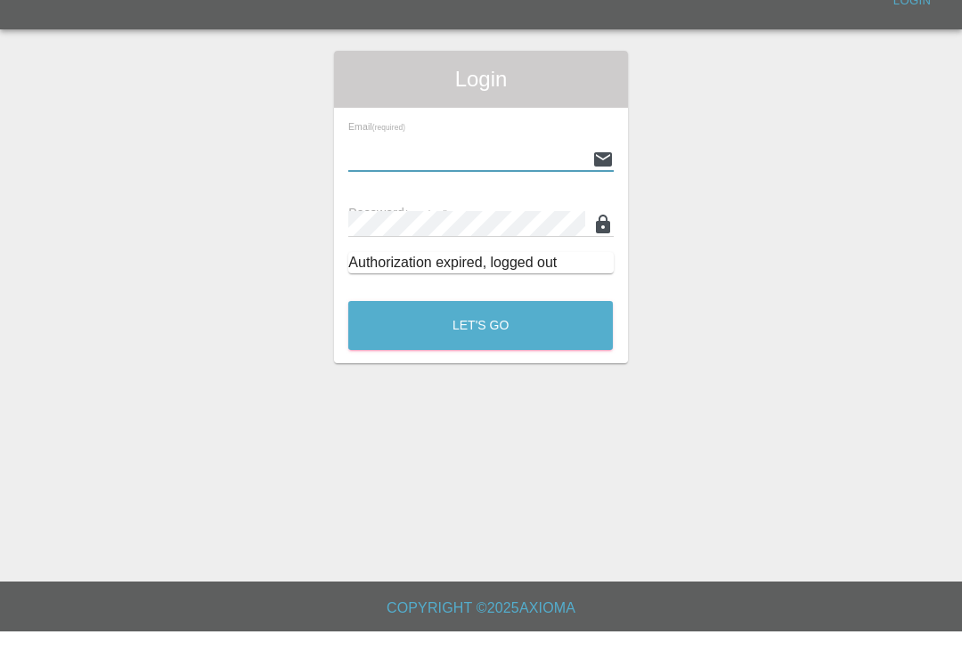
scroll to position [28, 0]
